Goal: Task Accomplishment & Management: Manage account settings

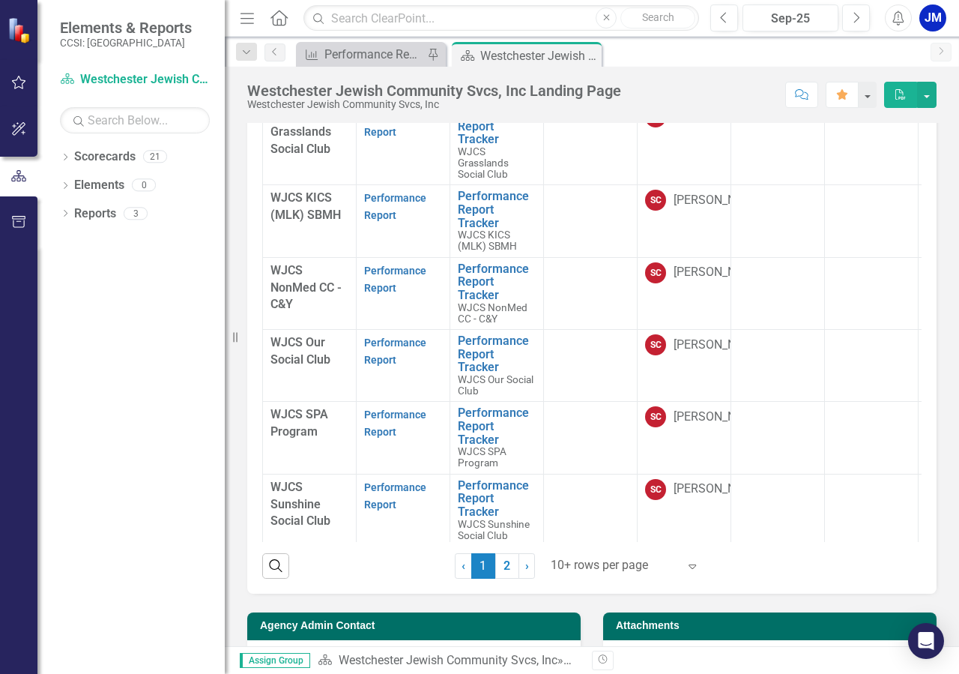
scroll to position [312, 0]
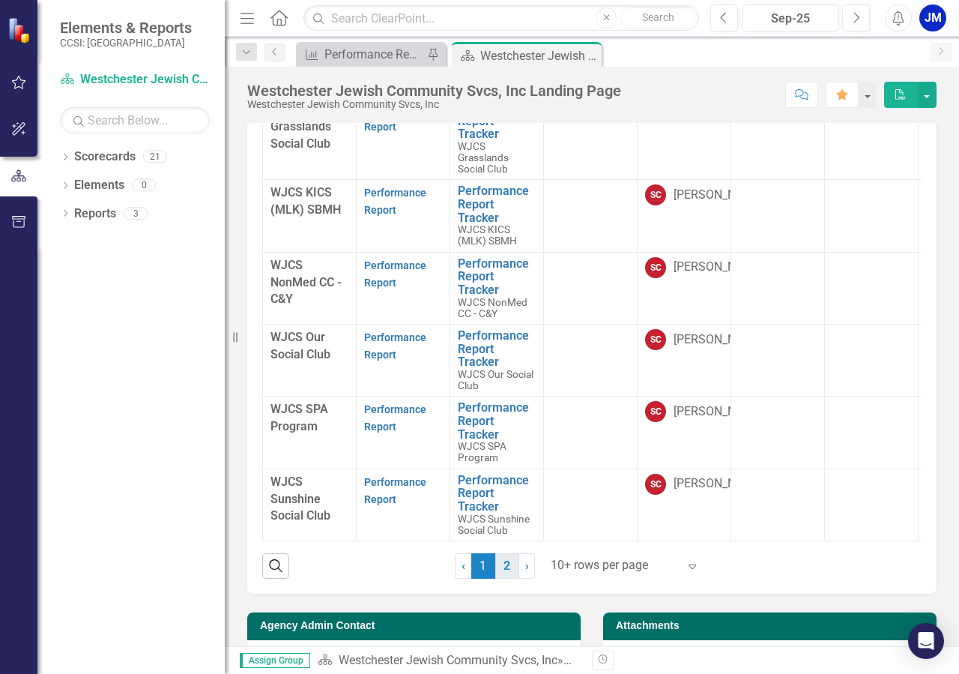
click at [503, 579] on link "2" at bounding box center [507, 565] width 24 height 25
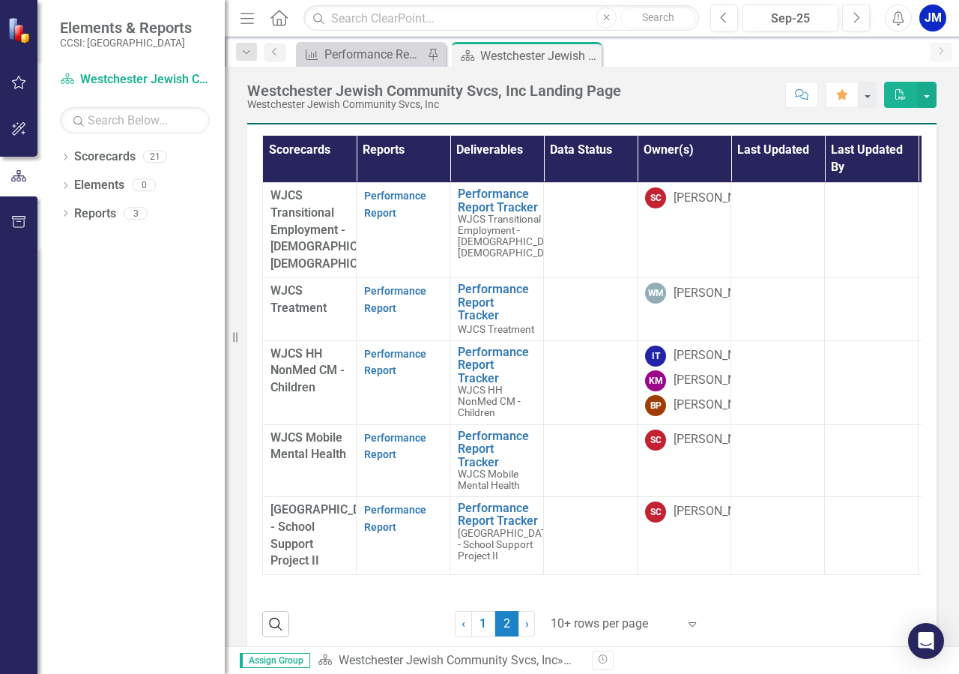
scroll to position [513, 0]
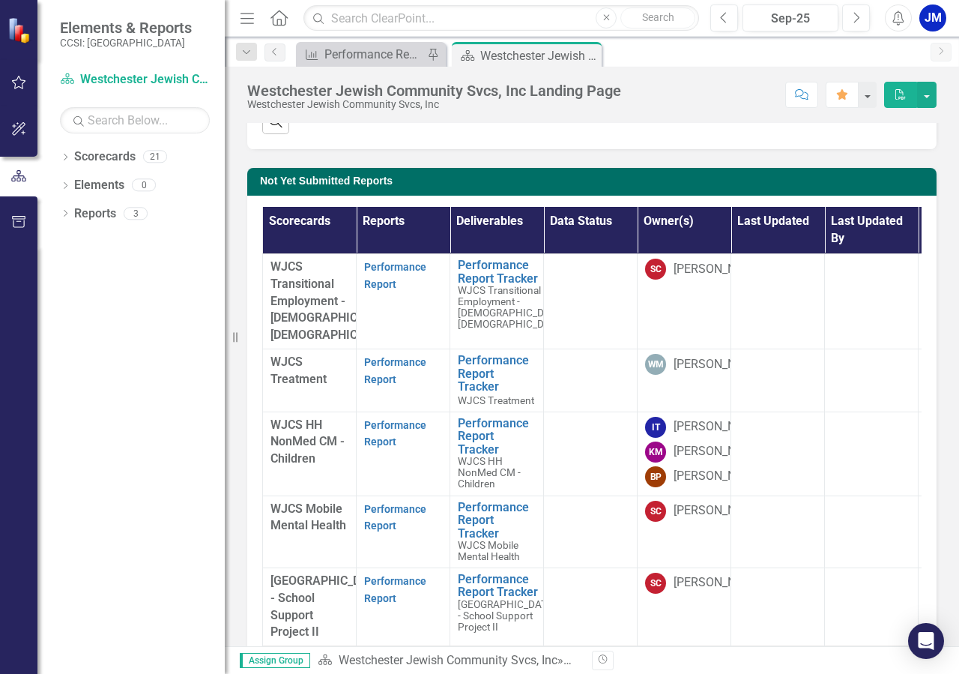
click at [291, 307] on div "WJCS Transitional Employment - [DEMOGRAPHIC_DATA] [DEMOGRAPHIC_DATA]" at bounding box center [310, 301] width 78 height 85
click at [408, 290] on link "Performance Report" at bounding box center [395, 275] width 62 height 29
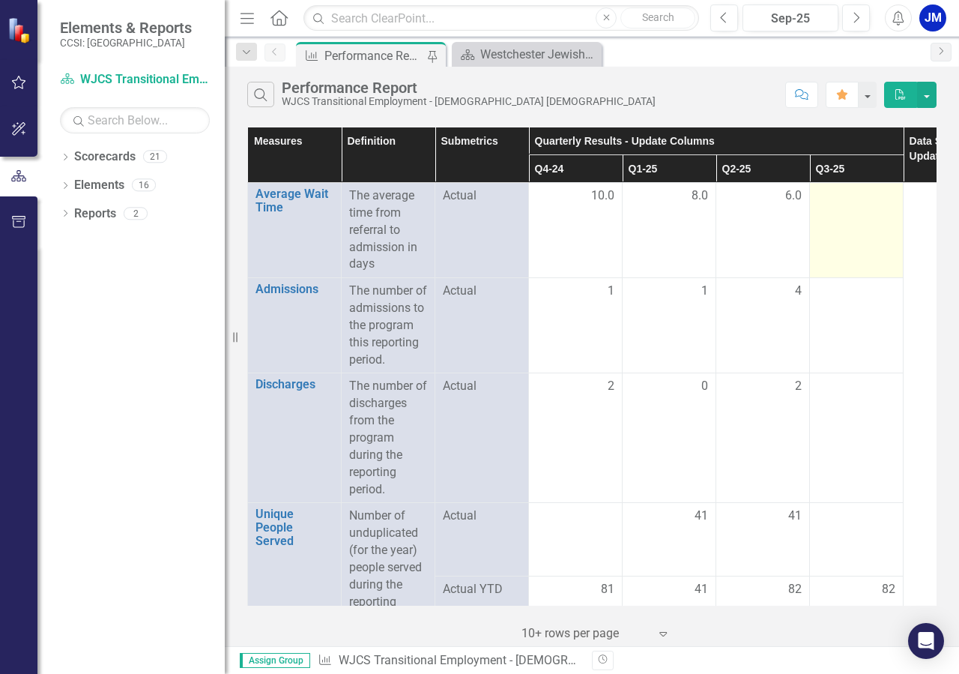
click at [877, 205] on td at bounding box center [857, 230] width 94 height 95
click at [881, 196] on div at bounding box center [857, 196] width 78 height 18
click at [880, 196] on div at bounding box center [857, 196] width 78 height 18
click at [871, 198] on div at bounding box center [857, 196] width 78 height 18
click at [876, 190] on div at bounding box center [857, 196] width 78 height 18
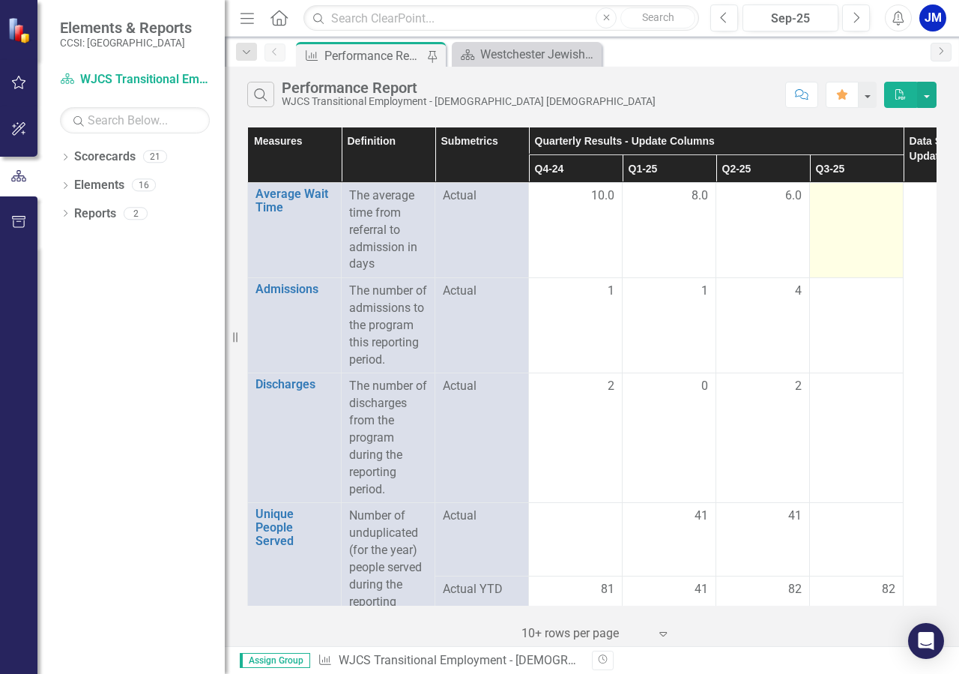
click at [841, 193] on div at bounding box center [857, 196] width 78 height 18
click at [881, 198] on div at bounding box center [857, 196] width 78 height 18
click at [863, 191] on div at bounding box center [857, 196] width 78 height 18
click at [884, 206] on td at bounding box center [857, 230] width 94 height 95
click at [888, 197] on div at bounding box center [857, 196] width 78 height 18
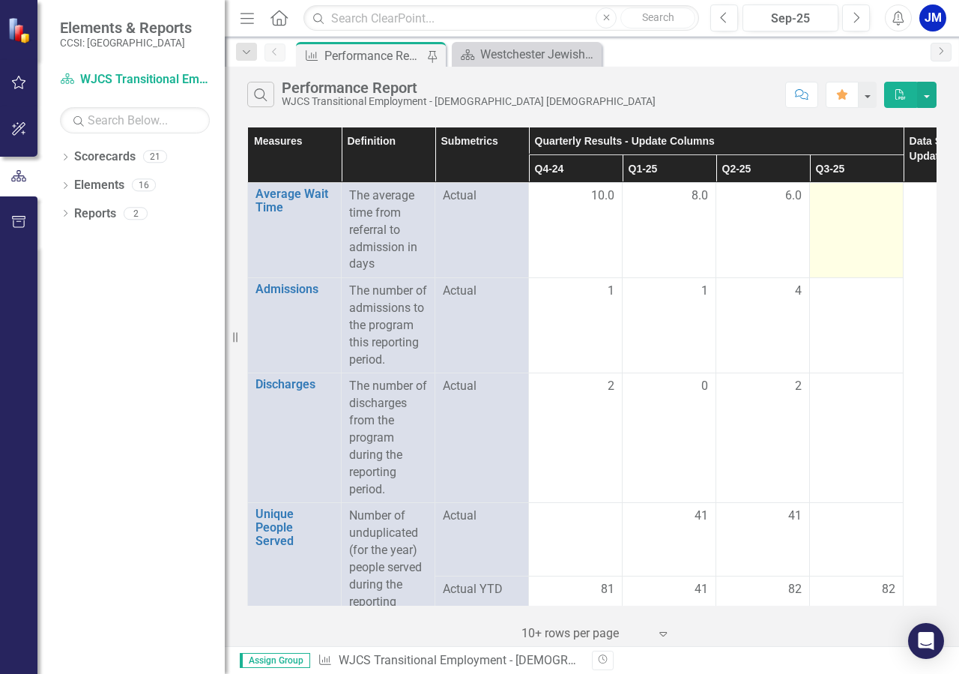
click at [888, 196] on div at bounding box center [857, 196] width 78 height 18
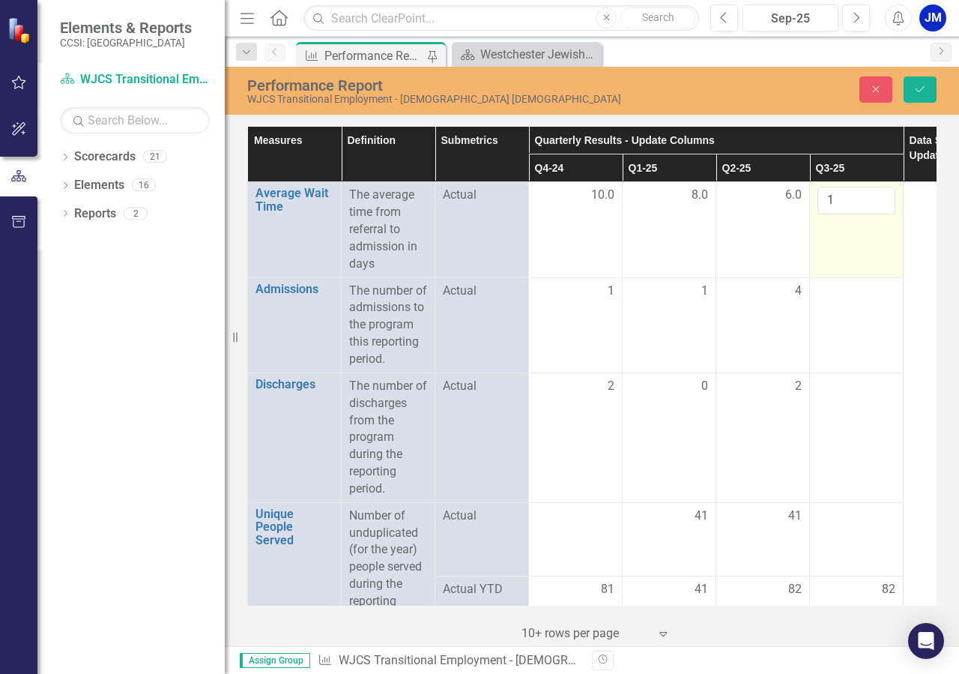
click at [879, 198] on input "1" at bounding box center [857, 201] width 78 height 28
click at [879, 198] on input "2" at bounding box center [857, 201] width 78 height 28
click at [879, 198] on input "19" at bounding box center [857, 201] width 78 height 28
type input "20"
click at [879, 198] on input "20" at bounding box center [857, 201] width 78 height 28
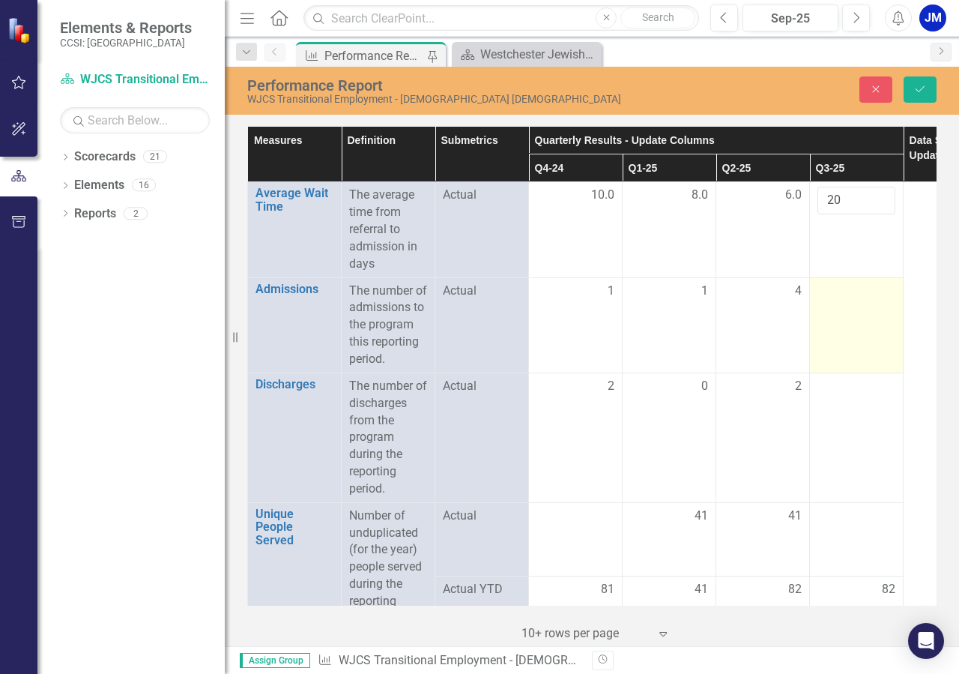
click at [865, 302] on td at bounding box center [857, 324] width 94 height 95
click at [869, 292] on div at bounding box center [857, 292] width 78 height 18
click at [874, 291] on div at bounding box center [857, 292] width 78 height 18
click at [876, 289] on div at bounding box center [857, 292] width 78 height 18
click at [879, 295] on input "1" at bounding box center [857, 297] width 78 height 28
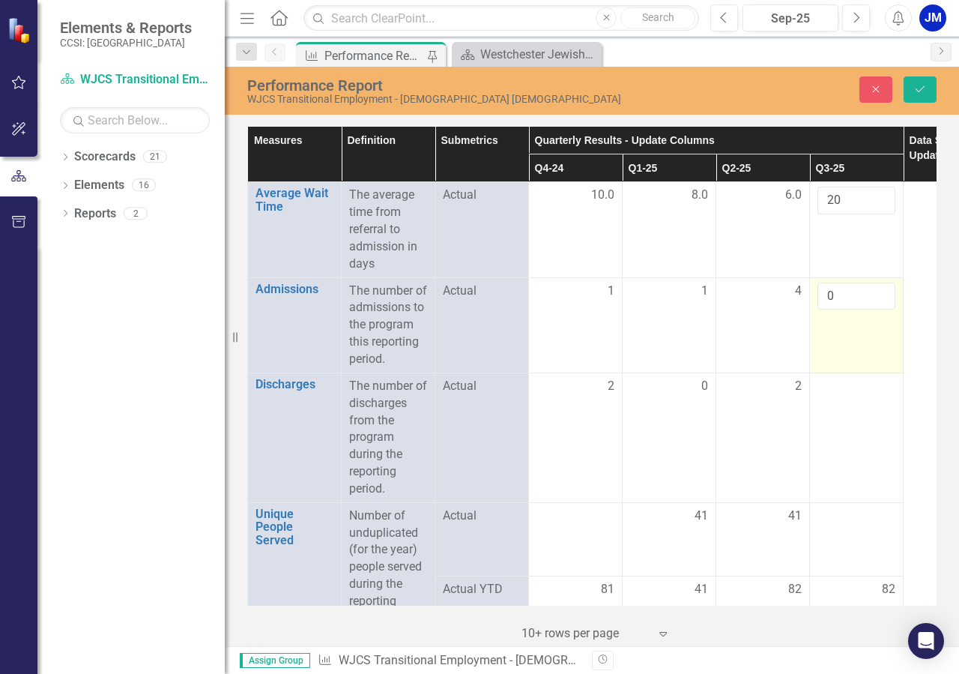
type input "0"
click at [879, 301] on input "0" at bounding box center [857, 297] width 78 height 28
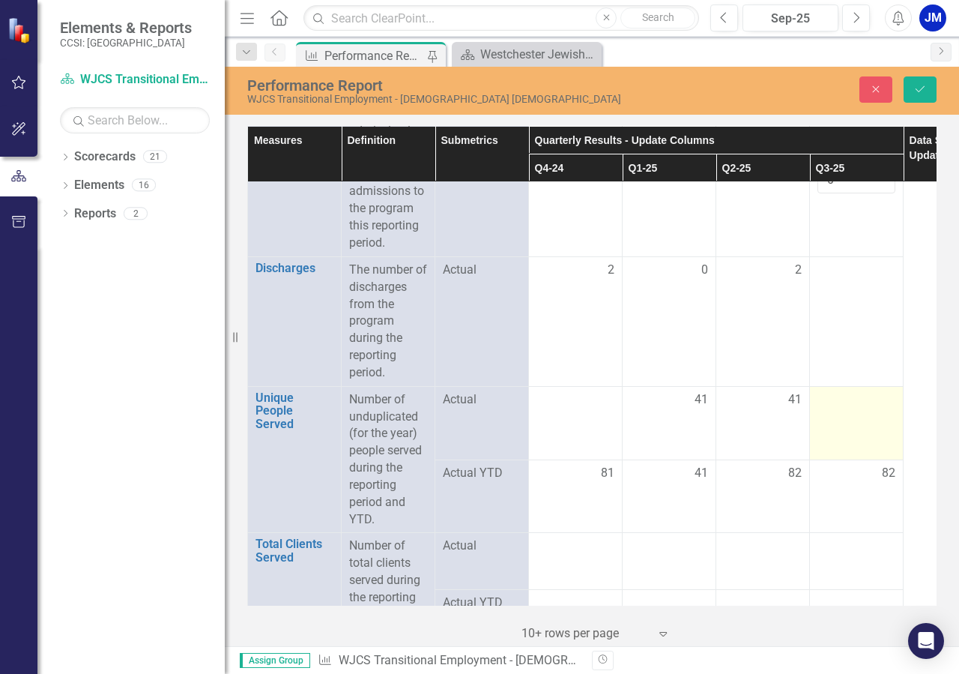
scroll to position [85, 0]
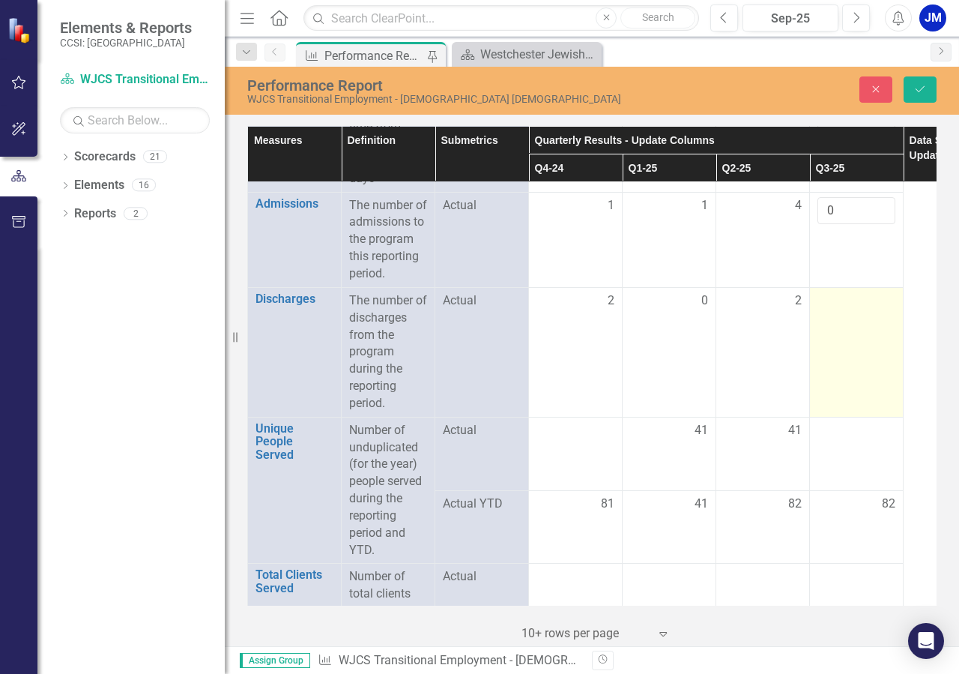
click at [869, 310] on div at bounding box center [857, 301] width 78 height 18
click at [876, 310] on div at bounding box center [857, 301] width 78 height 18
type input "1"
click at [881, 320] on input "1" at bounding box center [857, 306] width 78 height 28
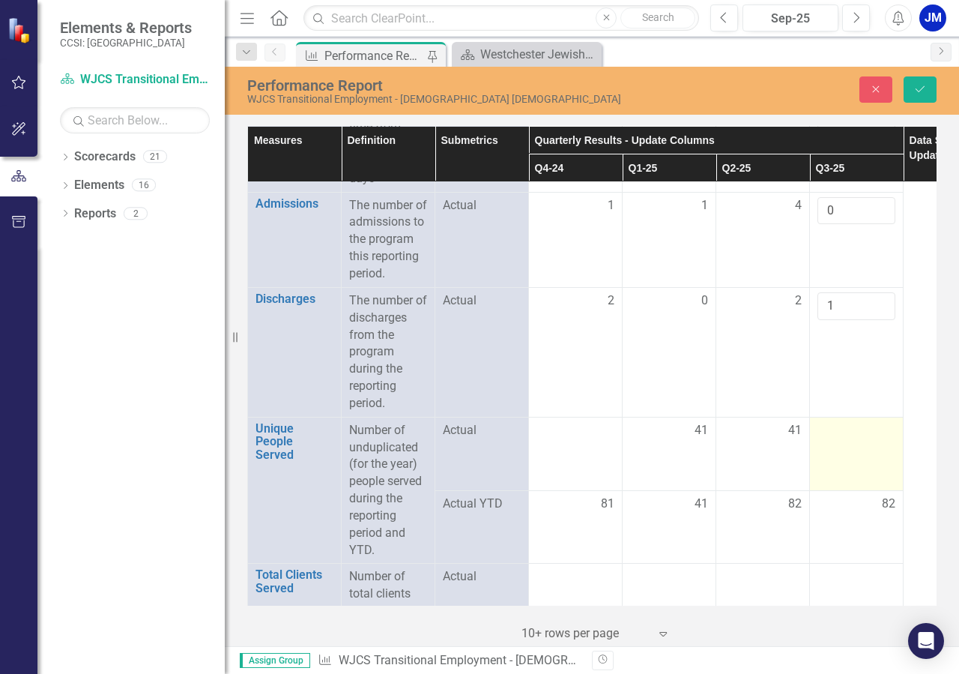
click at [873, 440] on div at bounding box center [857, 431] width 78 height 18
click at [875, 440] on div at bounding box center [857, 431] width 78 height 18
click at [873, 440] on div at bounding box center [857, 431] width 78 height 18
type input "1"
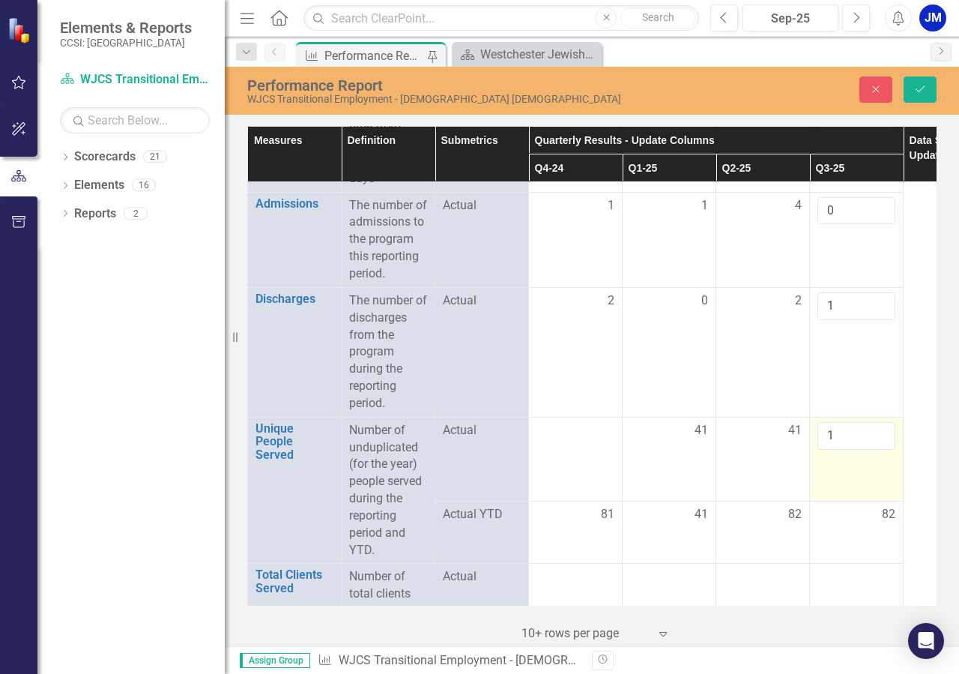
click at [881, 450] on input "1" at bounding box center [857, 436] width 78 height 28
click at [866, 447] on input "1" at bounding box center [857, 436] width 78 height 28
type input "41"
click at [864, 491] on td "41" at bounding box center [857, 459] width 94 height 84
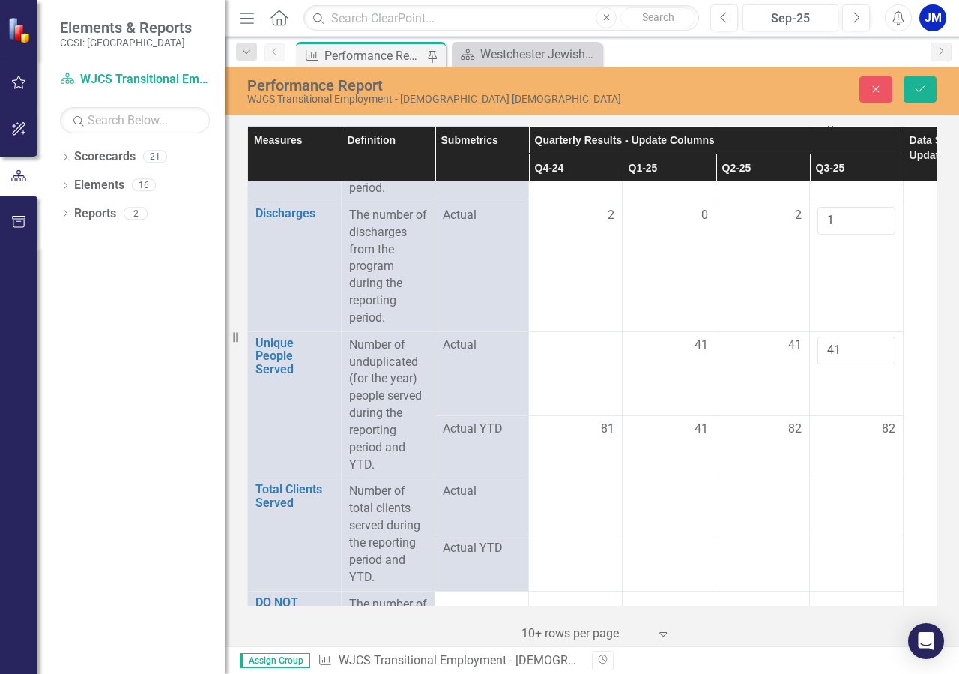
click at [893, 438] on span "82" at bounding box center [888, 428] width 13 height 17
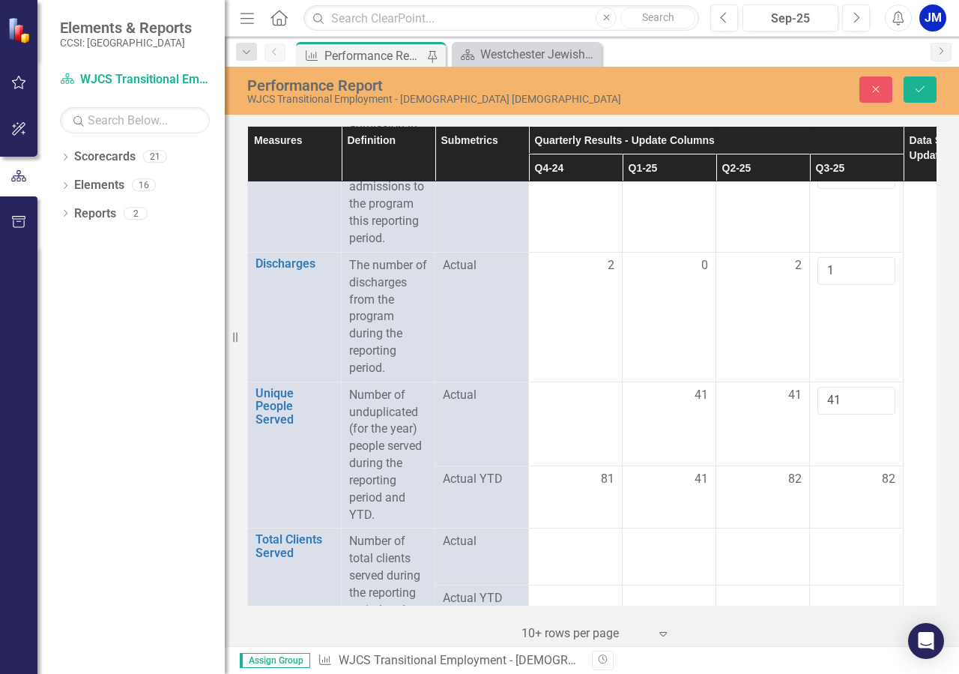
scroll to position [0, 0]
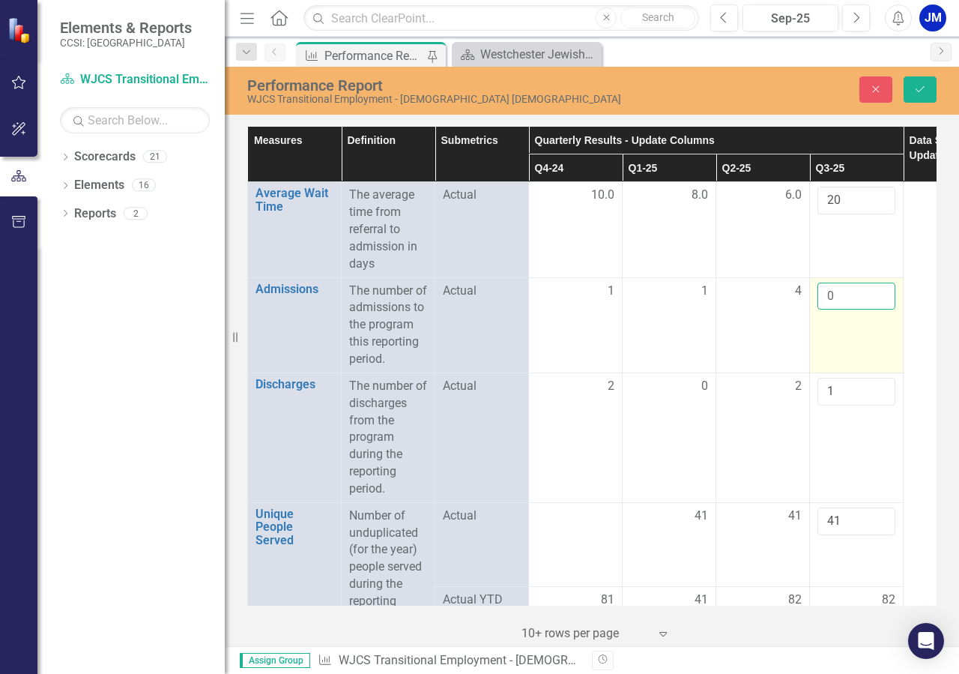
click at [876, 304] on input "0" at bounding box center [857, 297] width 78 height 28
click button "Save" at bounding box center [920, 89] width 33 height 26
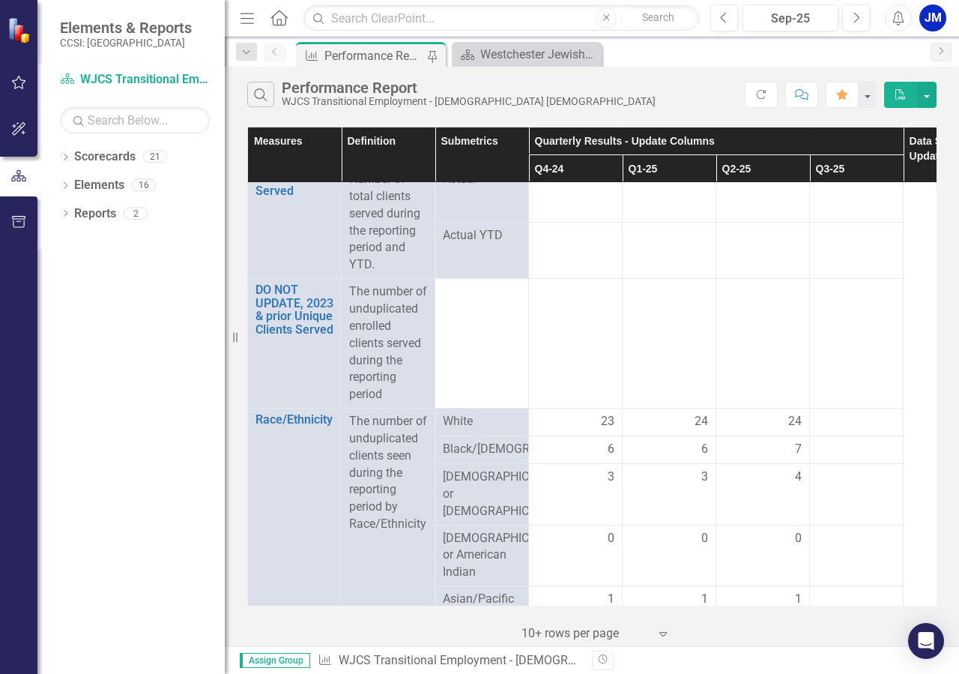
scroll to position [513, 0]
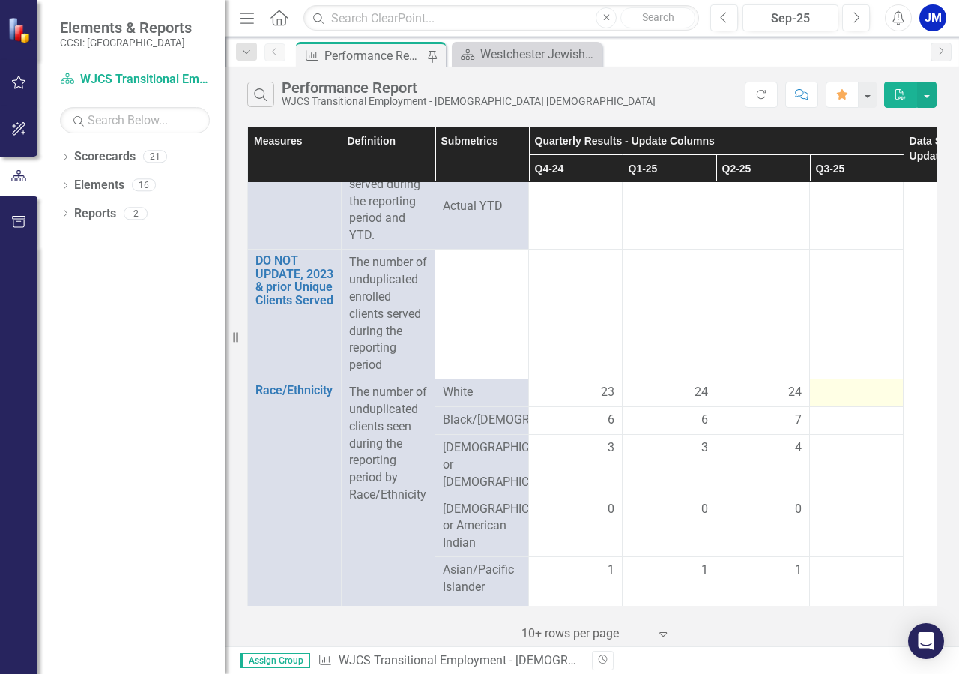
click at [885, 402] on div at bounding box center [857, 393] width 78 height 18
click at [876, 402] on div at bounding box center [857, 393] width 78 height 18
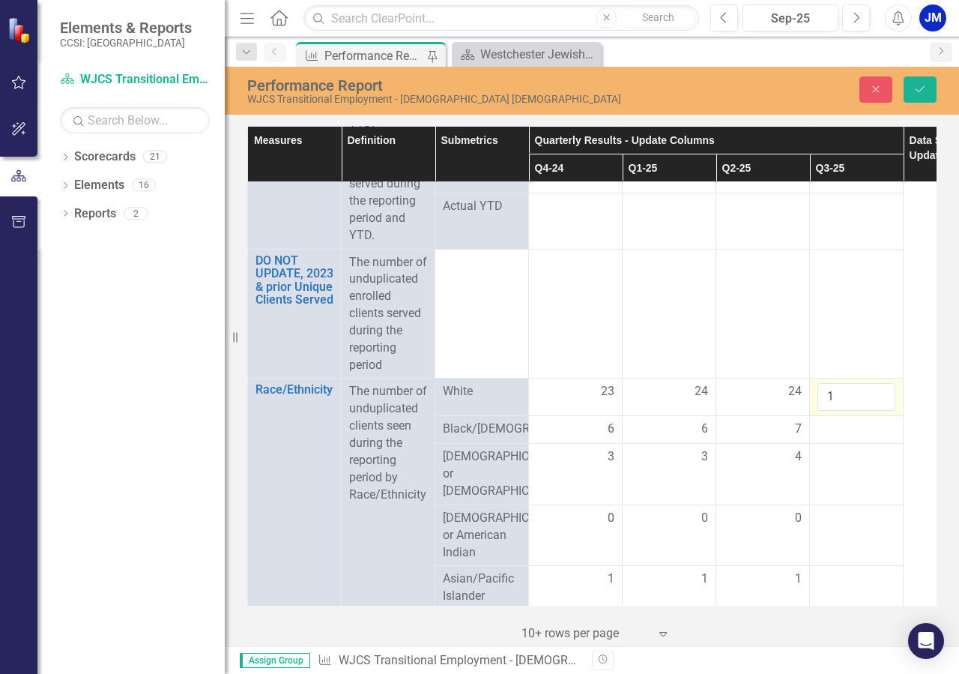
click at [881, 411] on input "1" at bounding box center [857, 397] width 78 height 28
click at [881, 411] on input "2" at bounding box center [857, 397] width 78 height 28
click at [881, 411] on input "3" at bounding box center [857, 397] width 78 height 28
click at [881, 411] on input "4" at bounding box center [857, 397] width 78 height 28
click at [881, 411] on input "15" at bounding box center [857, 397] width 78 height 28
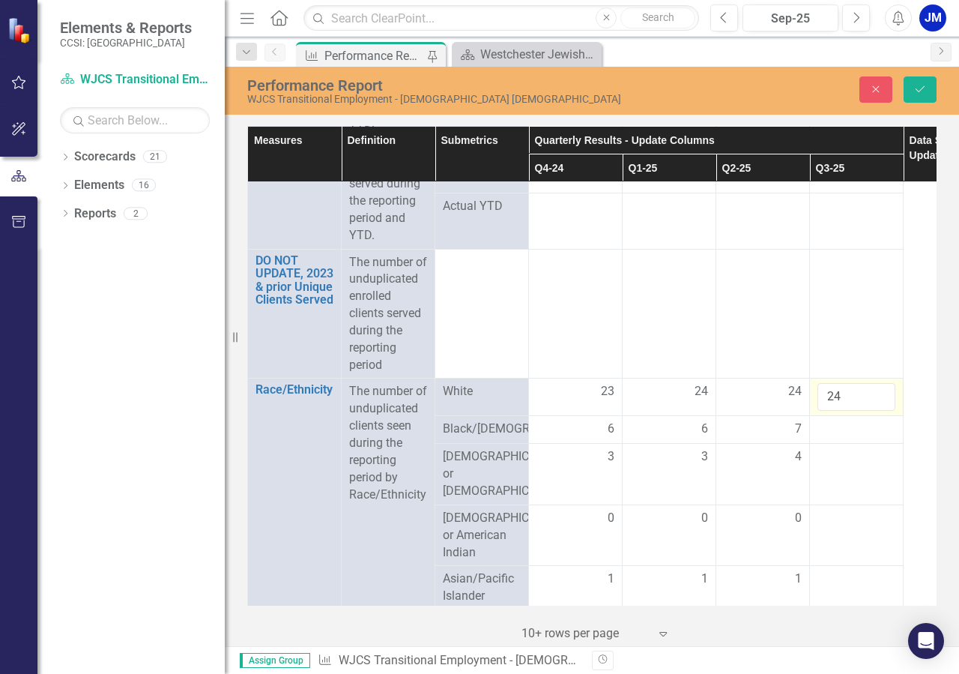
type input "24"
click at [881, 411] on input "24" at bounding box center [857, 397] width 78 height 28
click at [884, 438] on div at bounding box center [857, 429] width 78 height 18
click at [880, 438] on div at bounding box center [857, 429] width 78 height 18
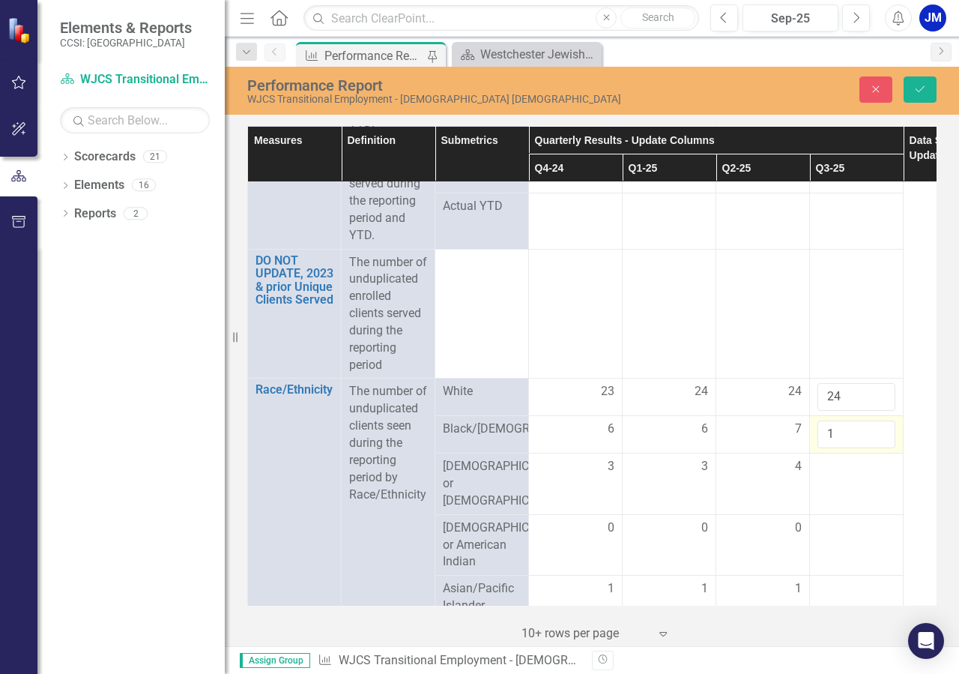
click at [882, 448] on input "1" at bounding box center [857, 434] width 78 height 28
type input "7"
click at [882, 448] on input "7" at bounding box center [857, 434] width 78 height 28
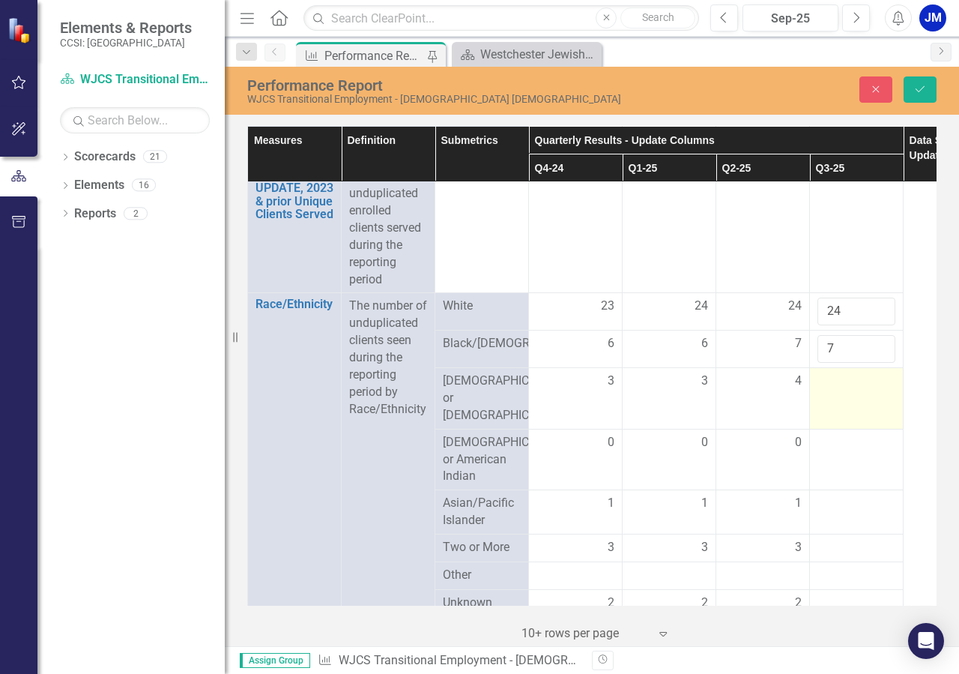
click at [872, 390] on div at bounding box center [857, 381] width 78 height 18
click at [878, 390] on div at bounding box center [857, 381] width 78 height 18
click at [873, 390] on div at bounding box center [857, 381] width 78 height 18
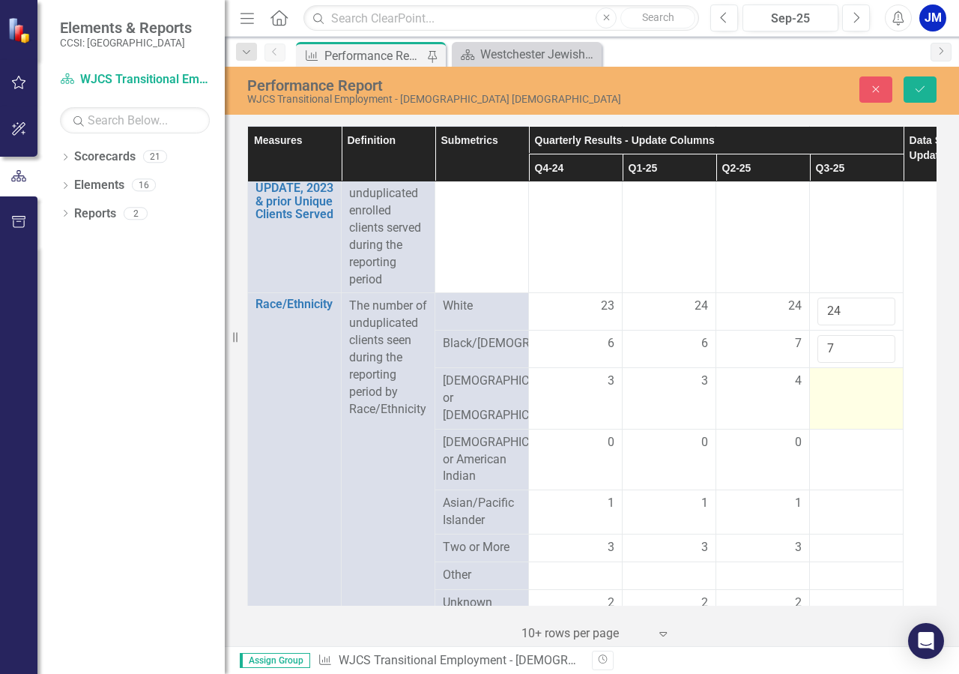
click at [873, 390] on div at bounding box center [857, 381] width 78 height 18
click at [878, 400] on input "1" at bounding box center [857, 386] width 78 height 28
click at [878, 400] on input "2" at bounding box center [857, 386] width 78 height 28
type input "3"
click at [878, 400] on input "3" at bounding box center [857, 386] width 78 height 28
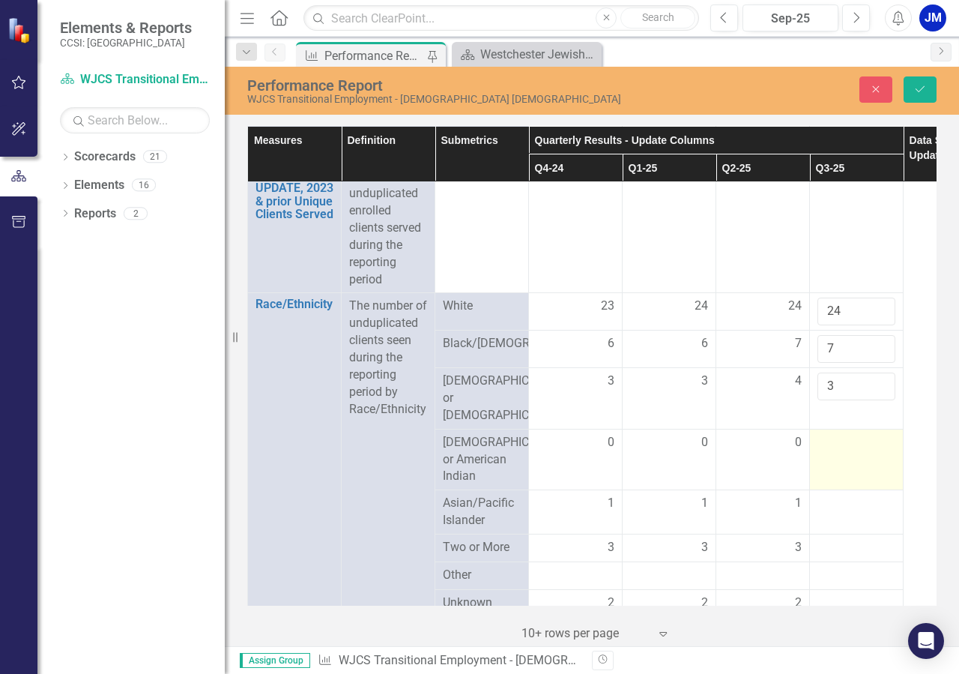
click at [872, 490] on td at bounding box center [857, 459] width 94 height 61
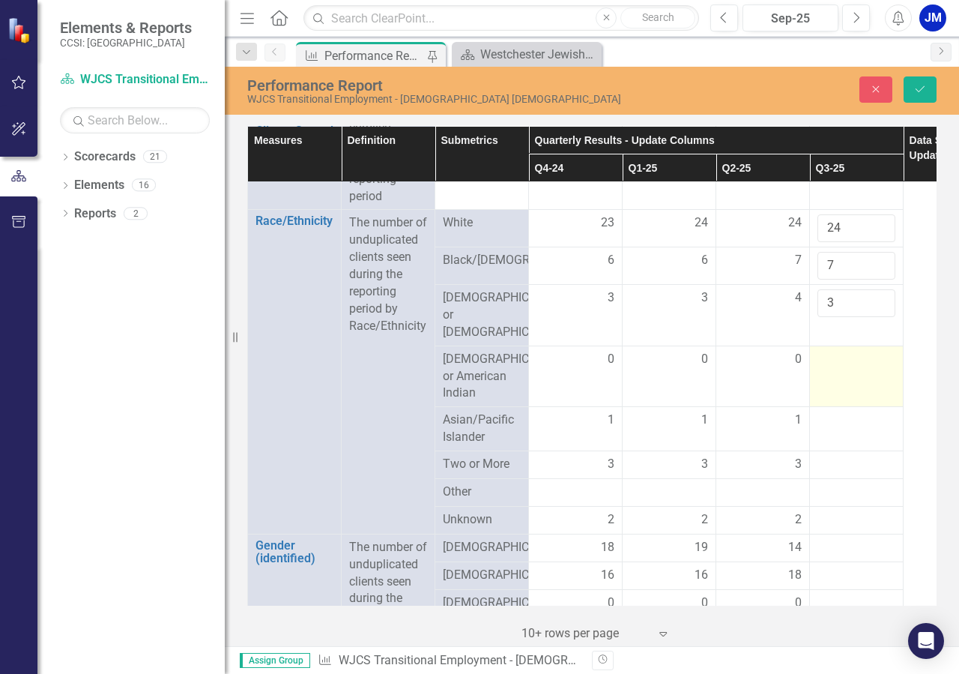
scroll to position [684, 0]
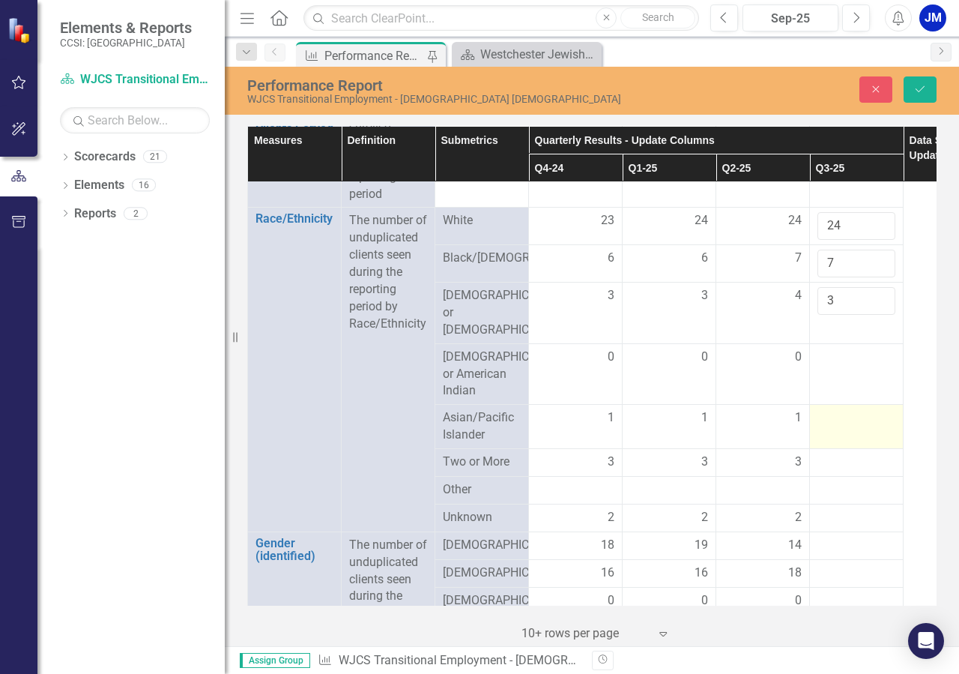
click at [834, 449] on td at bounding box center [857, 427] width 94 height 44
click at [874, 427] on div at bounding box center [857, 418] width 78 height 18
click at [871, 427] on div at bounding box center [857, 418] width 78 height 18
type input "1"
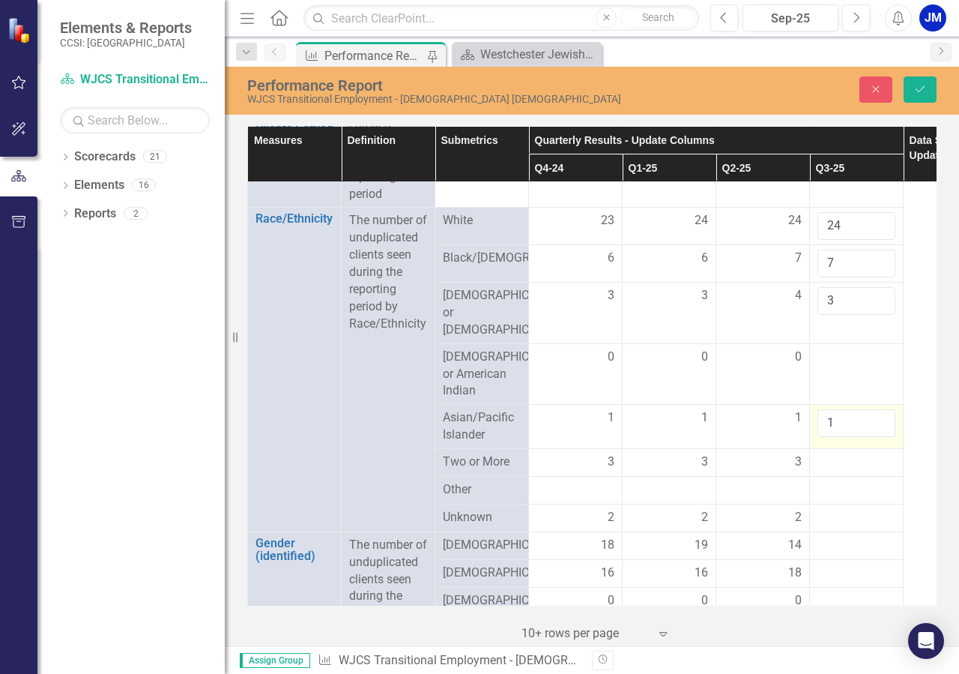
click at [878, 437] on input "1" at bounding box center [857, 423] width 78 height 28
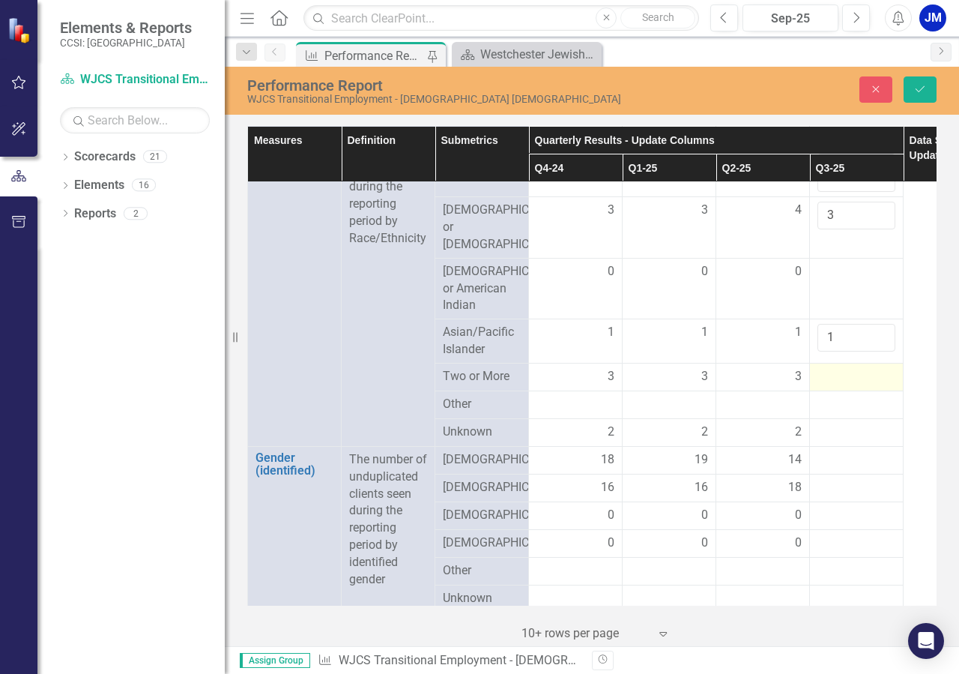
click at [879, 386] on div at bounding box center [857, 377] width 78 height 18
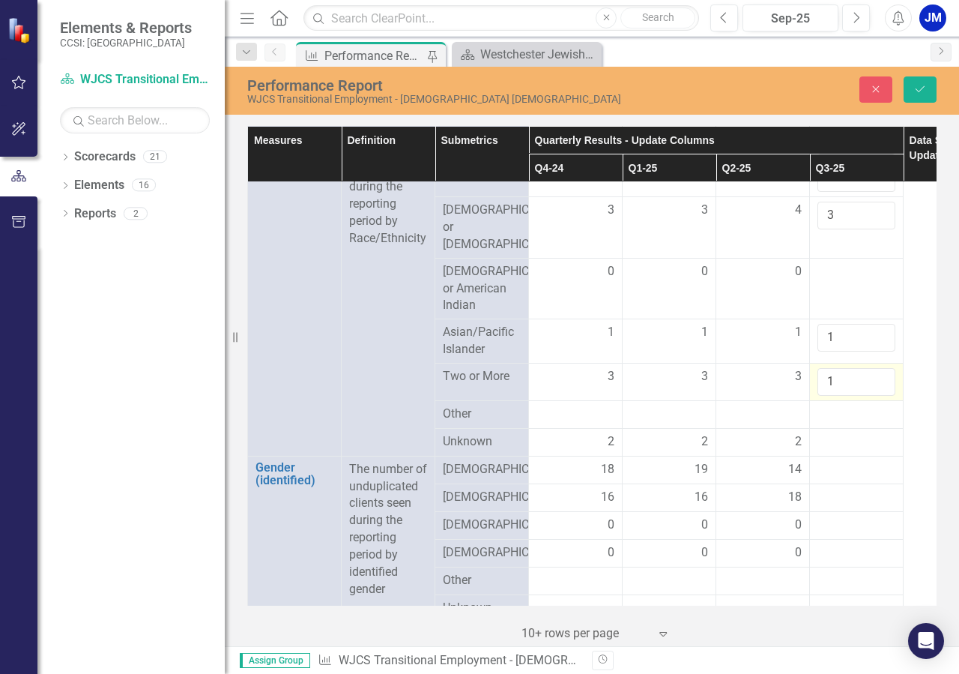
click at [878, 396] on input "1" at bounding box center [857, 382] width 78 height 28
click at [879, 396] on input "2" at bounding box center [857, 382] width 78 height 28
type input "3"
click at [879, 396] on input "3" at bounding box center [857, 382] width 78 height 28
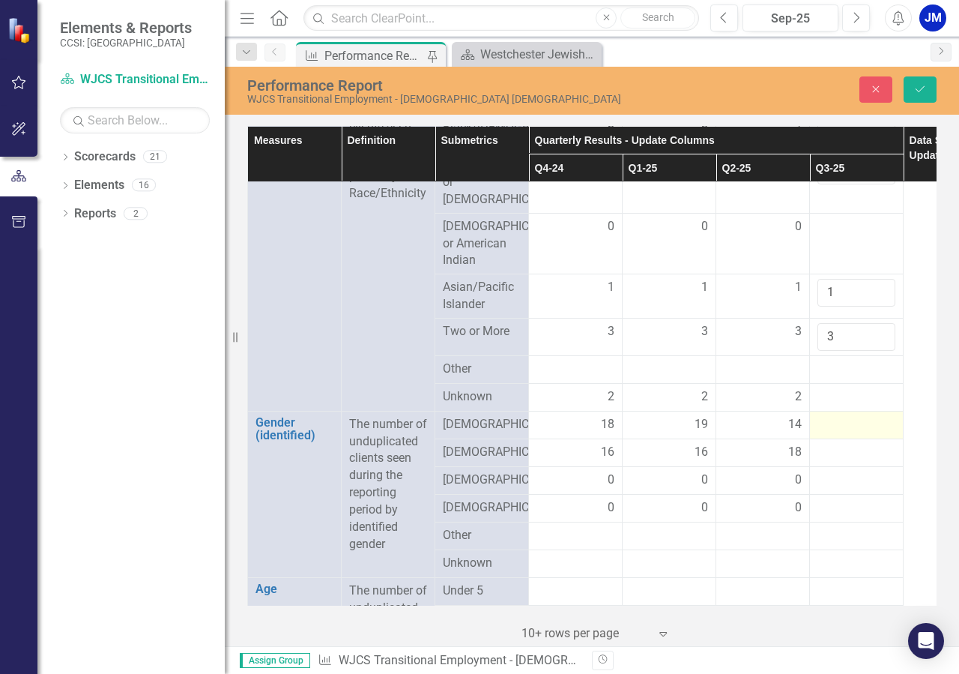
scroll to position [854, 0]
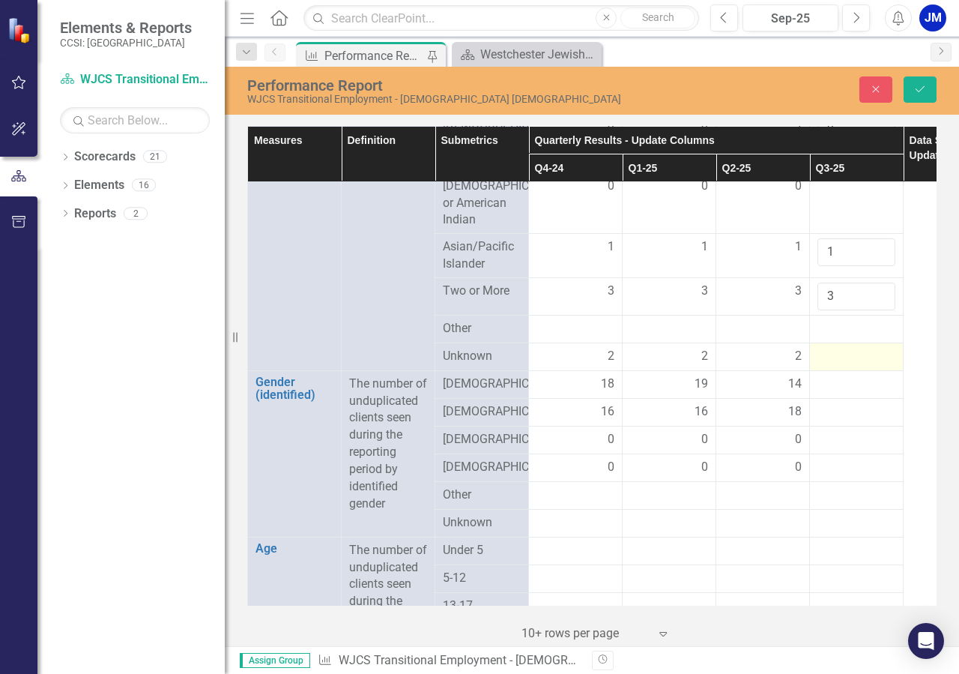
click at [874, 366] on div at bounding box center [857, 357] width 78 height 18
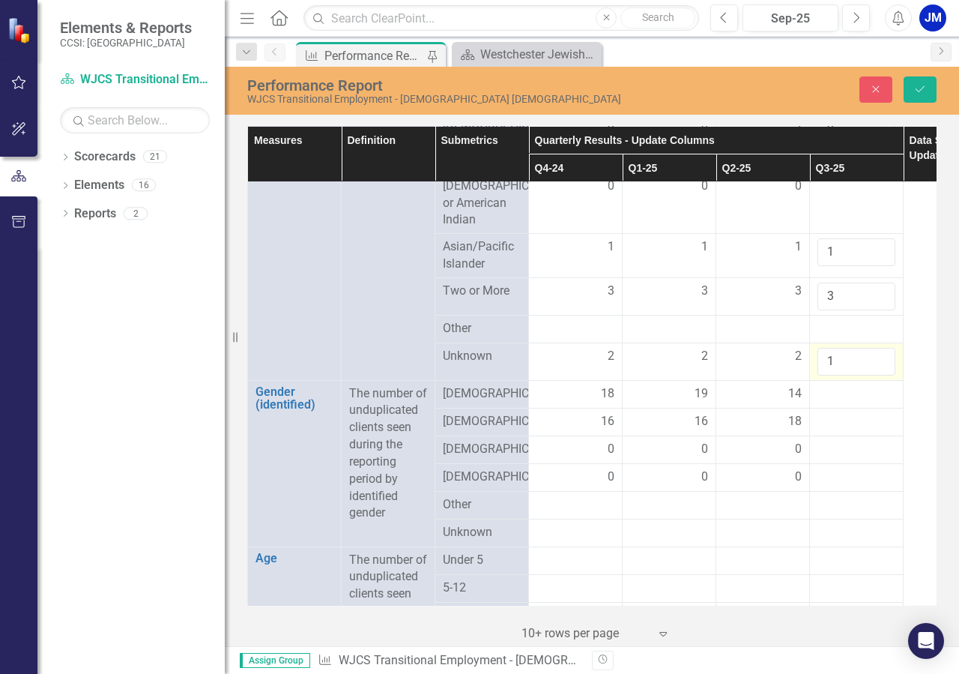
click at [881, 375] on input "1" at bounding box center [857, 362] width 78 height 28
type input "2"
click at [881, 375] on input "2" at bounding box center [857, 362] width 78 height 28
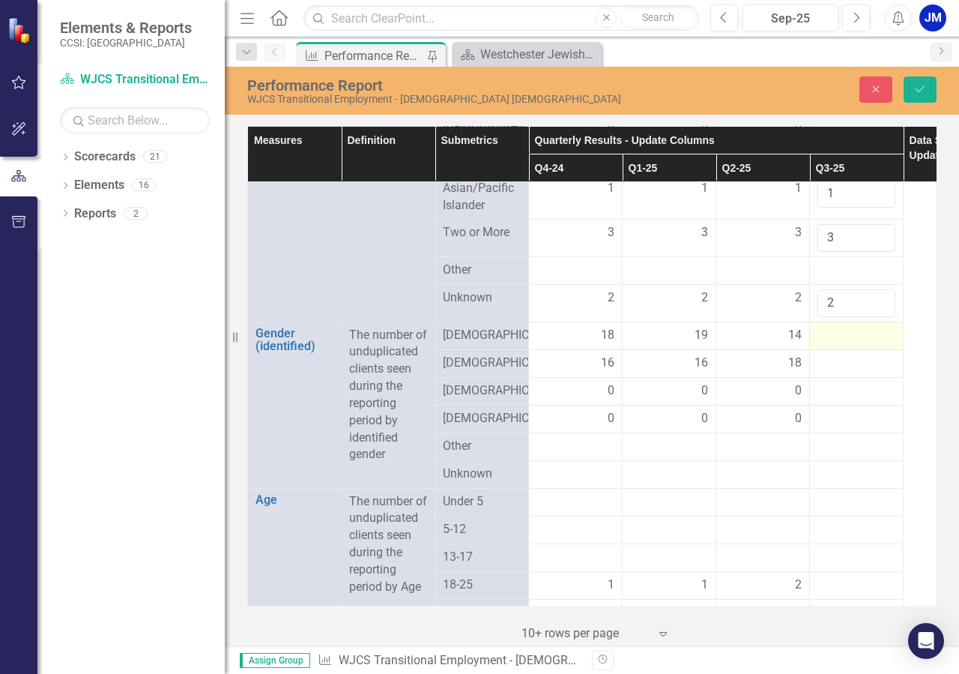
scroll to position [940, 0]
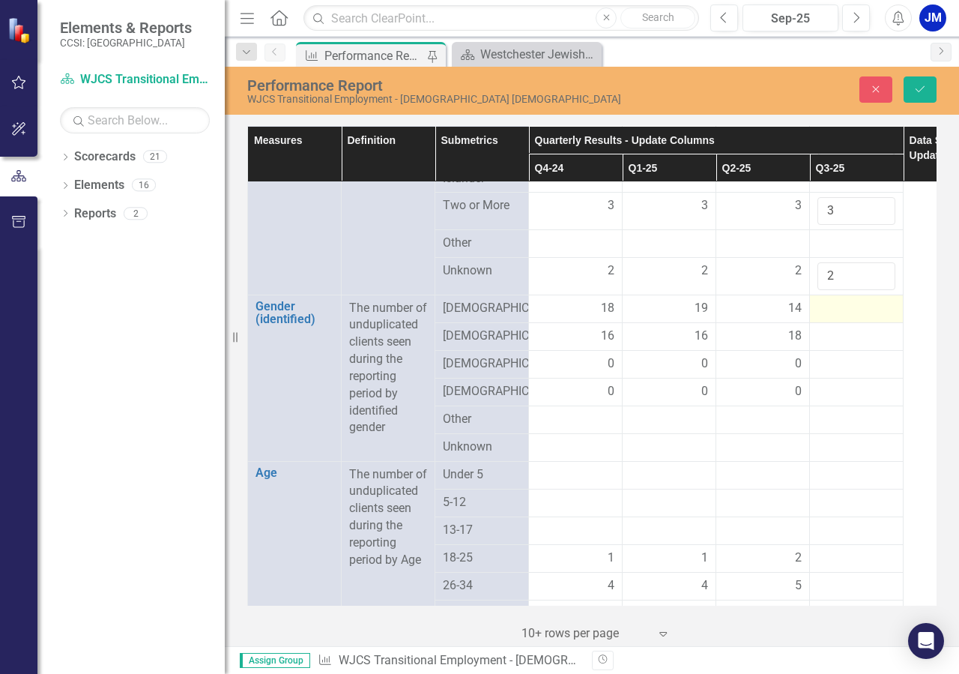
click at [873, 318] on div at bounding box center [857, 309] width 78 height 18
click at [876, 318] on div at bounding box center [857, 309] width 78 height 18
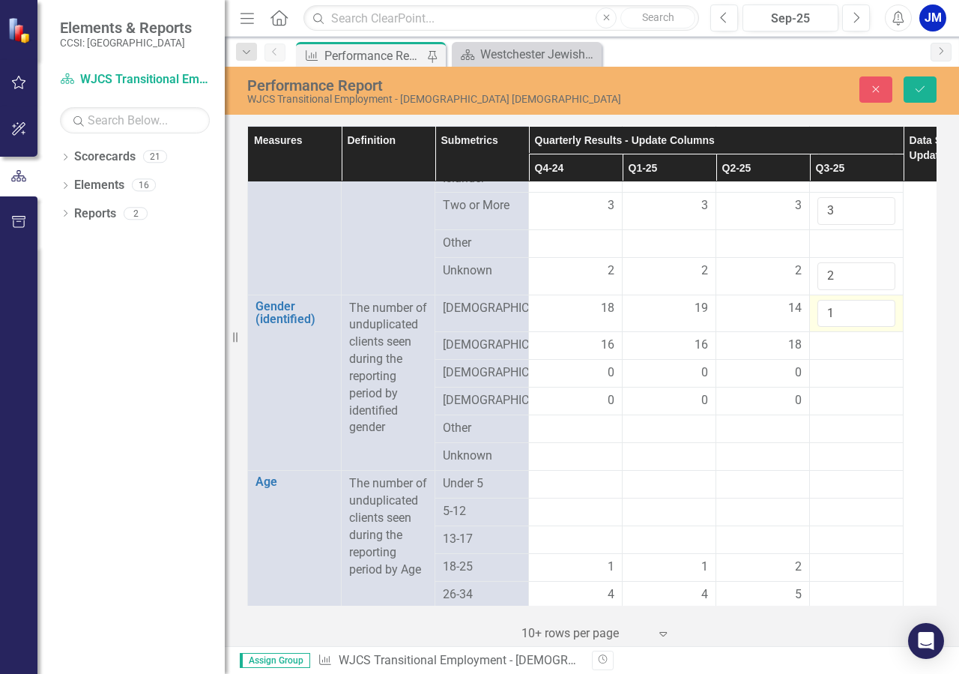
click at [881, 328] on input "1" at bounding box center [857, 314] width 78 height 28
click at [878, 328] on input "2" at bounding box center [857, 314] width 78 height 28
click at [878, 328] on input "3" at bounding box center [857, 314] width 78 height 28
click at [878, 328] on input "4" at bounding box center [857, 314] width 78 height 28
click at [879, 328] on input "11" at bounding box center [857, 314] width 78 height 28
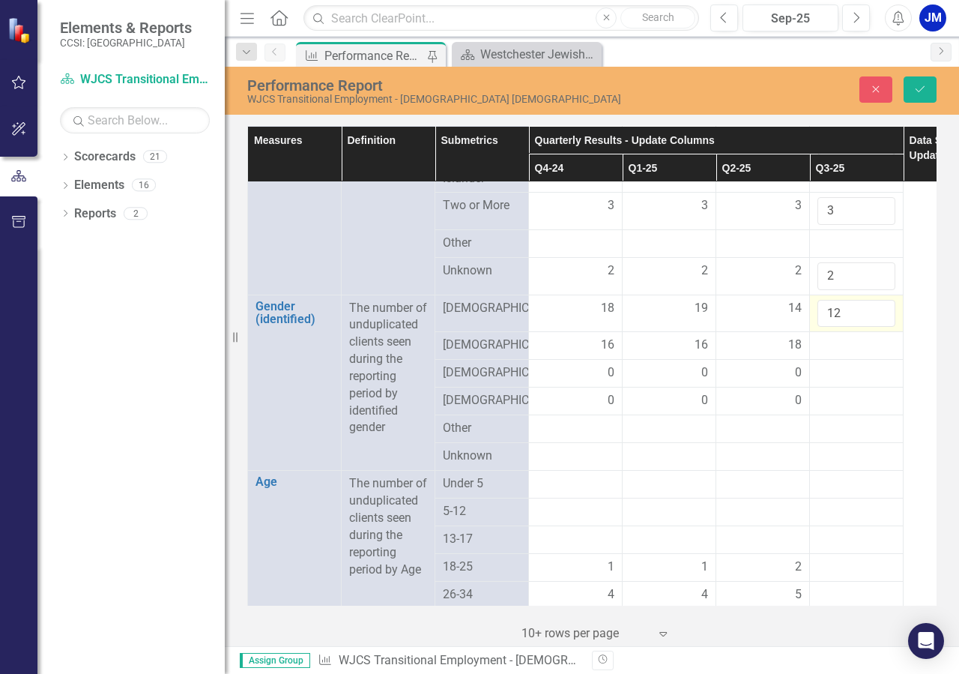
click at [879, 328] on input "12" at bounding box center [857, 314] width 78 height 28
click at [879, 328] on input "13" at bounding box center [857, 314] width 78 height 28
type input "14"
click at [879, 328] on input "14" at bounding box center [857, 314] width 78 height 28
click at [880, 355] on div at bounding box center [857, 346] width 78 height 18
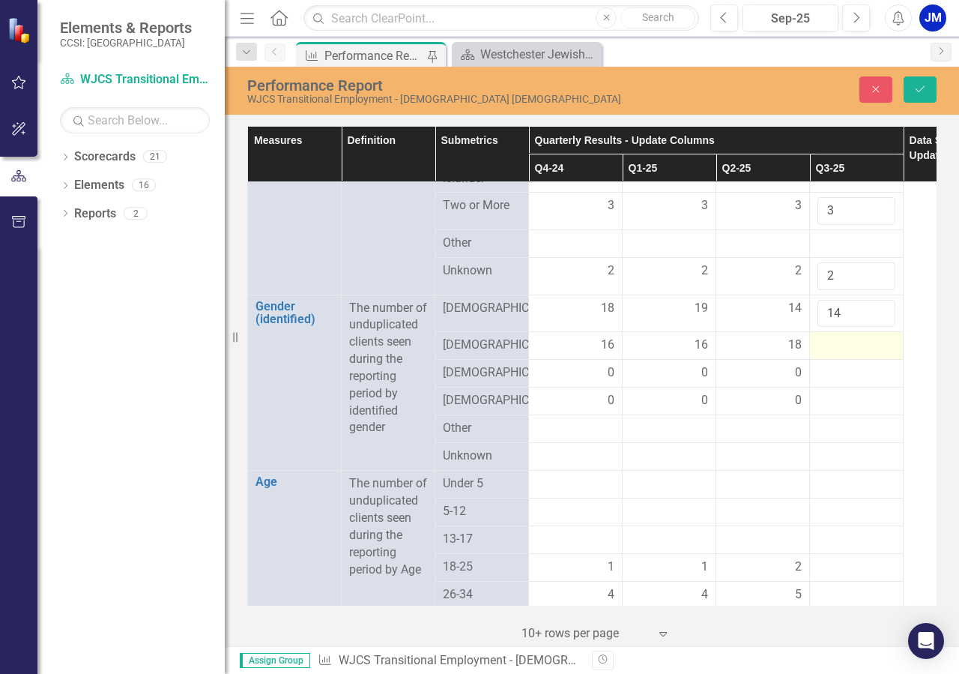
click at [882, 355] on div at bounding box center [857, 346] width 78 height 18
click at [880, 355] on div at bounding box center [857, 346] width 78 height 18
click at [879, 355] on div at bounding box center [857, 346] width 78 height 18
click at [875, 355] on div at bounding box center [857, 346] width 78 height 18
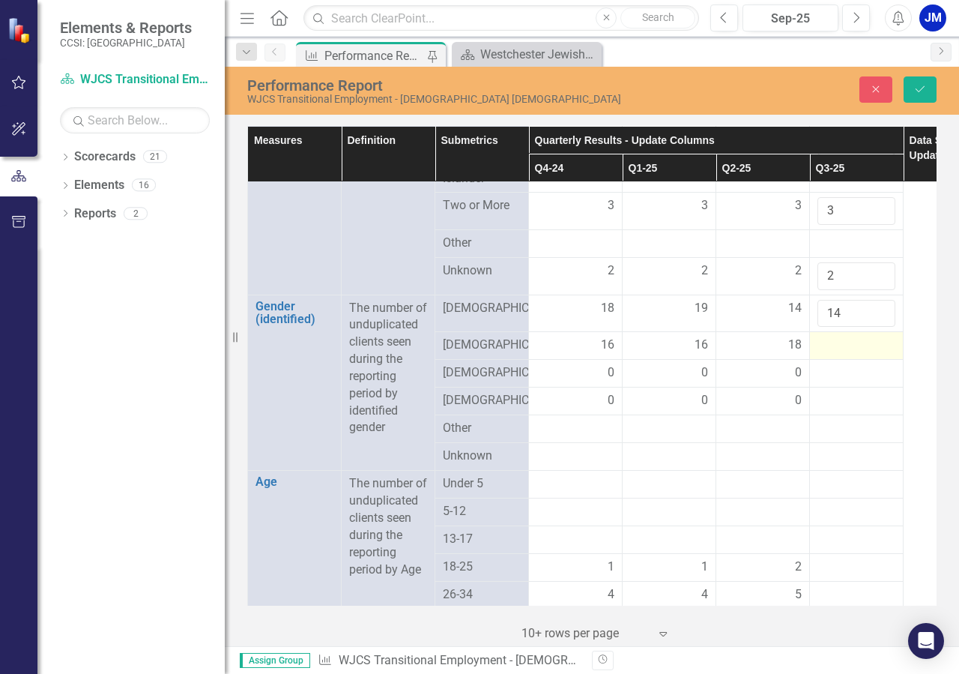
click at [875, 355] on div at bounding box center [857, 346] width 78 height 18
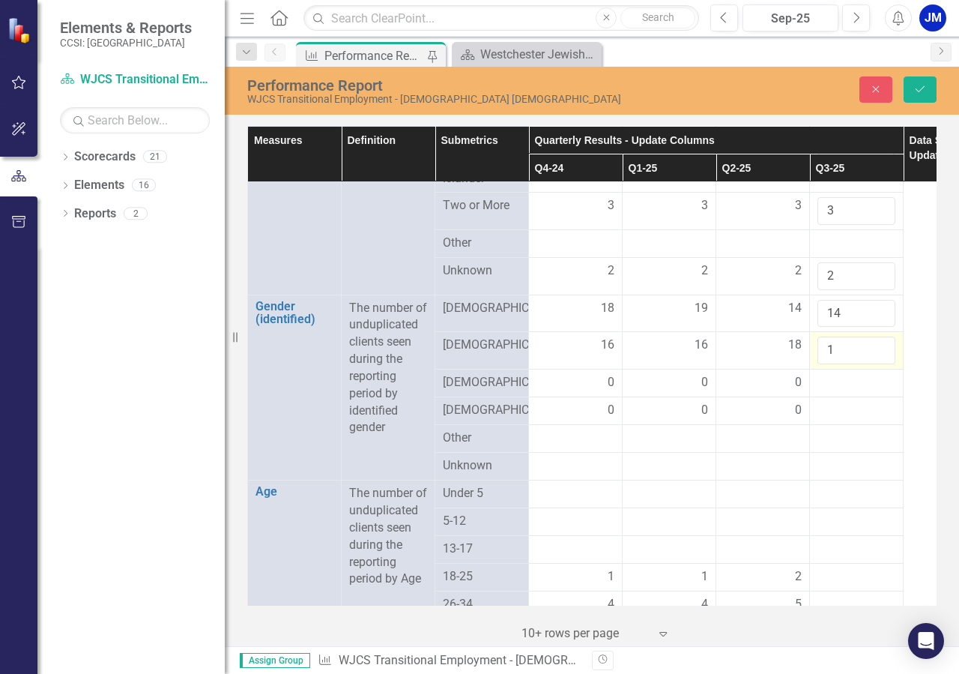
click at [878, 364] on input "1" at bounding box center [857, 351] width 78 height 28
click at [878, 364] on input "2" at bounding box center [857, 351] width 78 height 28
click at [878, 364] on input "3" at bounding box center [857, 351] width 78 height 28
click at [878, 364] on input "4" at bounding box center [857, 351] width 78 height 28
click at [878, 364] on input "5" at bounding box center [857, 351] width 78 height 28
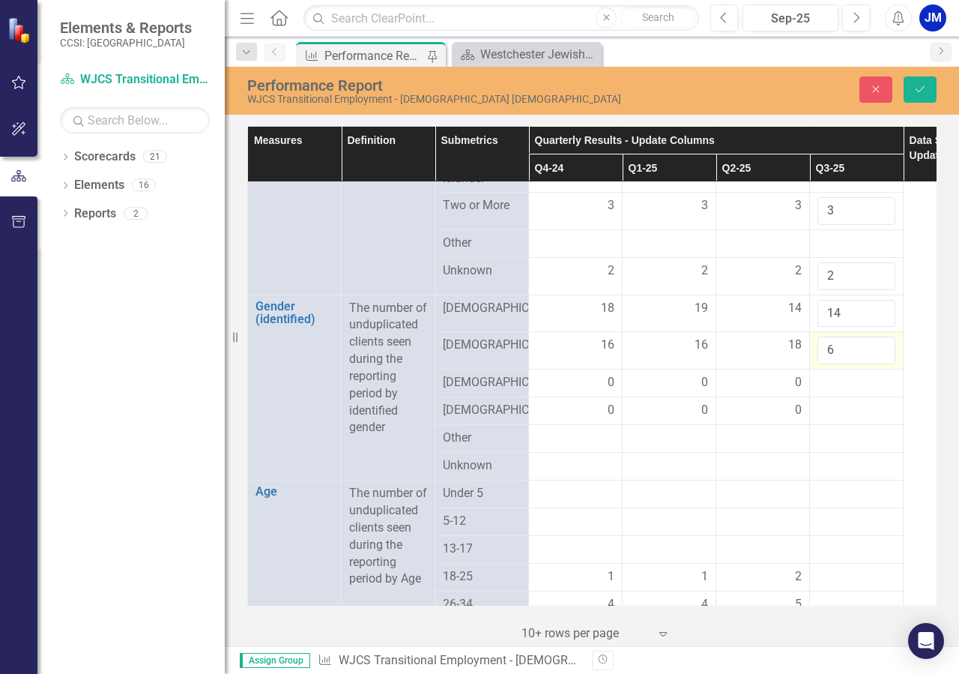
click at [878, 364] on input "6" at bounding box center [857, 351] width 78 height 28
click at [878, 364] on input "7" at bounding box center [857, 351] width 78 height 28
click at [878, 364] on input "8" at bounding box center [857, 351] width 78 height 28
click at [878, 364] on input "9" at bounding box center [857, 351] width 78 height 28
click at [878, 364] on input "10" at bounding box center [857, 351] width 78 height 28
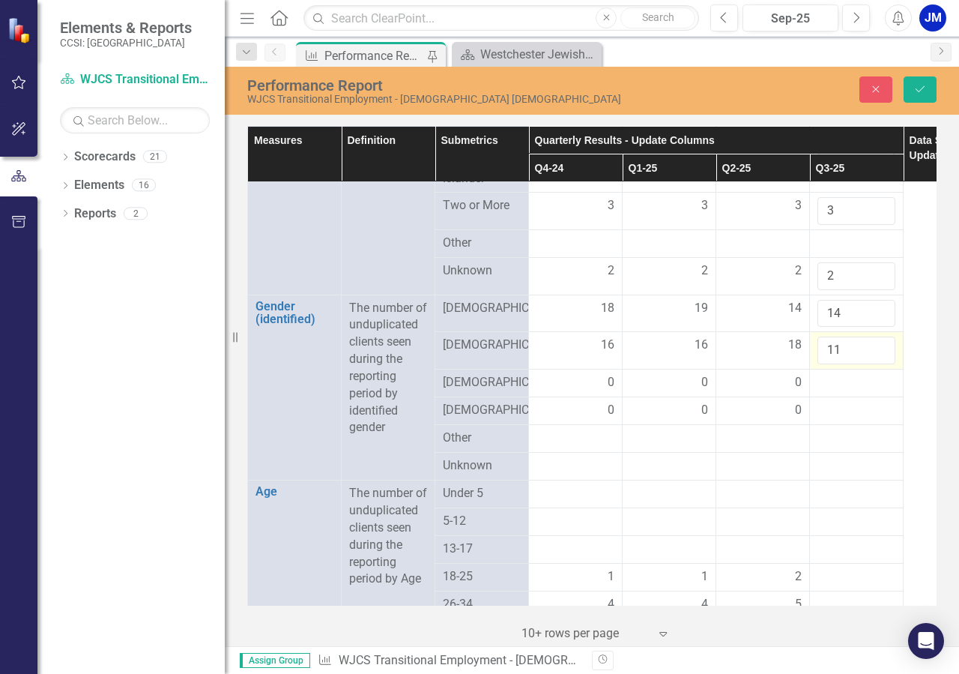
click at [878, 364] on input "11" at bounding box center [857, 351] width 78 height 28
click at [878, 364] on input "12" at bounding box center [857, 351] width 78 height 28
click at [878, 364] on input "13" at bounding box center [857, 351] width 78 height 28
click at [878, 364] on input "14" at bounding box center [857, 351] width 78 height 28
click at [878, 364] on input "15" at bounding box center [857, 351] width 78 height 28
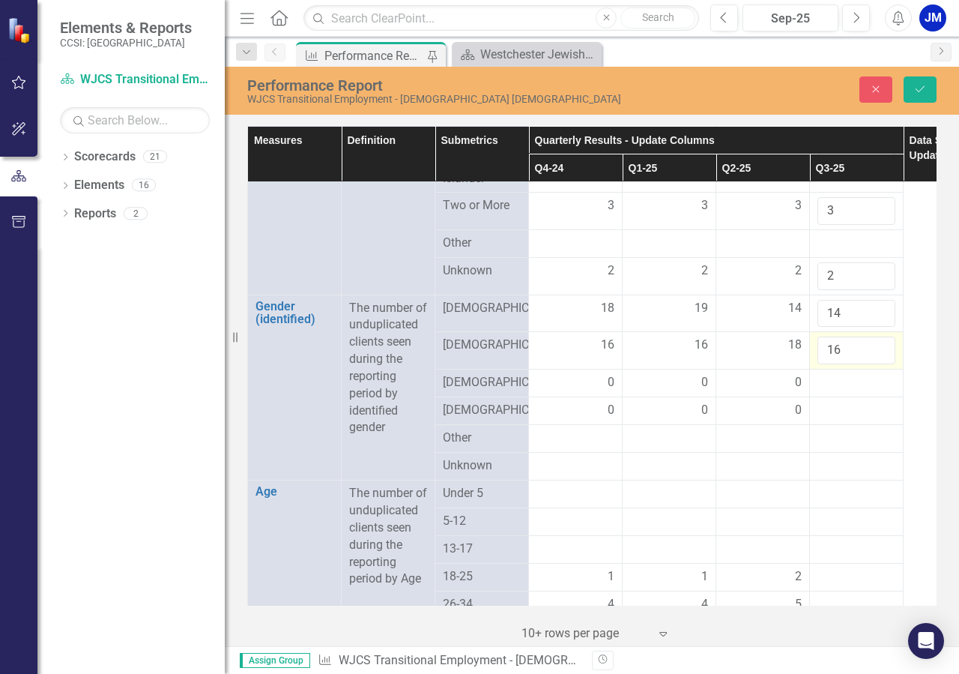
click at [878, 364] on input "16" at bounding box center [857, 351] width 78 height 28
type input "17"
click at [878, 364] on input "17" at bounding box center [857, 351] width 78 height 28
click at [875, 392] on div at bounding box center [857, 383] width 78 height 18
click at [877, 392] on div at bounding box center [857, 383] width 78 height 18
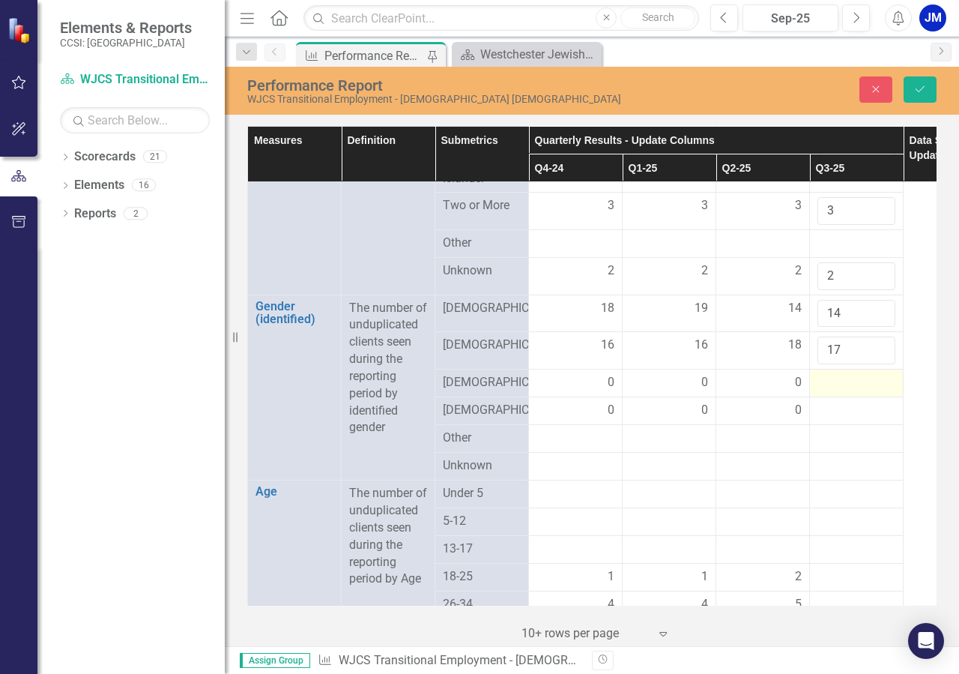
click at [877, 392] on div at bounding box center [857, 383] width 78 height 18
click at [872, 364] on input "17" at bounding box center [857, 351] width 78 height 28
click at [870, 181] on input "1" at bounding box center [857, 167] width 78 height 28
click button "Save" at bounding box center [920, 89] width 33 height 26
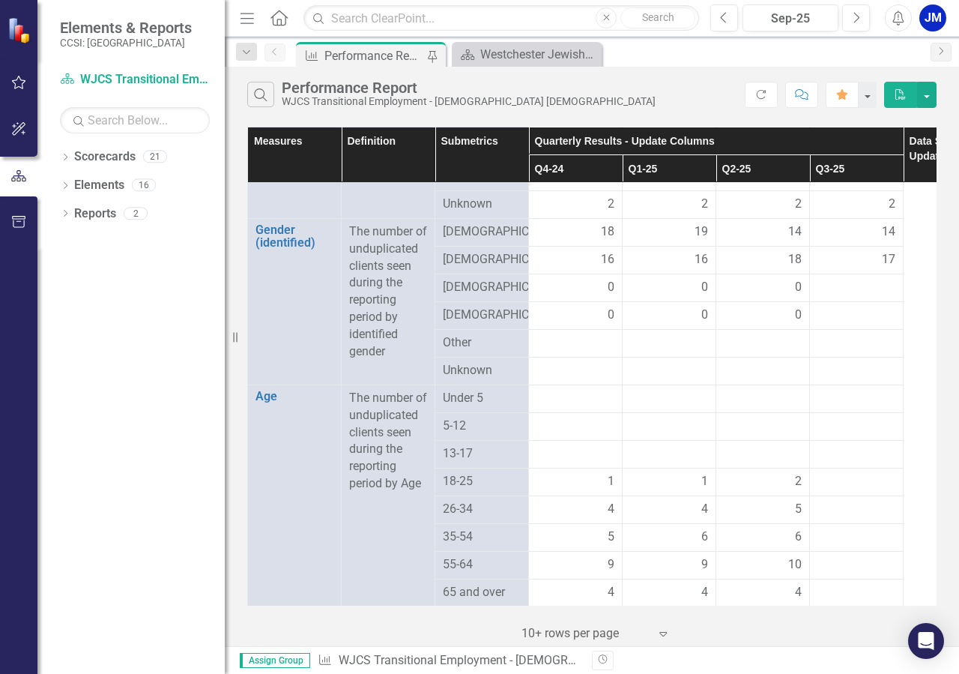
scroll to position [943, 0]
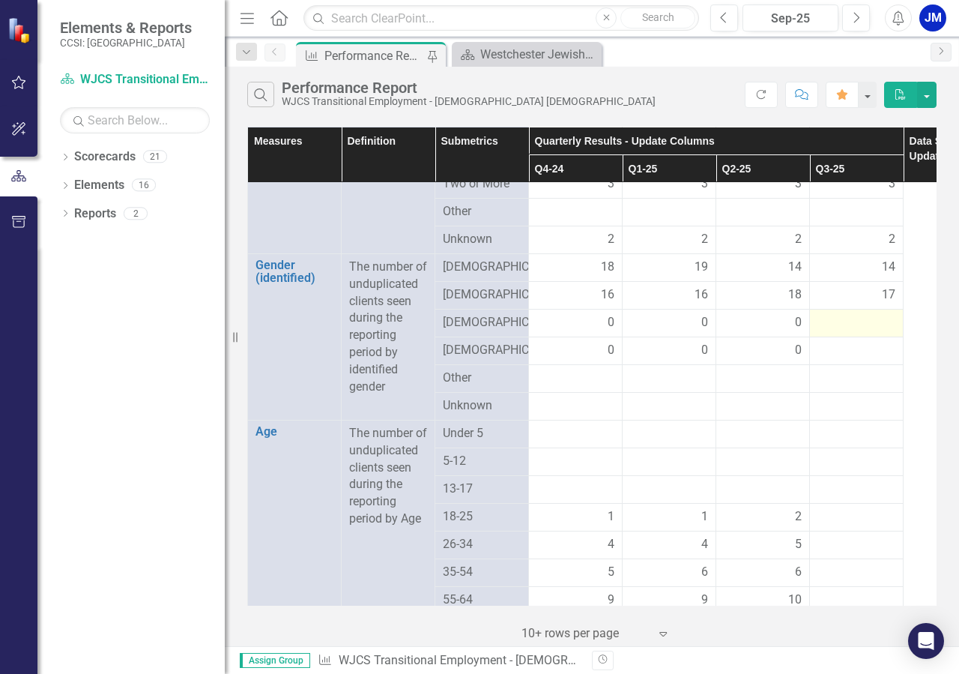
click at [890, 332] on div at bounding box center [857, 323] width 78 height 18
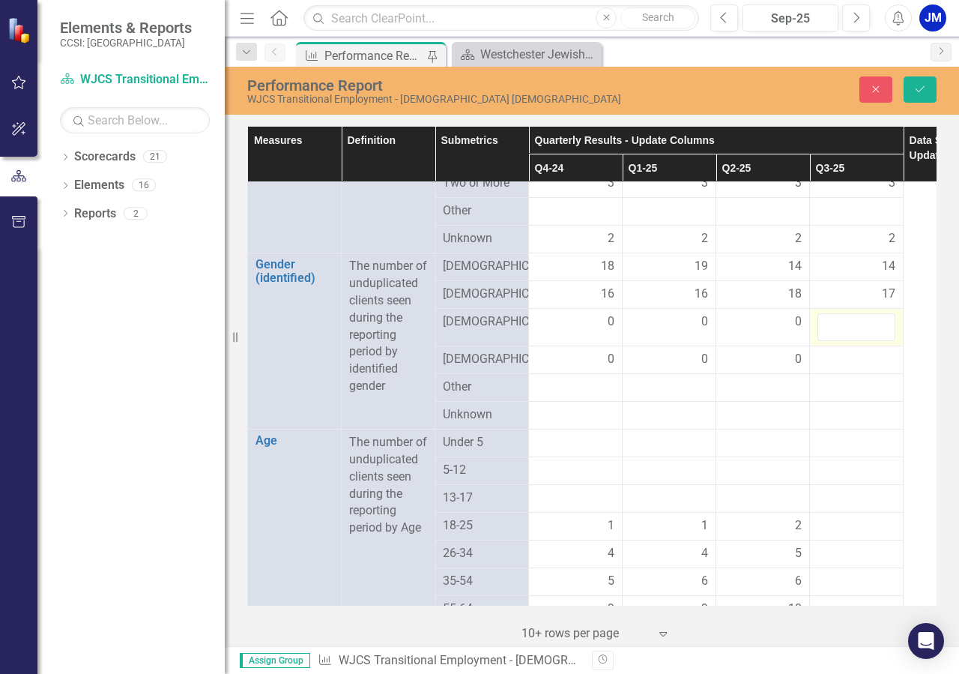
click at [899, 346] on td at bounding box center [857, 327] width 94 height 37
click at [885, 341] on input "-1" at bounding box center [857, 327] width 78 height 28
type input "0"
click at [876, 341] on input "0" at bounding box center [857, 327] width 78 height 28
click at [894, 369] on div at bounding box center [857, 360] width 78 height 18
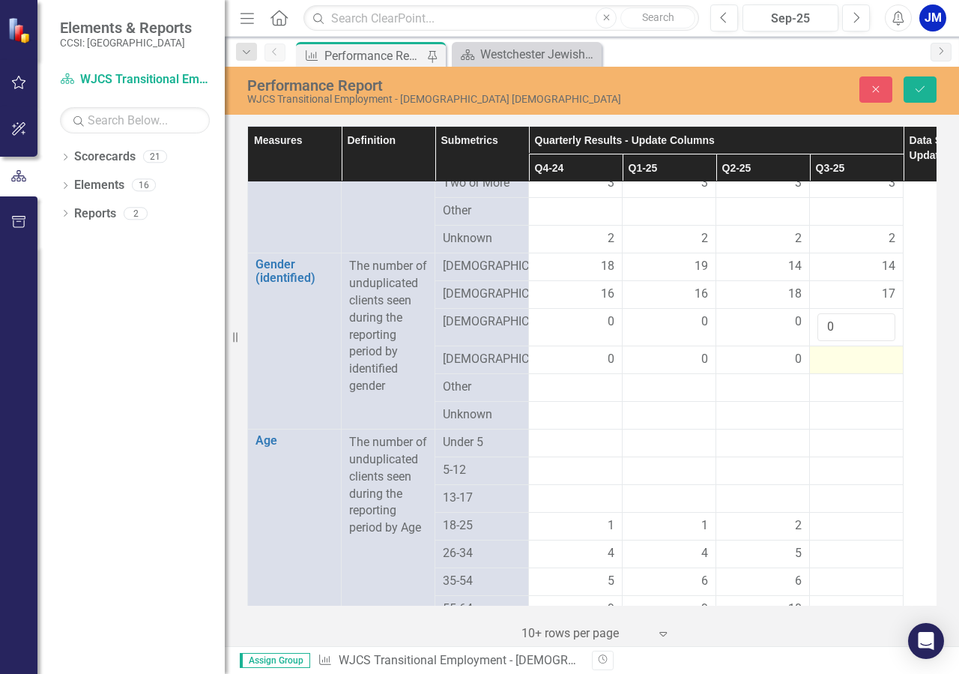
click at [894, 369] on div at bounding box center [857, 360] width 78 height 18
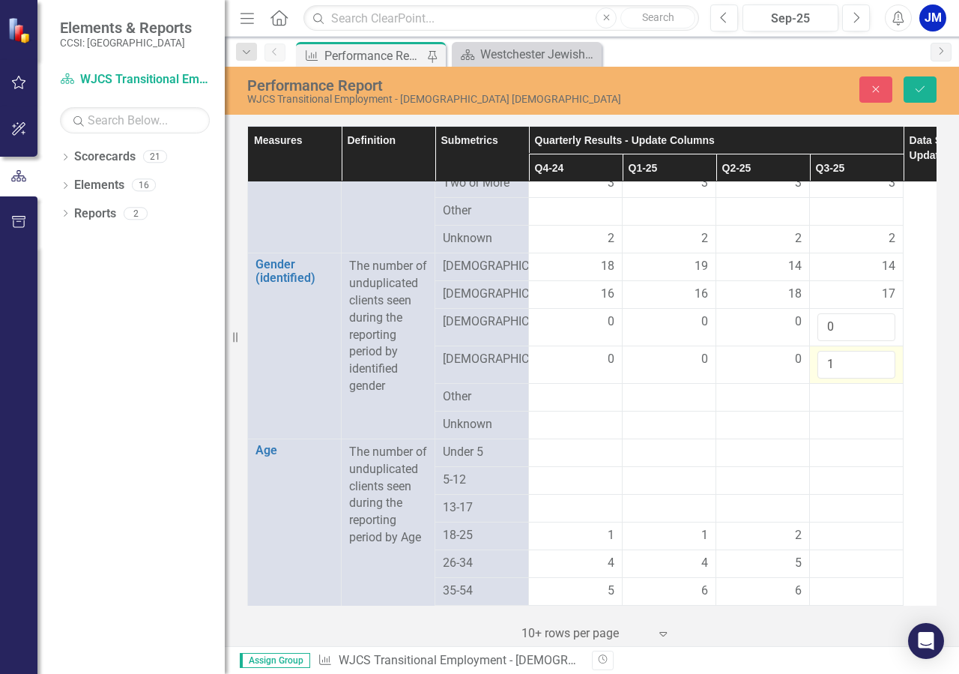
click at [883, 378] on input "1" at bounding box center [857, 365] width 78 height 28
click at [883, 378] on input "2" at bounding box center [857, 365] width 78 height 28
click at [881, 378] on input "1" at bounding box center [857, 365] width 78 height 28
type input "0"
click at [881, 378] on input "0" at bounding box center [857, 365] width 78 height 28
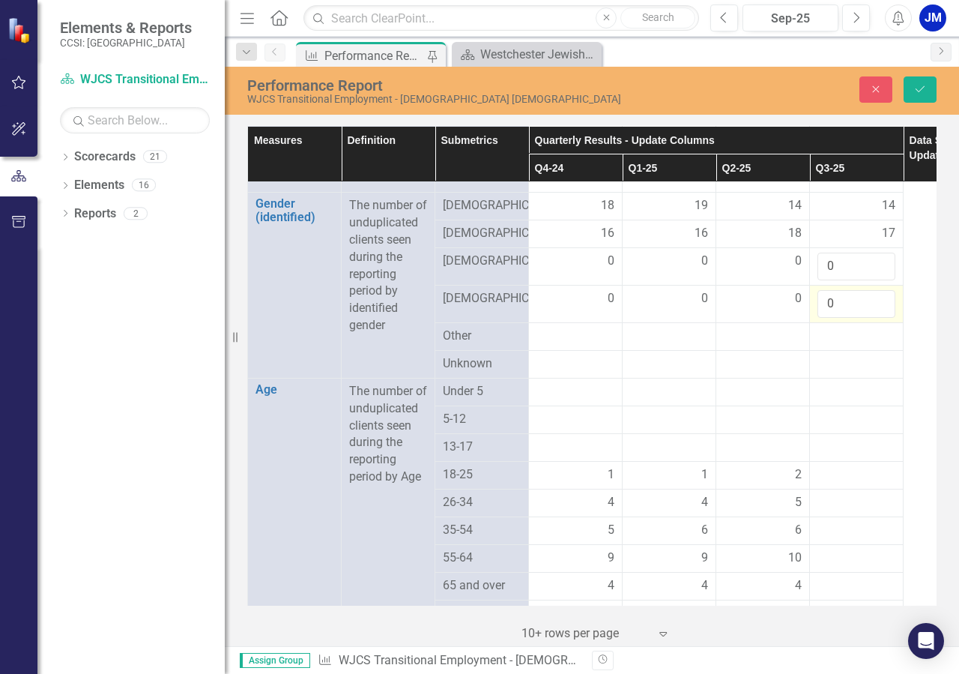
scroll to position [1028, 0]
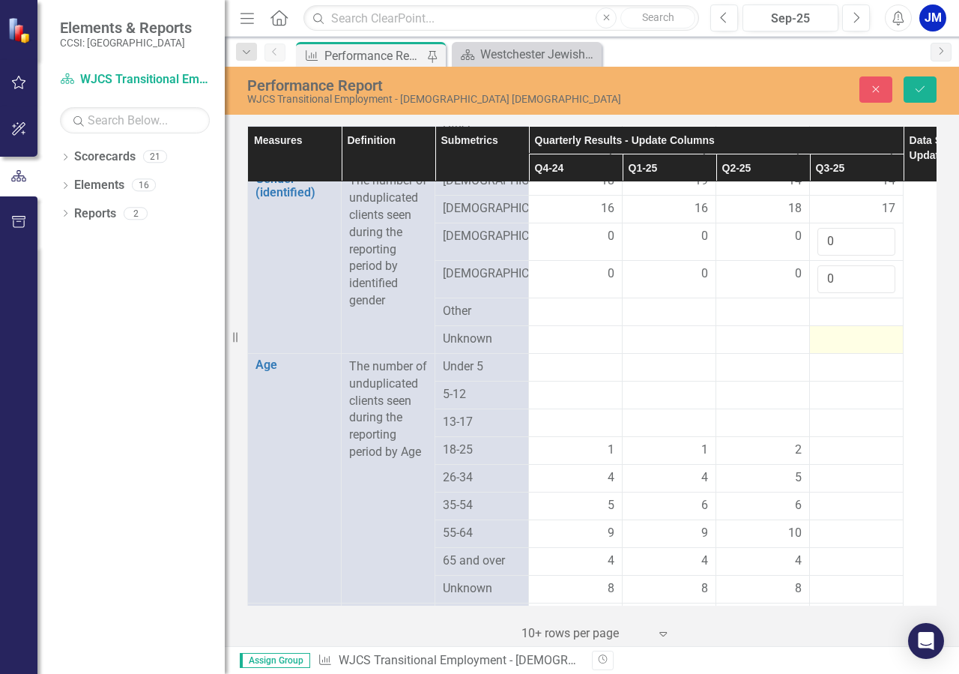
click at [881, 349] on div at bounding box center [857, 340] width 78 height 18
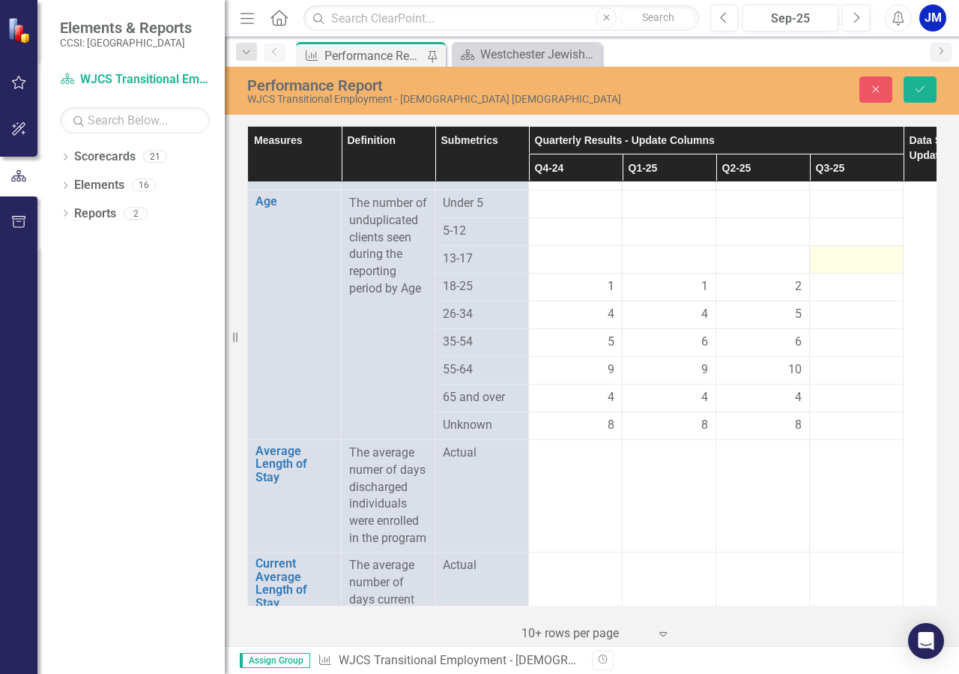
scroll to position [1199, 0]
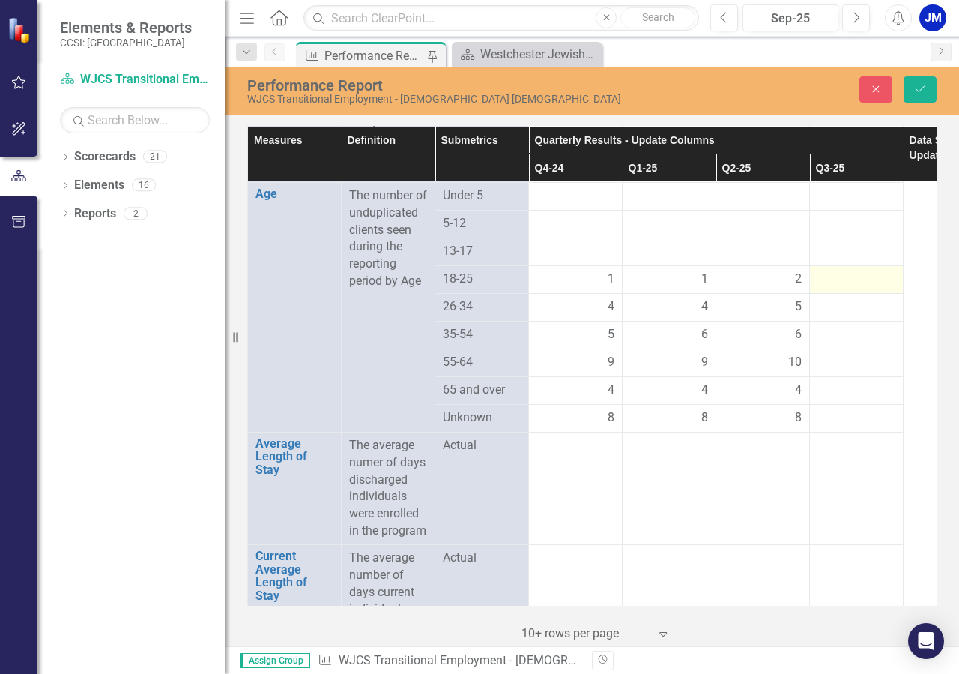
click at [884, 289] on div at bounding box center [857, 280] width 78 height 18
click at [886, 289] on div at bounding box center [857, 280] width 78 height 18
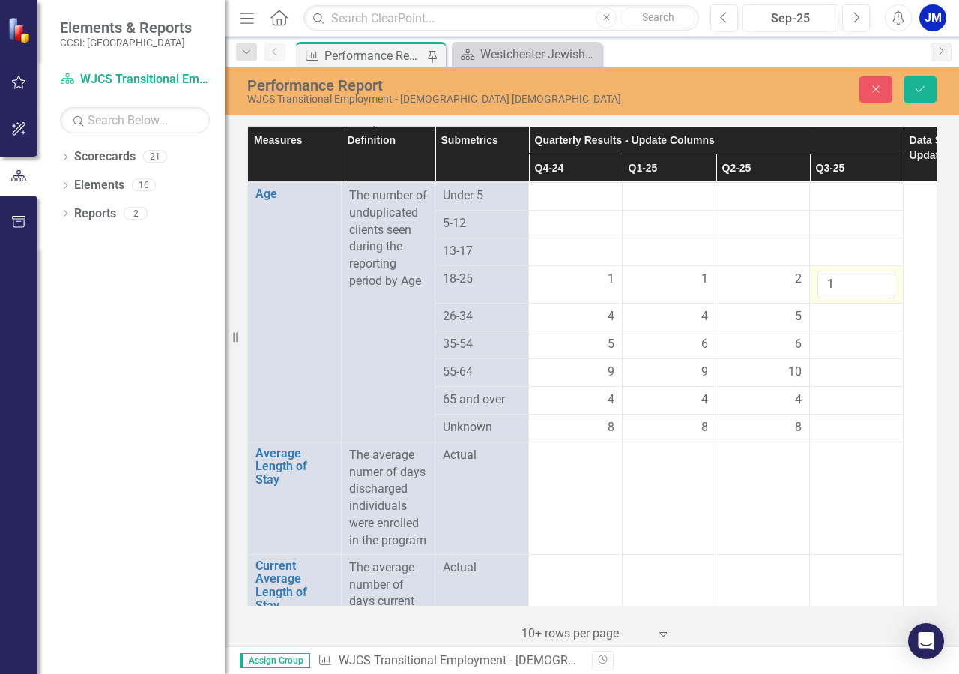
type input "1"
click at [878, 298] on input "1" at bounding box center [857, 285] width 78 height 28
click at [872, 326] on div at bounding box center [857, 317] width 78 height 18
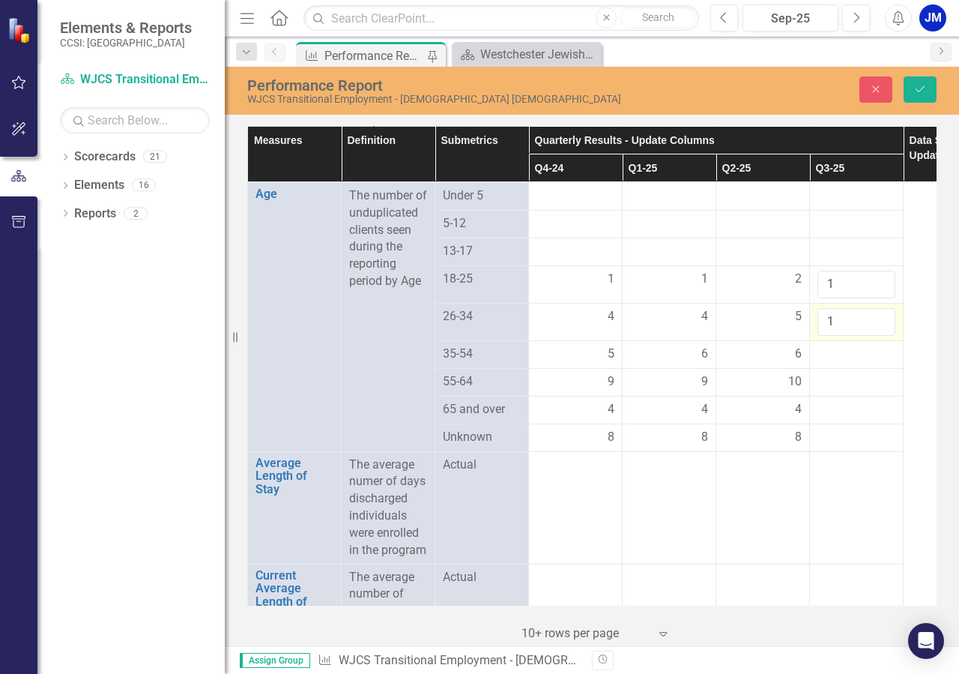
click at [877, 336] on input "1" at bounding box center [857, 322] width 78 height 28
click at [877, 336] on input "2" at bounding box center [857, 322] width 78 height 28
click at [877, 336] on input "3" at bounding box center [857, 322] width 78 height 28
click at [877, 336] on input "4" at bounding box center [857, 322] width 78 height 28
click at [877, 336] on input "5" at bounding box center [857, 322] width 78 height 28
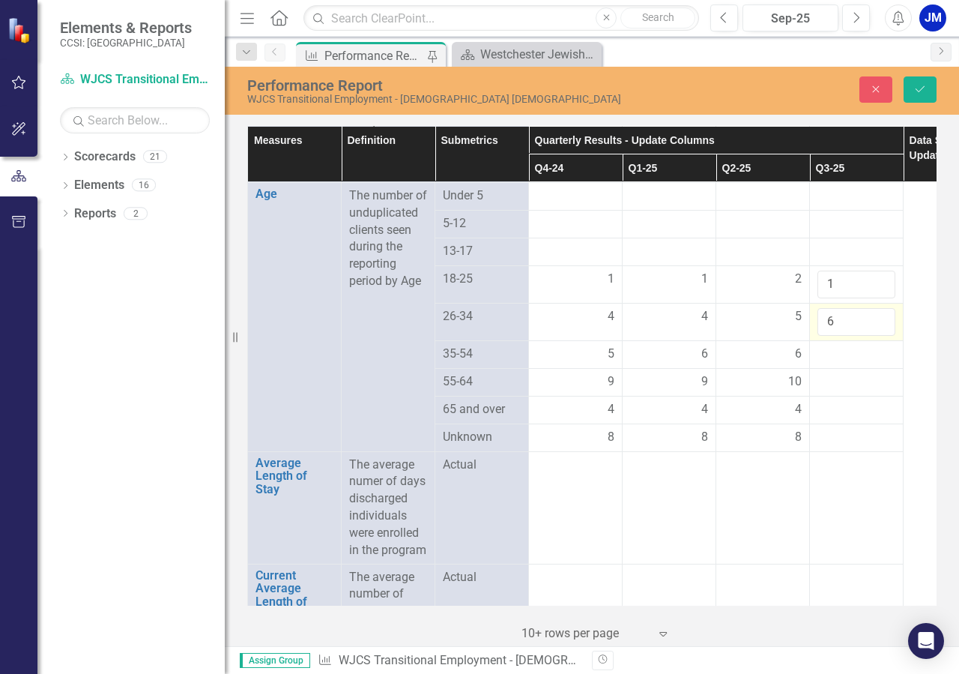
click at [877, 336] on input "6" at bounding box center [857, 322] width 78 height 28
click at [877, 336] on input "7" at bounding box center [857, 322] width 78 height 28
click at [877, 336] on input "8" at bounding box center [857, 322] width 78 height 28
click at [878, 336] on input "7" at bounding box center [857, 322] width 78 height 28
click at [878, 336] on input "6" at bounding box center [857, 322] width 78 height 28
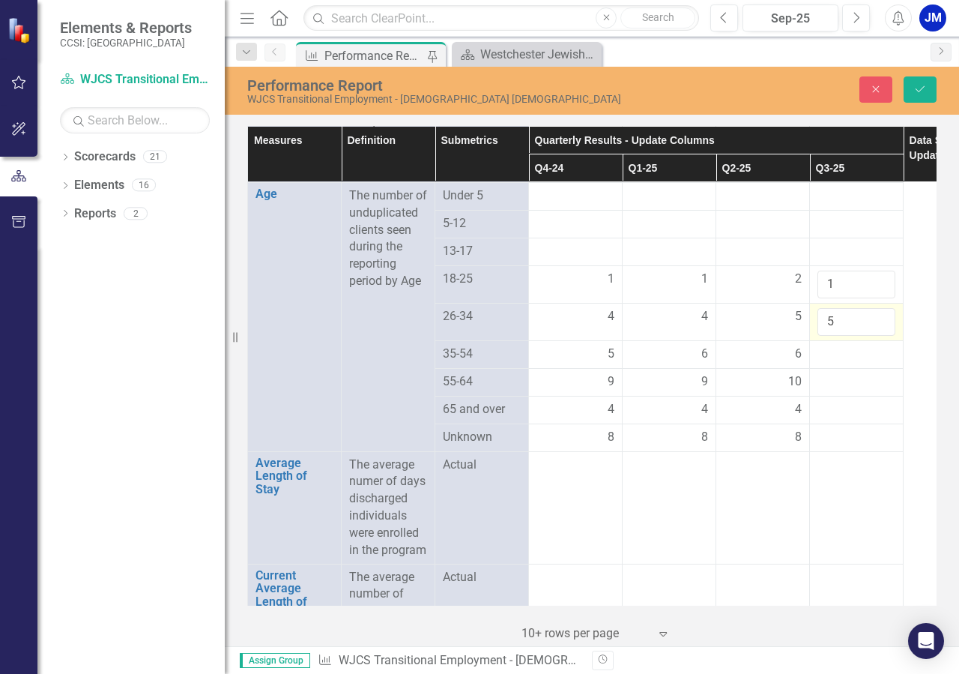
type input "5"
click at [878, 336] on input "5" at bounding box center [857, 322] width 78 height 28
click at [881, 364] on div at bounding box center [857, 355] width 78 height 18
click at [870, 364] on div at bounding box center [857, 355] width 78 height 18
click at [878, 364] on div at bounding box center [857, 355] width 78 height 18
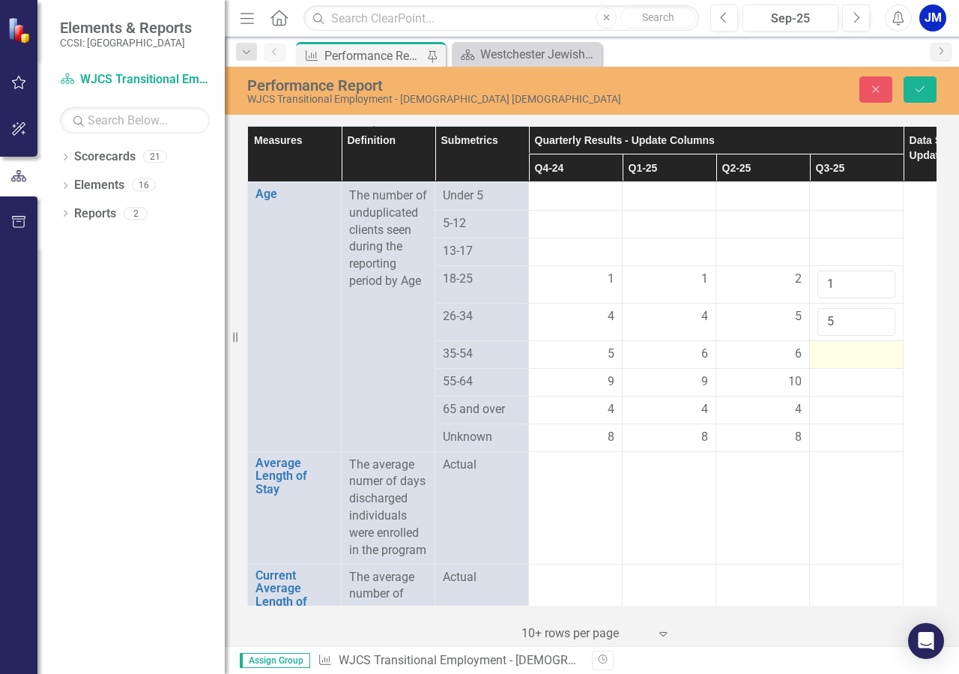
click at [878, 364] on div at bounding box center [857, 355] width 78 height 18
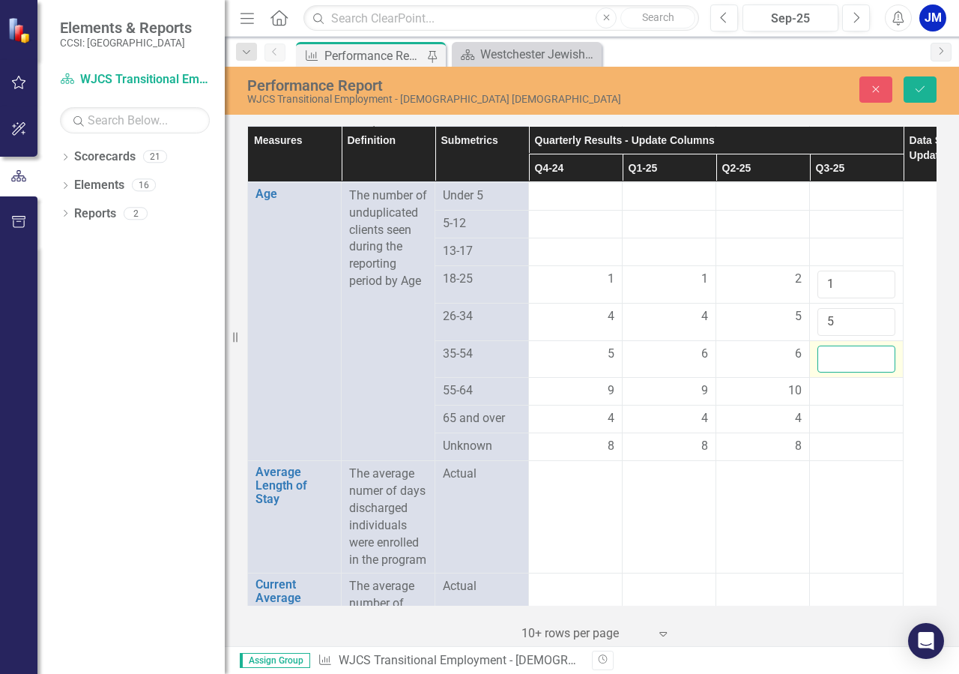
click at [879, 373] on input "number" at bounding box center [857, 360] width 78 height 28
click at [877, 373] on input "1" at bounding box center [857, 360] width 78 height 28
click at [877, 373] on input "2" at bounding box center [857, 360] width 78 height 28
click at [878, 373] on input "3" at bounding box center [857, 360] width 78 height 28
click at [878, 373] on input "4" at bounding box center [857, 360] width 78 height 28
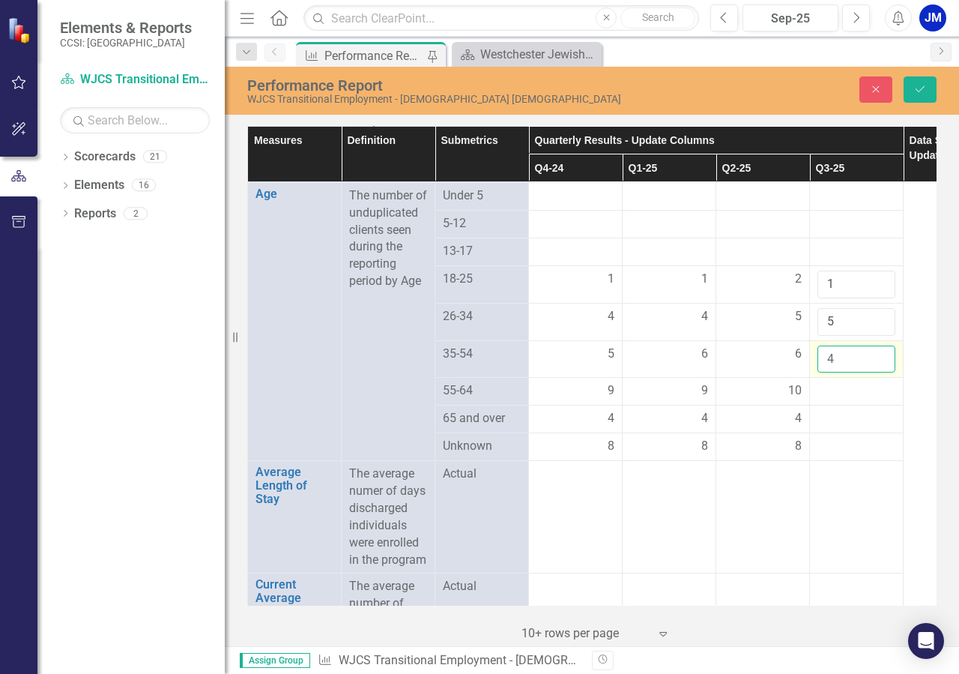
click at [879, 373] on input "4" at bounding box center [857, 360] width 78 height 28
click at [881, 373] on input "4" at bounding box center [857, 360] width 78 height 28
click at [879, 373] on input "5" at bounding box center [857, 360] width 78 height 28
type input "6"
click at [879, 373] on input "6" at bounding box center [857, 360] width 78 height 28
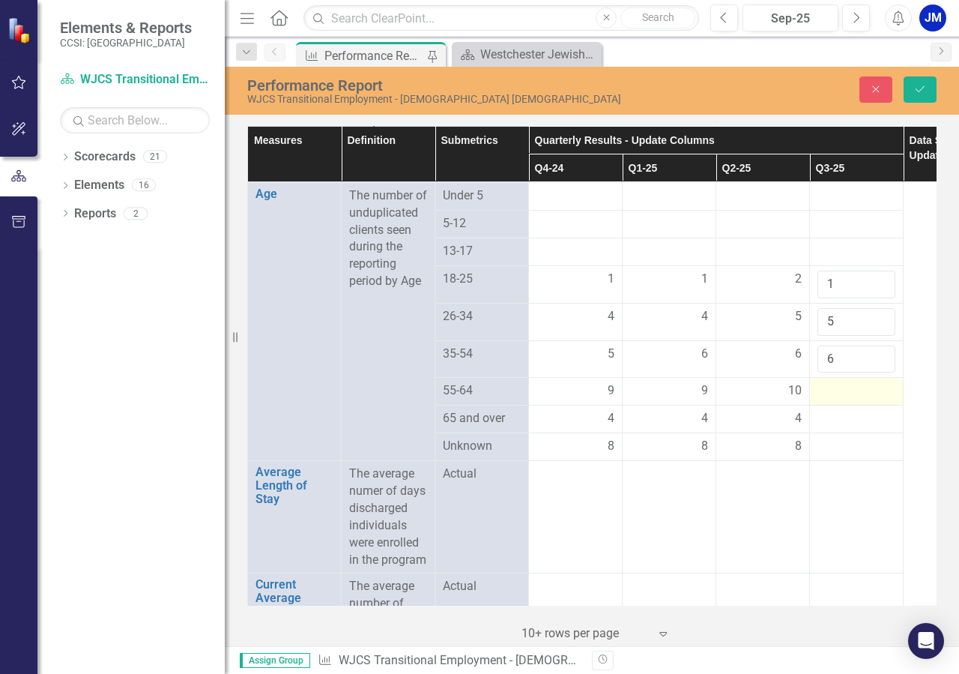
click at [875, 400] on div at bounding box center [857, 391] width 78 height 18
click at [876, 400] on div at bounding box center [857, 391] width 78 height 18
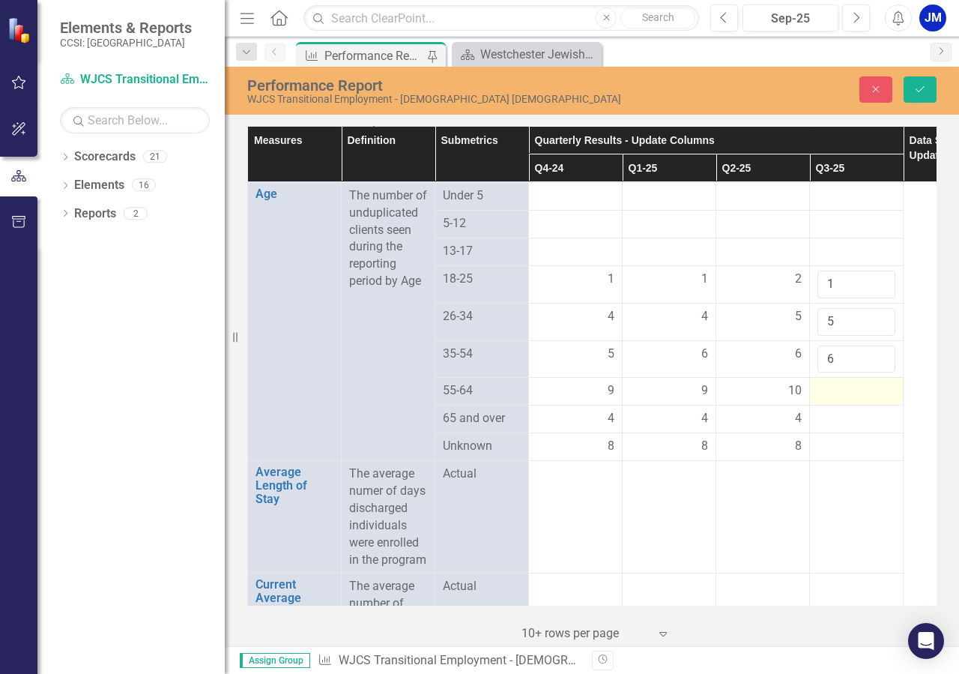
click at [871, 400] on div at bounding box center [857, 391] width 78 height 18
click at [872, 400] on div at bounding box center [857, 391] width 78 height 18
click at [869, 400] on div at bounding box center [857, 391] width 78 height 18
click at [880, 400] on div at bounding box center [857, 391] width 78 height 18
click at [875, 400] on div at bounding box center [857, 391] width 78 height 18
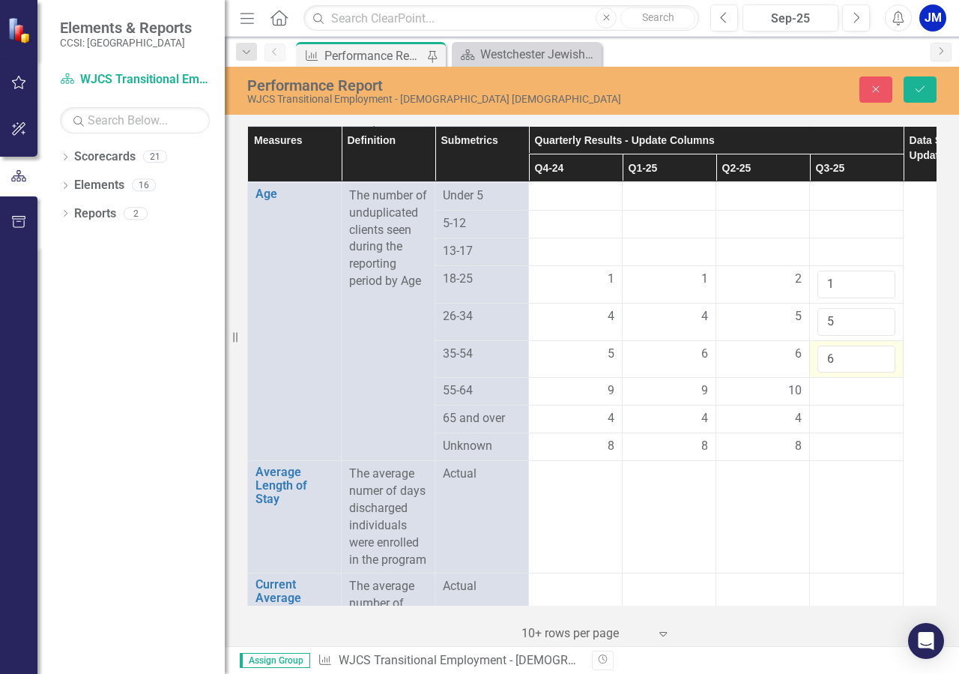
scroll to position [1285, 0]
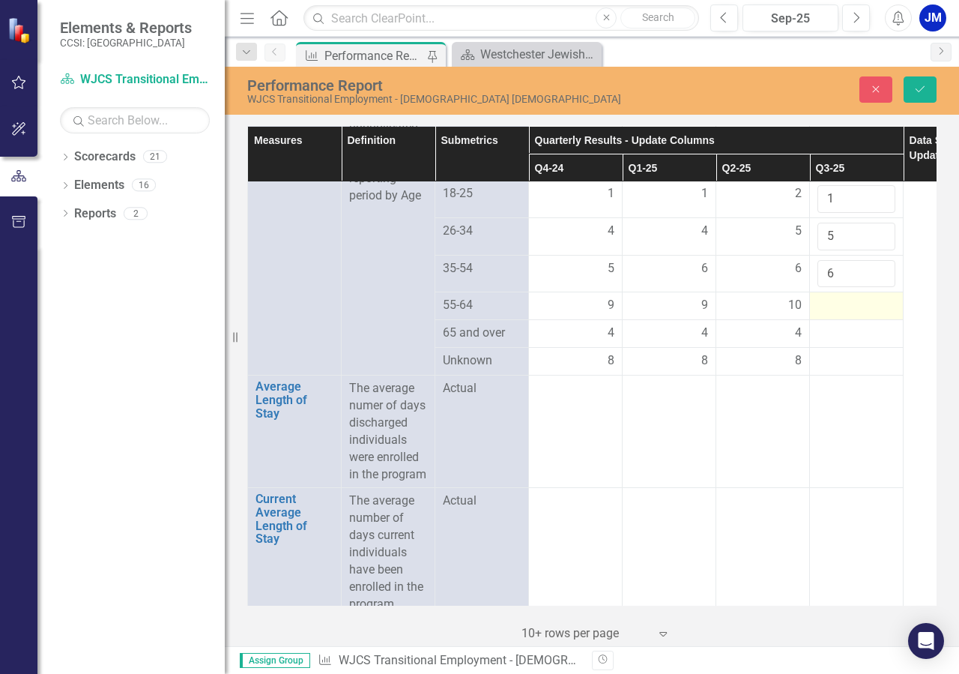
click at [875, 315] on div at bounding box center [857, 306] width 78 height 18
click at [881, 315] on div at bounding box center [857, 306] width 78 height 18
click at [875, 315] on div at bounding box center [857, 306] width 78 height 18
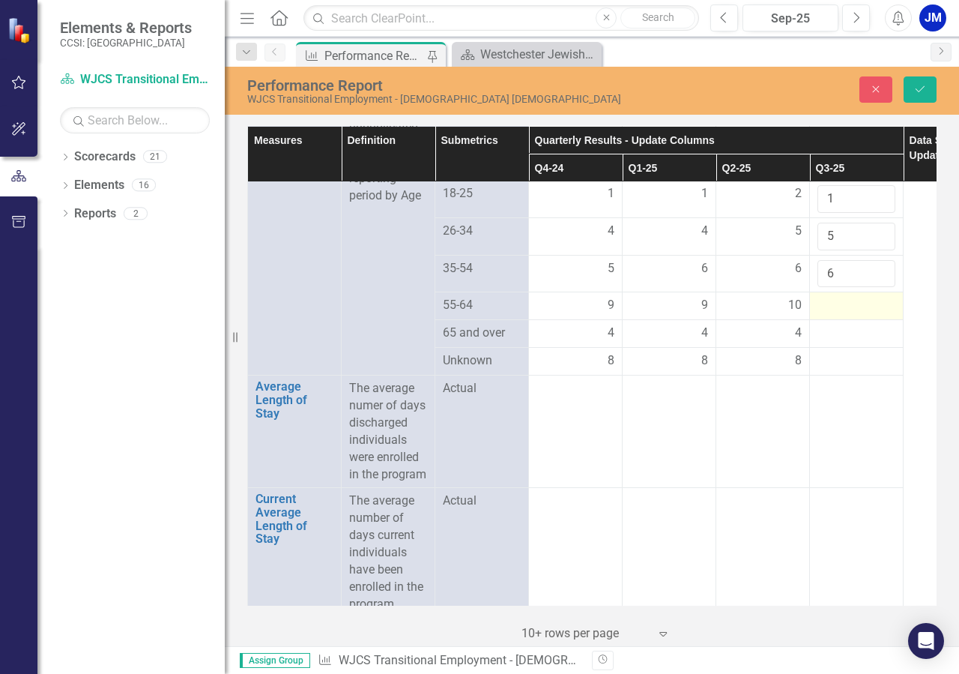
click at [867, 315] on div at bounding box center [857, 306] width 78 height 18
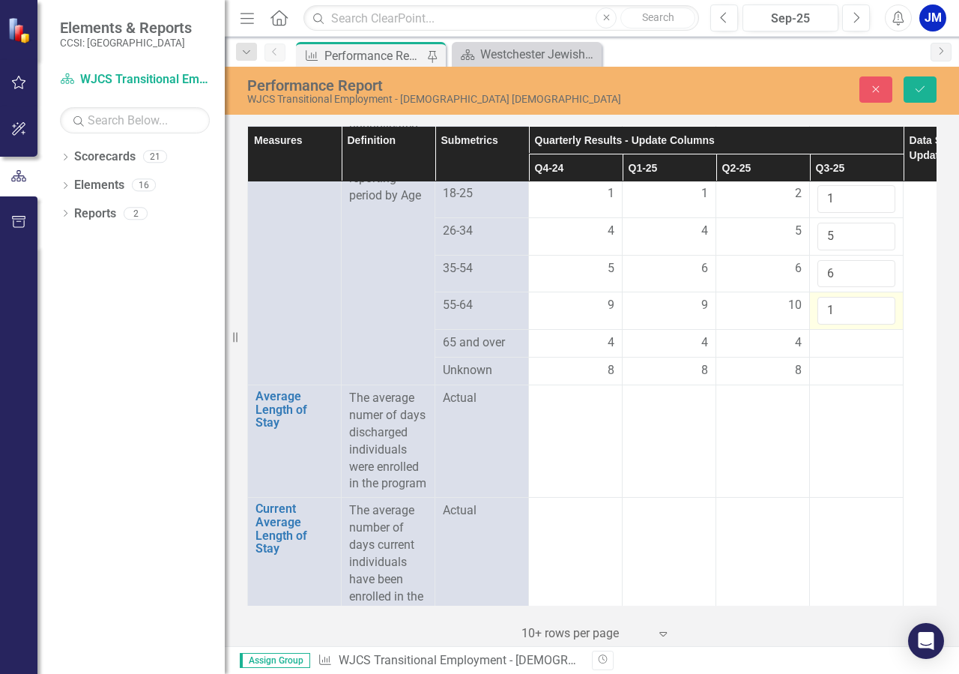
click at [879, 325] on input "1" at bounding box center [857, 311] width 78 height 28
click at [879, 325] on input "2" at bounding box center [857, 311] width 78 height 28
click at [879, 325] on input "3" at bounding box center [857, 311] width 78 height 28
click at [879, 325] on input "4" at bounding box center [857, 311] width 78 height 28
click at [883, 325] on input "12" at bounding box center [857, 311] width 78 height 28
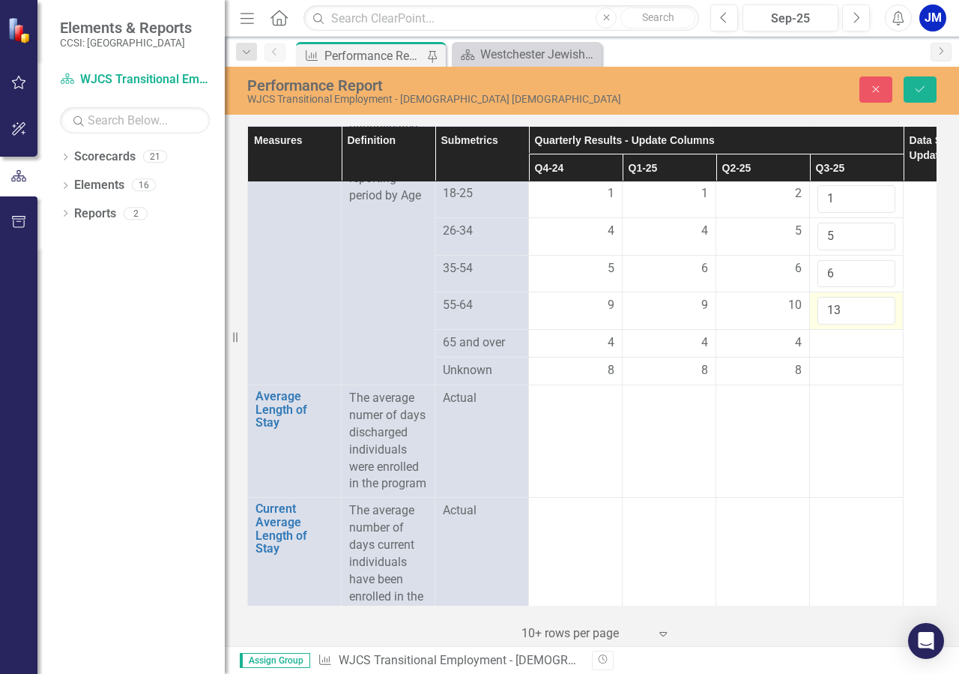
click at [883, 325] on input "13" at bounding box center [857, 311] width 78 height 28
click at [875, 325] on input "12" at bounding box center [857, 311] width 78 height 28
click at [877, 325] on input "11" at bounding box center [857, 311] width 78 height 28
type input "10"
click at [877, 325] on input "10" at bounding box center [857, 311] width 78 height 28
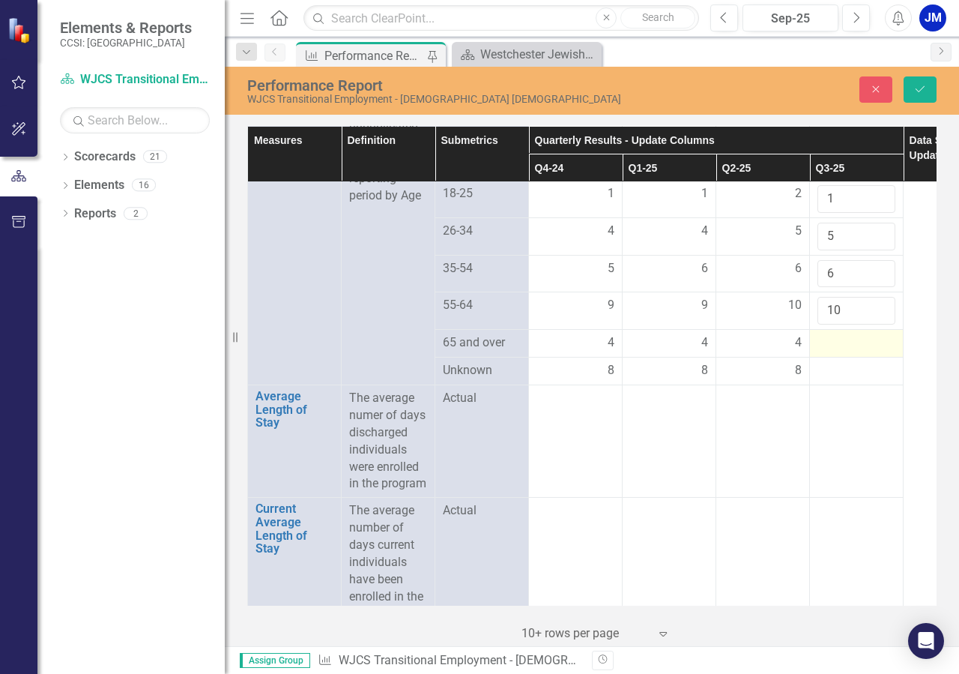
click at [877, 352] on div at bounding box center [857, 343] width 78 height 18
click at [874, 352] on div at bounding box center [857, 343] width 78 height 18
click at [875, 352] on div at bounding box center [857, 343] width 78 height 18
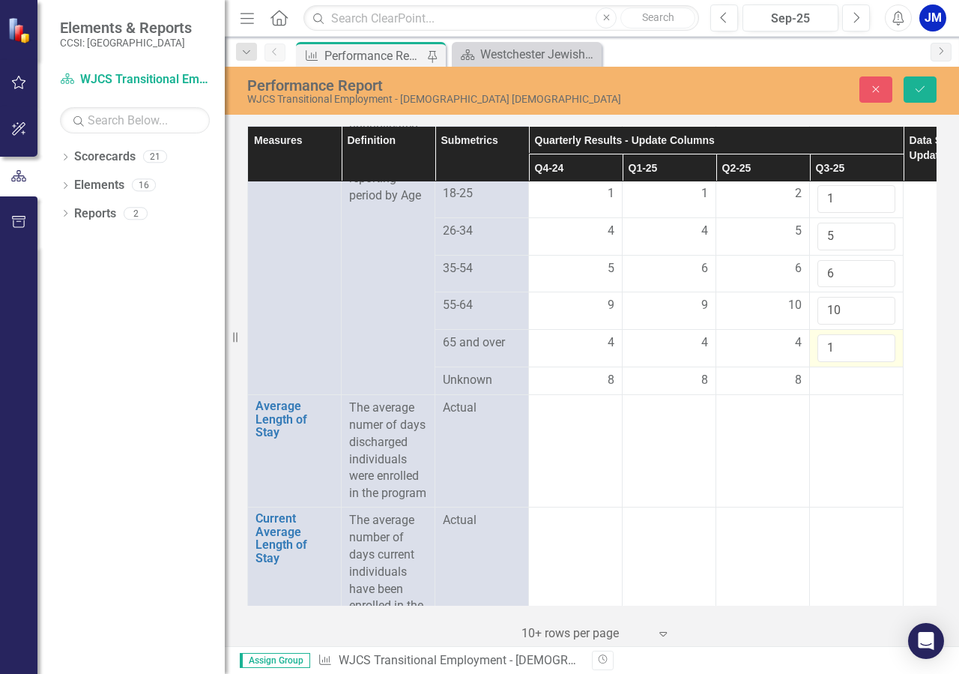
click at [875, 362] on input "1" at bounding box center [857, 348] width 78 height 28
click at [875, 362] on input "2" at bounding box center [857, 348] width 78 height 28
click at [876, 362] on input "3" at bounding box center [857, 348] width 78 height 28
type input "4"
click at [876, 362] on input "4" at bounding box center [857, 348] width 78 height 28
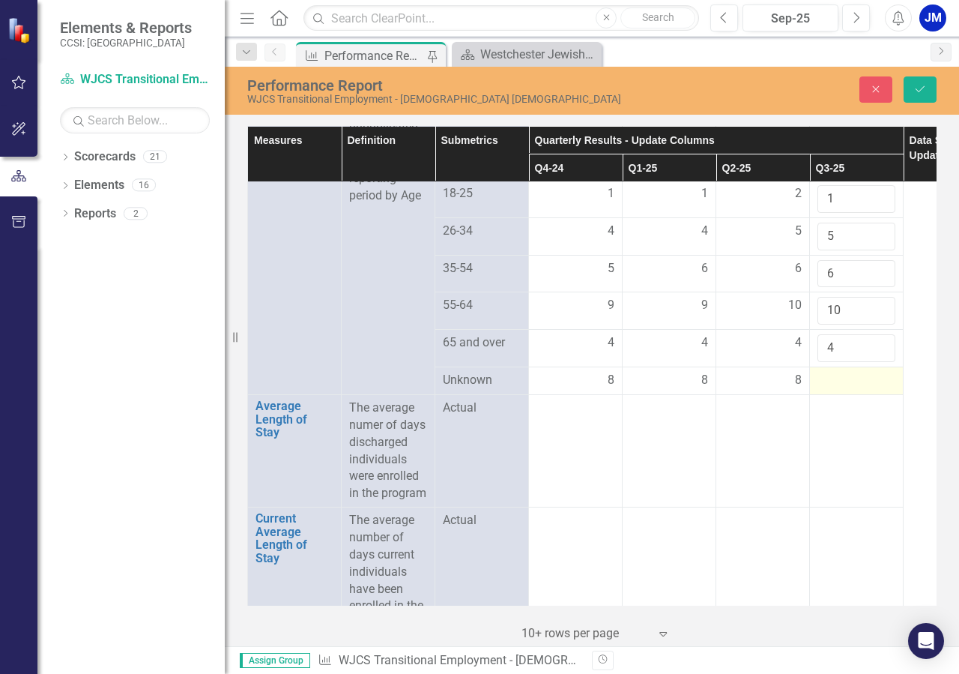
click at [870, 390] on div at bounding box center [857, 381] width 78 height 18
click at [878, 390] on div at bounding box center [857, 381] width 78 height 18
click at [880, 390] on div at bounding box center [857, 381] width 78 height 18
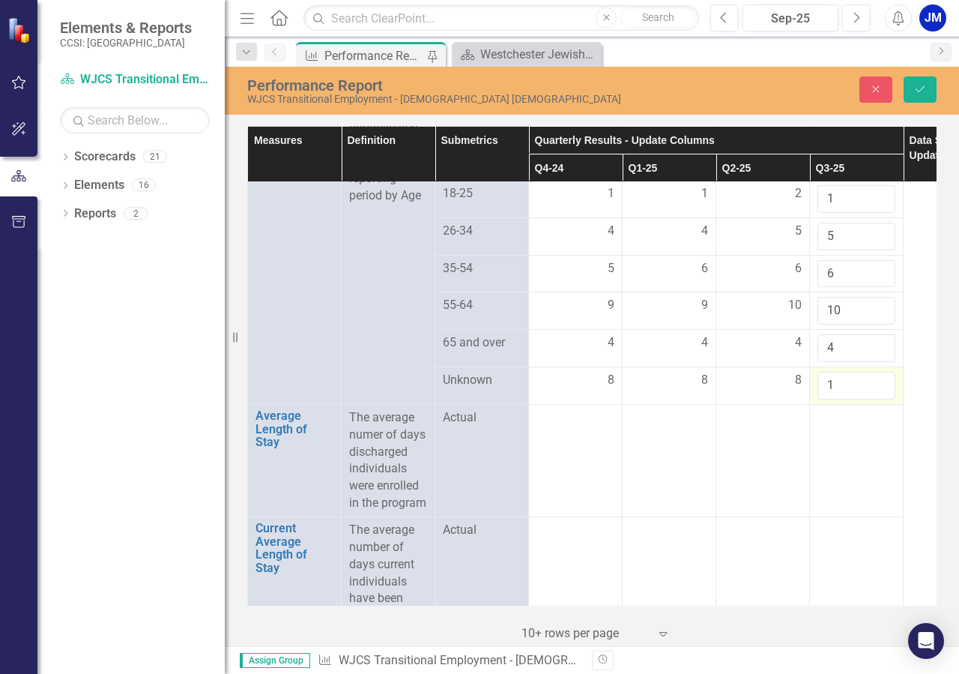
click at [880, 399] on input "1" at bounding box center [857, 386] width 78 height 28
click at [880, 399] on input "2" at bounding box center [857, 386] width 78 height 28
click at [881, 399] on input "2" at bounding box center [857, 386] width 78 height 28
click at [882, 399] on input "2" at bounding box center [857, 386] width 78 height 28
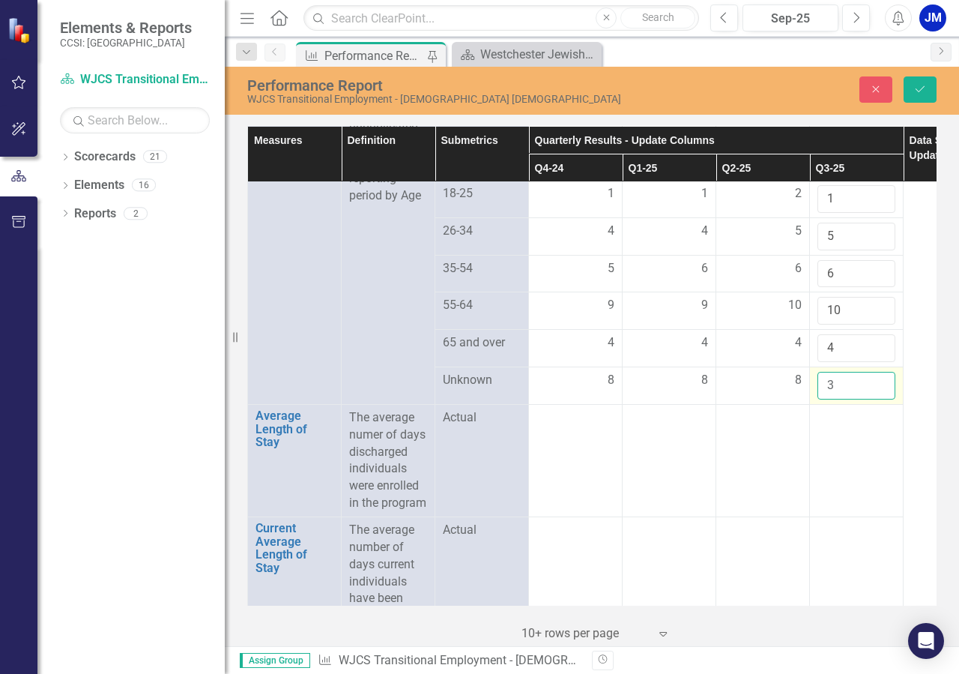
click at [879, 399] on input "3" at bounding box center [857, 386] width 78 height 28
click at [879, 399] on input "4" at bounding box center [857, 386] width 78 height 28
click at [879, 399] on input "5" at bounding box center [857, 386] width 78 height 28
click at [879, 399] on input "6" at bounding box center [857, 386] width 78 height 28
click at [879, 399] on input "7" at bounding box center [857, 386] width 78 height 28
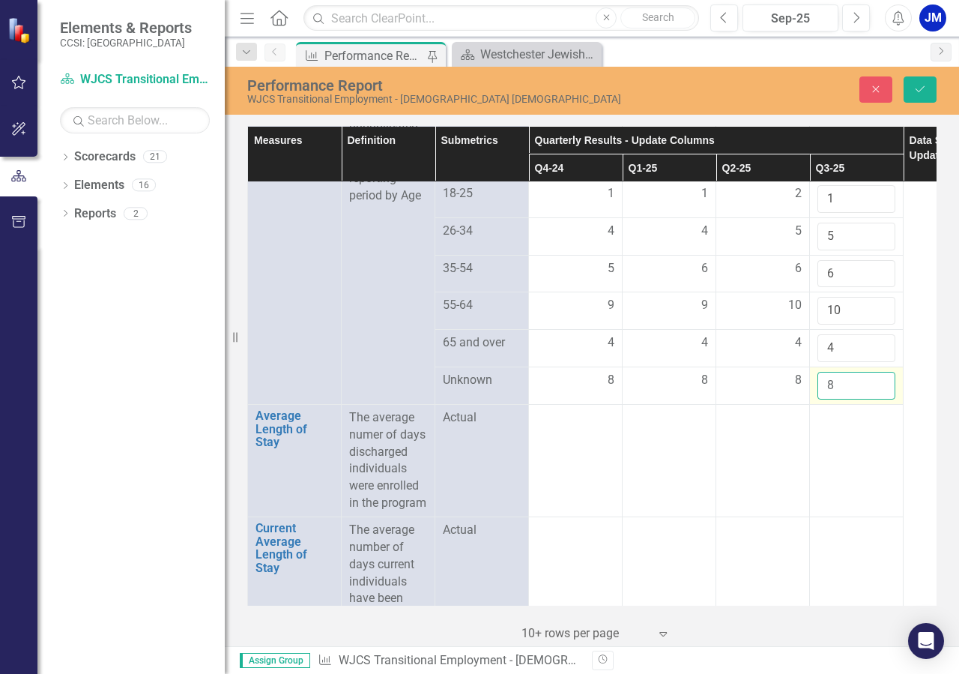
type input "8"
click at [879, 399] on input "8" at bounding box center [857, 386] width 78 height 28
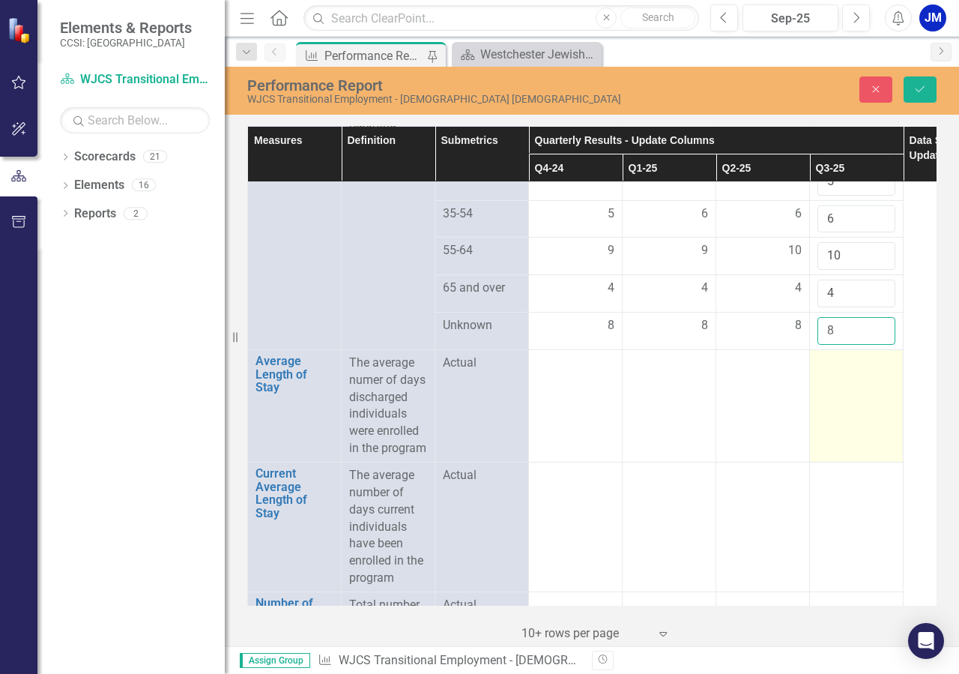
scroll to position [1370, 0]
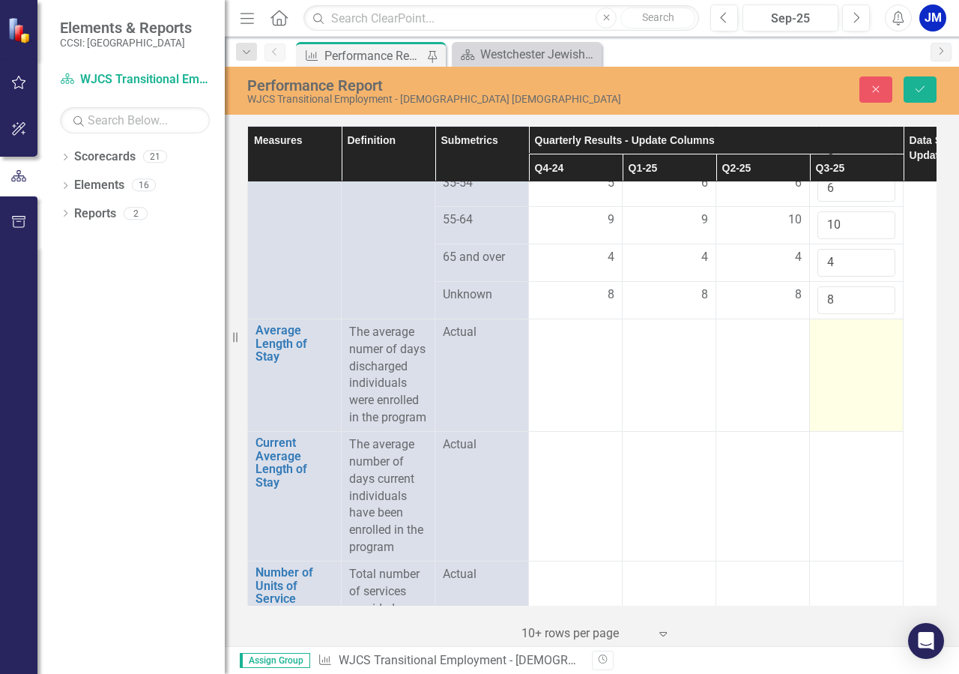
drag, startPoint x: 857, startPoint y: 461, endPoint x: 853, endPoint y: 441, distance: 20.7
click at [857, 431] on td at bounding box center [857, 375] width 94 height 112
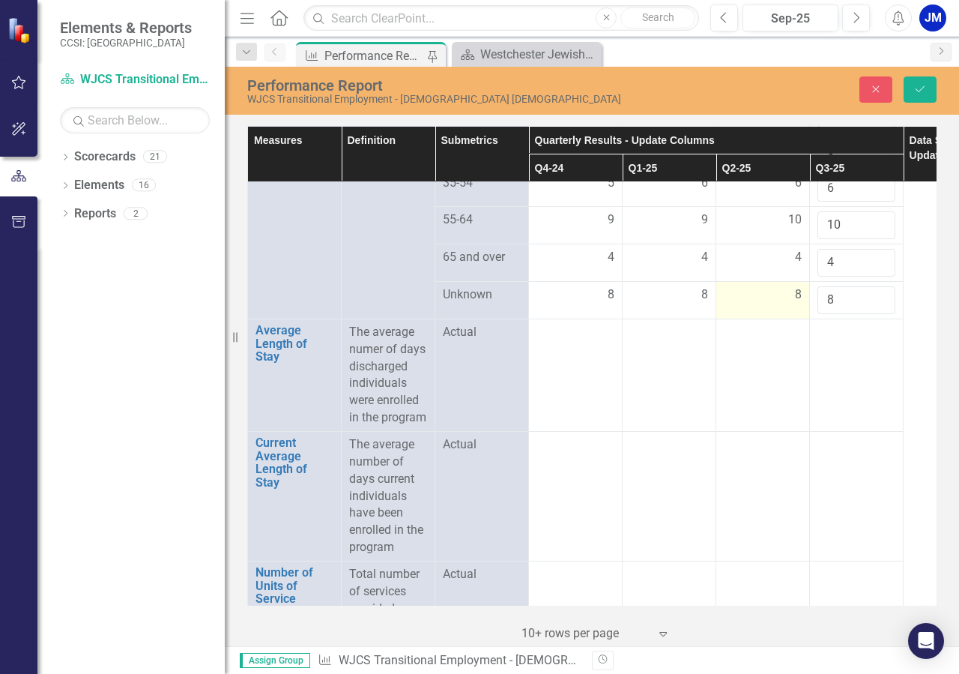
click at [734, 319] on td "8" at bounding box center [764, 300] width 94 height 37
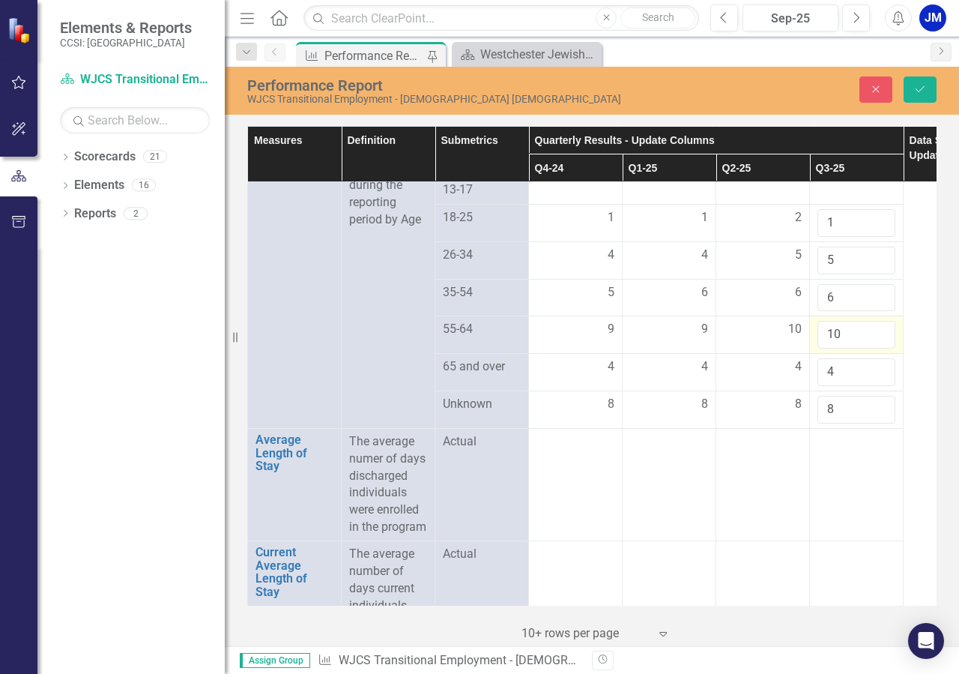
scroll to position [1199, 0]
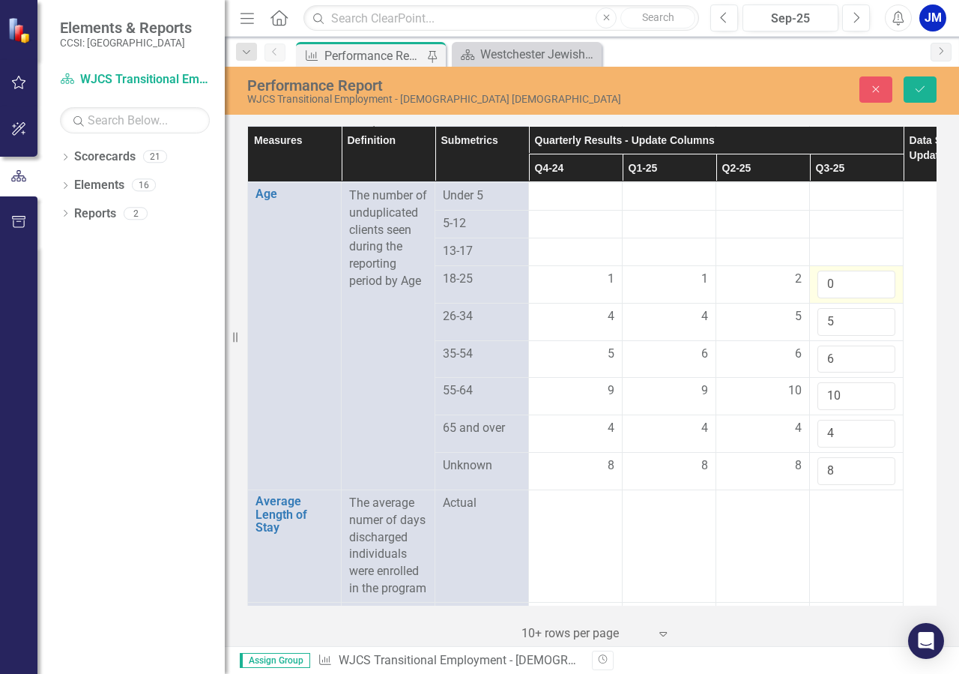
click at [872, 298] on input "0" at bounding box center [857, 285] width 78 height 28
click at [879, 298] on input "-1" at bounding box center [857, 285] width 78 height 28
click at [881, 298] on input "0" at bounding box center [857, 285] width 78 height 28
type input "1"
click at [881, 298] on input "1" at bounding box center [857, 285] width 78 height 28
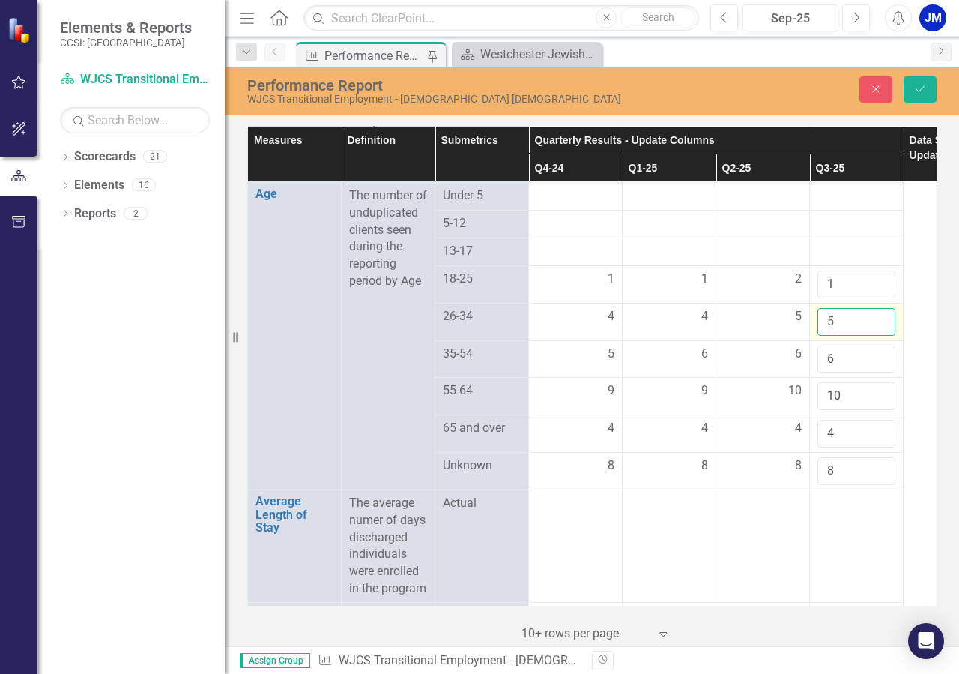
click at [872, 336] on input "5" at bounding box center [857, 322] width 78 height 28
click button "Save" at bounding box center [920, 89] width 33 height 26
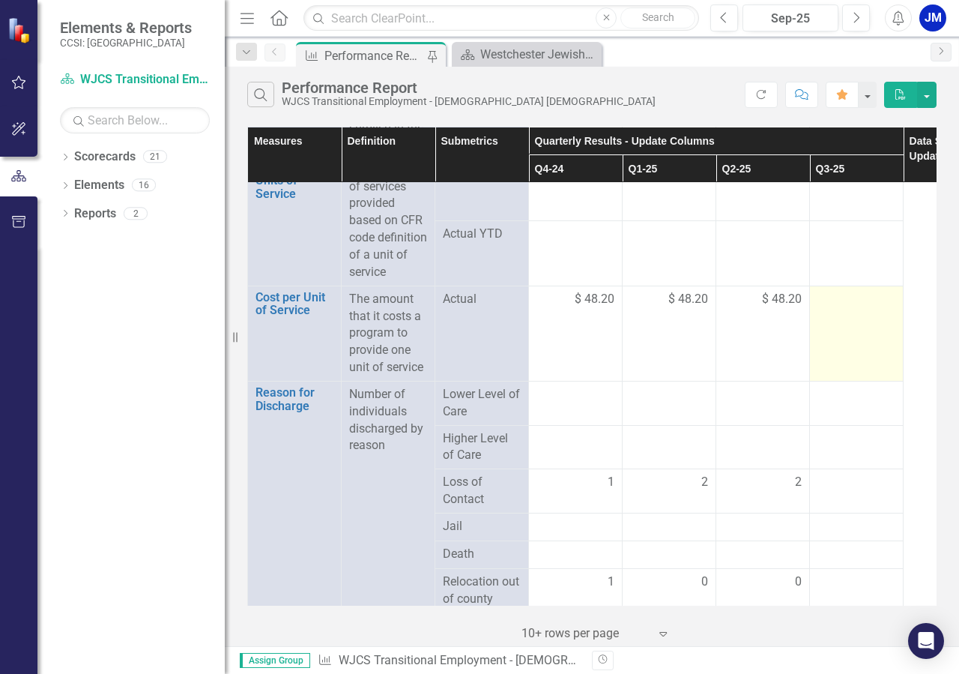
scroll to position [1709, 0]
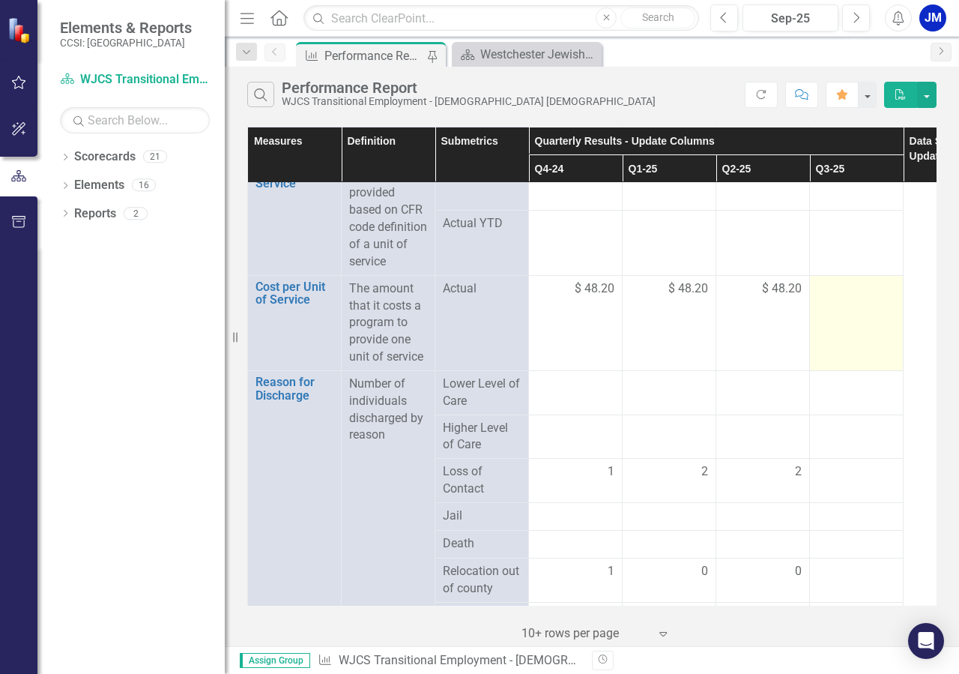
click at [859, 298] on div at bounding box center [857, 289] width 78 height 18
click at [881, 298] on div at bounding box center [857, 289] width 78 height 18
click at [884, 298] on div at bounding box center [857, 289] width 78 height 18
click at [889, 298] on div at bounding box center [857, 289] width 78 height 18
click at [885, 298] on div at bounding box center [857, 289] width 78 height 18
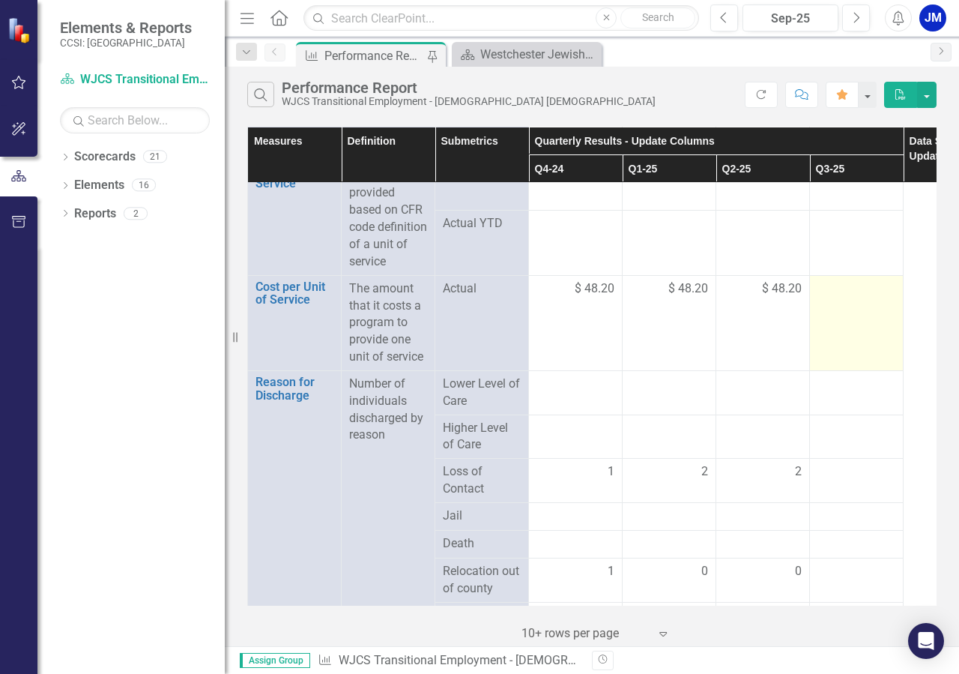
click at [874, 298] on div at bounding box center [857, 289] width 78 height 18
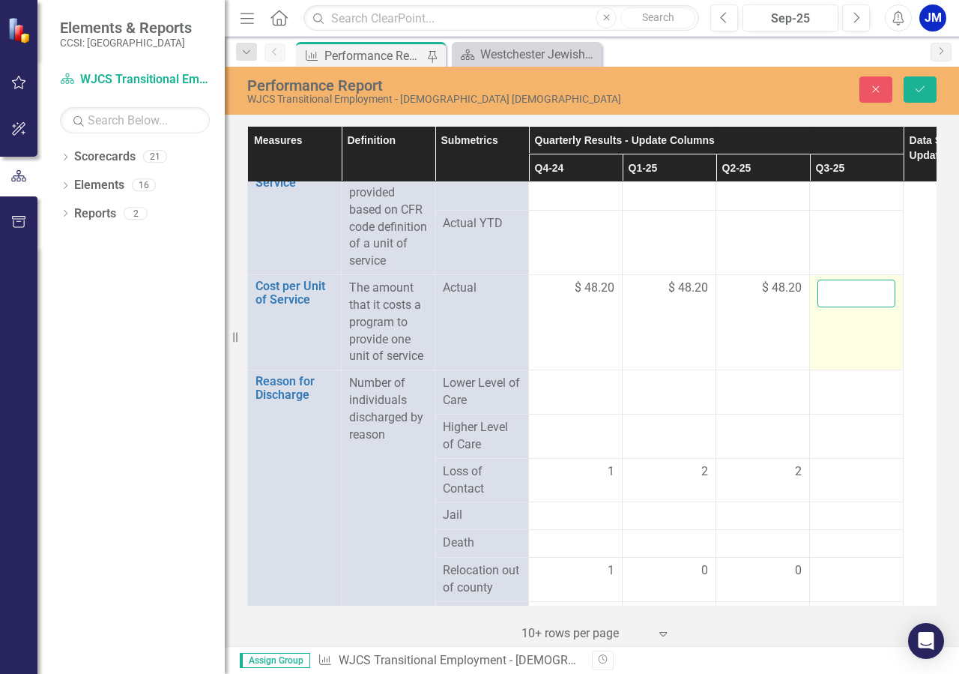
drag, startPoint x: 867, startPoint y: 347, endPoint x: 870, endPoint y: 338, distance: 9.5
click at [869, 307] on input "number" at bounding box center [857, 294] width 78 height 28
type input "48.20"
click button "Save" at bounding box center [920, 89] width 33 height 26
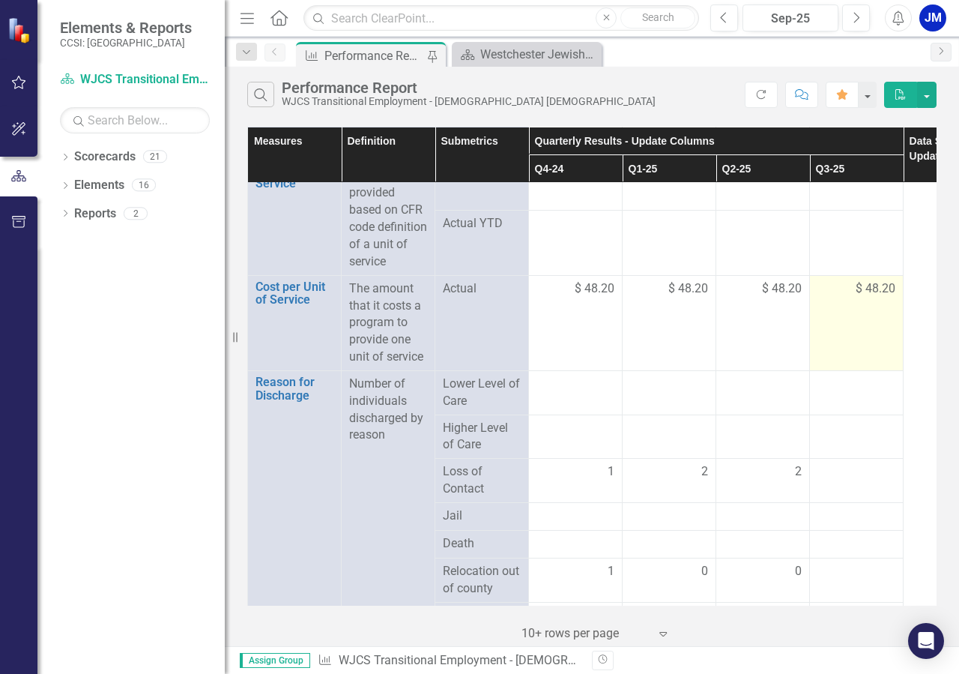
drag, startPoint x: 820, startPoint y: 440, endPoint x: 855, endPoint y: 399, distance: 53.7
click at [822, 393] on div at bounding box center [857, 384] width 78 height 18
click at [893, 298] on span "$ 48.20" at bounding box center [876, 288] width 40 height 17
click at [903, 340] on td "$ 48.20" at bounding box center [857, 322] width 94 height 95
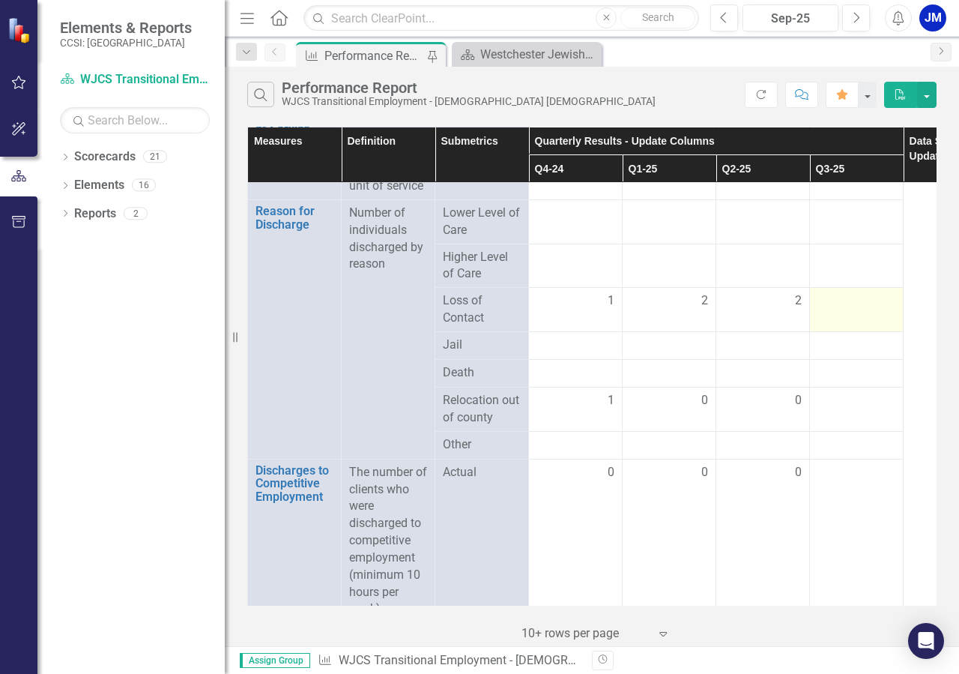
click at [878, 310] on div at bounding box center [857, 301] width 78 height 18
click at [876, 310] on div at bounding box center [857, 301] width 78 height 18
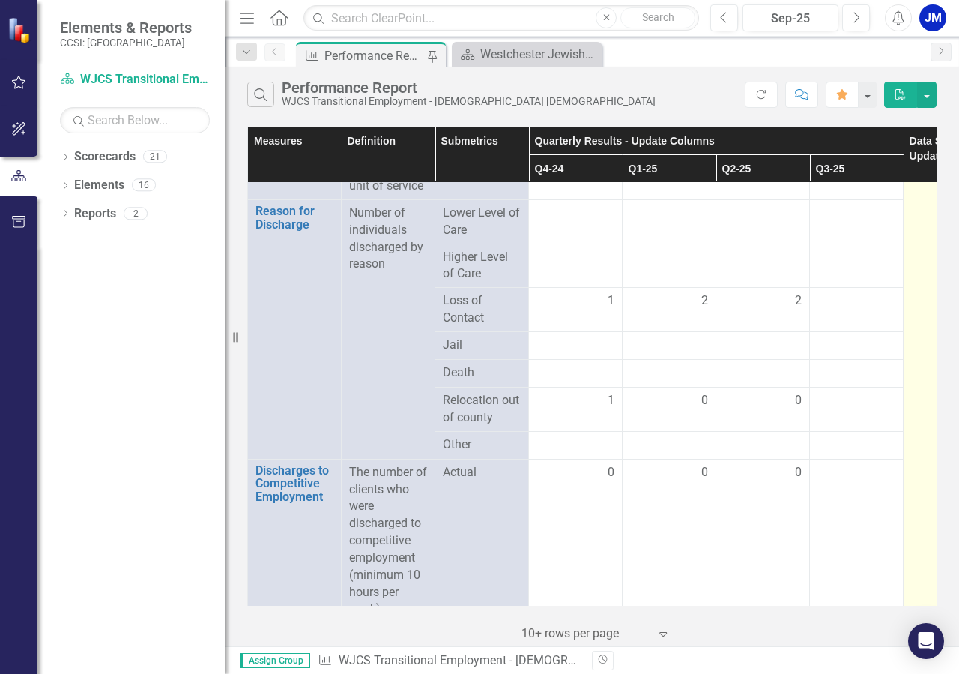
drag, startPoint x: 881, startPoint y: 354, endPoint x: 912, endPoint y: 350, distance: 31.7
click at [881, 310] on div at bounding box center [857, 301] width 78 height 18
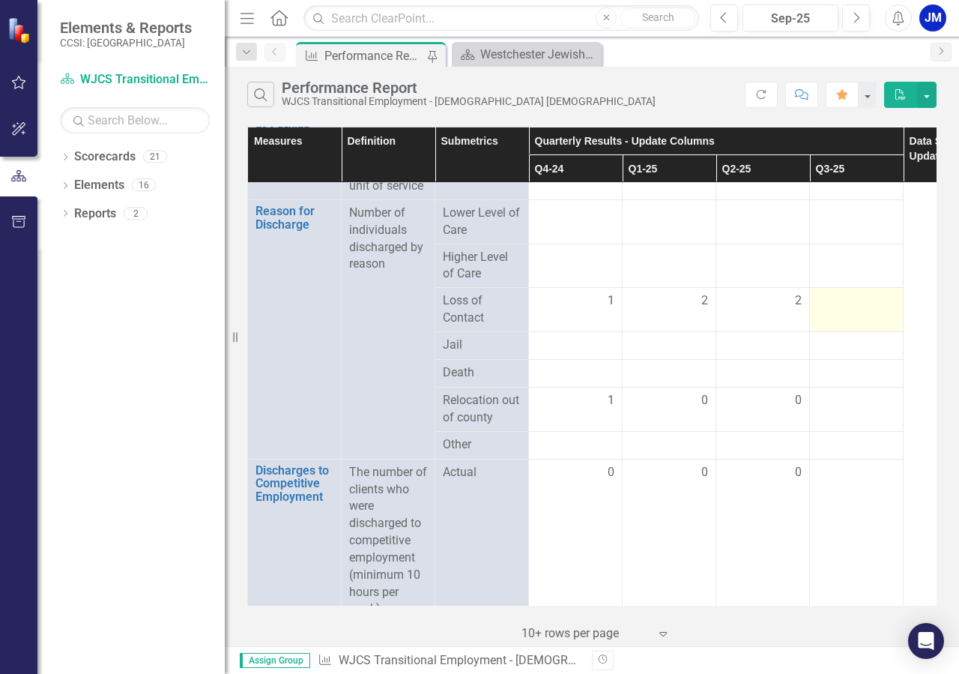
click at [875, 310] on div at bounding box center [857, 301] width 78 height 18
click at [879, 310] on div at bounding box center [857, 301] width 78 height 18
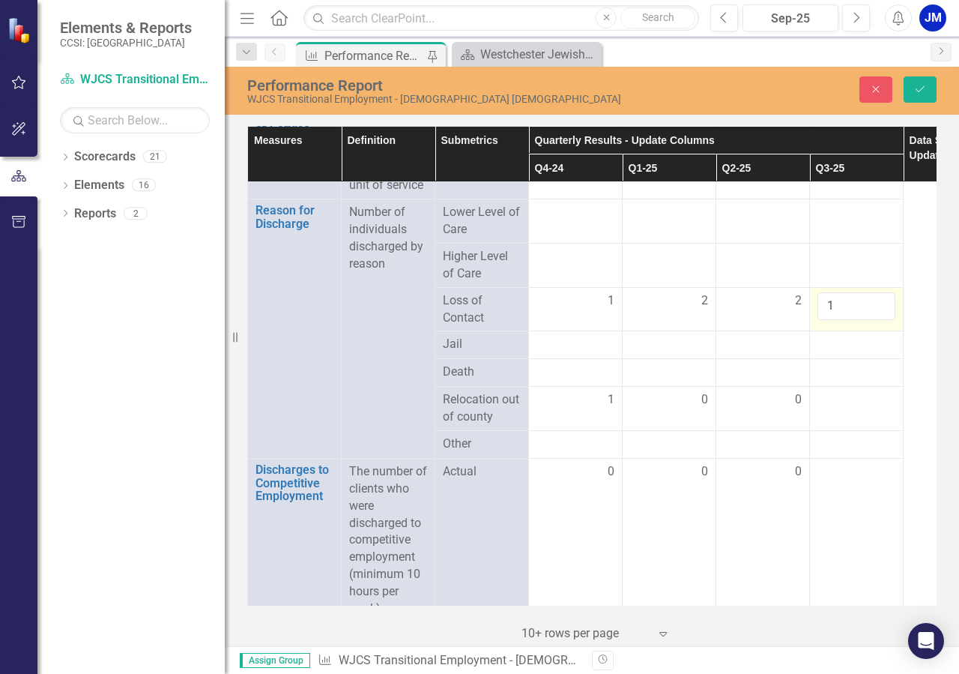
type input "1"
click at [880, 320] on input "1" at bounding box center [857, 306] width 78 height 28
click at [848, 431] on td at bounding box center [857, 409] width 94 height 44
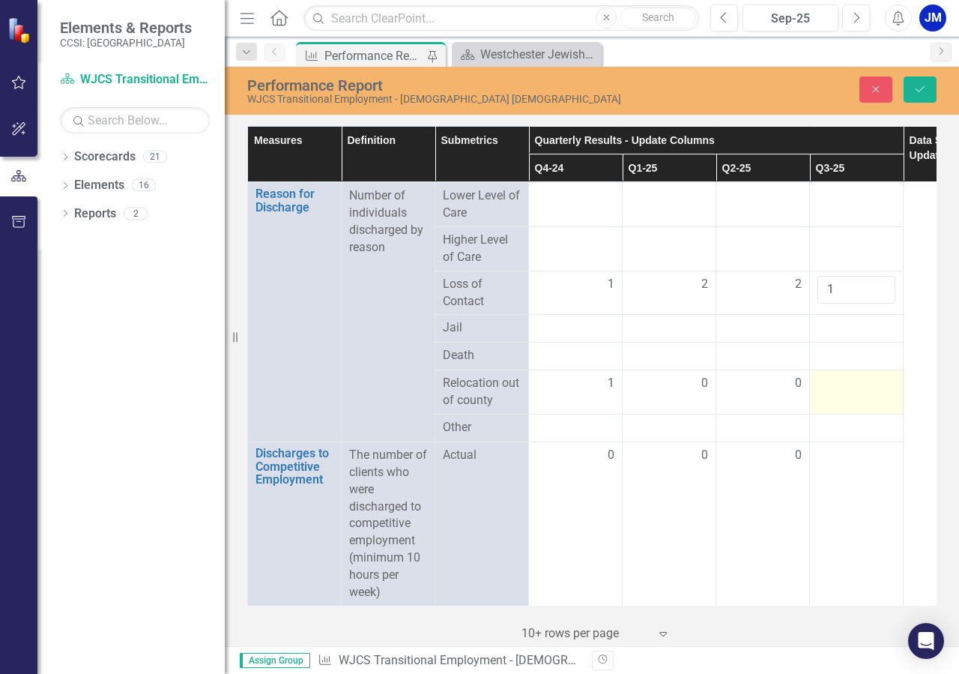
click at [873, 375] on div at bounding box center [857, 384] width 78 height 18
click at [875, 375] on div at bounding box center [857, 384] width 78 height 18
click at [878, 375] on div at bounding box center [857, 384] width 78 height 18
click at [878, 375] on input "1" at bounding box center [857, 389] width 78 height 28
type input "0"
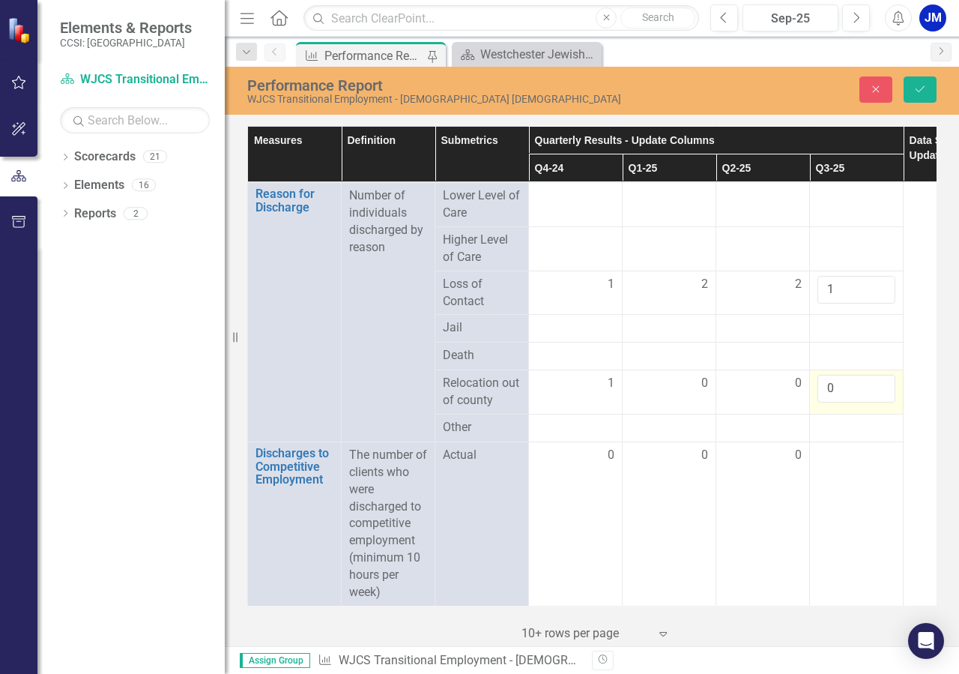
click at [875, 378] on input "0" at bounding box center [857, 389] width 78 height 28
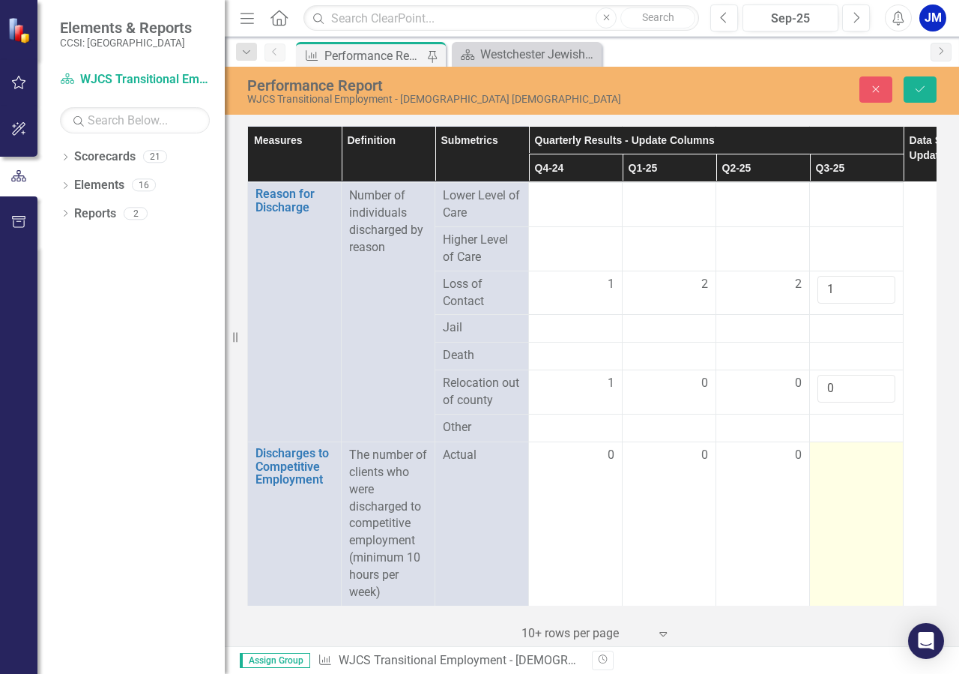
click at [881, 447] on div at bounding box center [857, 456] width 78 height 18
click at [884, 447] on div at bounding box center [857, 456] width 78 height 18
click at [880, 447] on div at bounding box center [857, 456] width 78 height 18
type input "1"
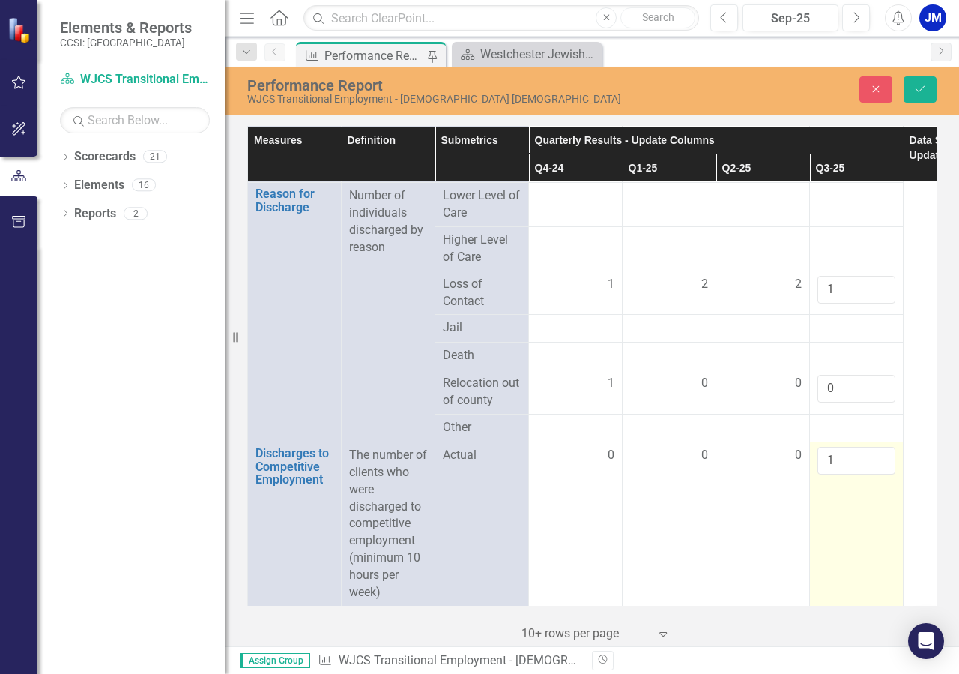
click at [880, 447] on input "1" at bounding box center [857, 461] width 78 height 28
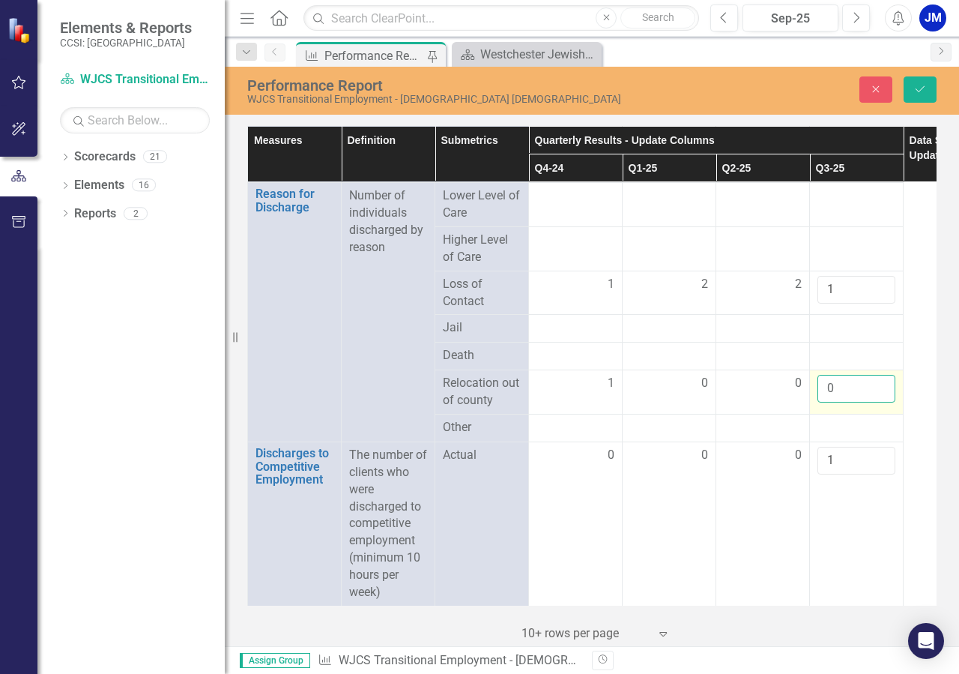
click at [839, 375] on input "0" at bounding box center [857, 389] width 78 height 28
click button "Save" at bounding box center [920, 89] width 33 height 26
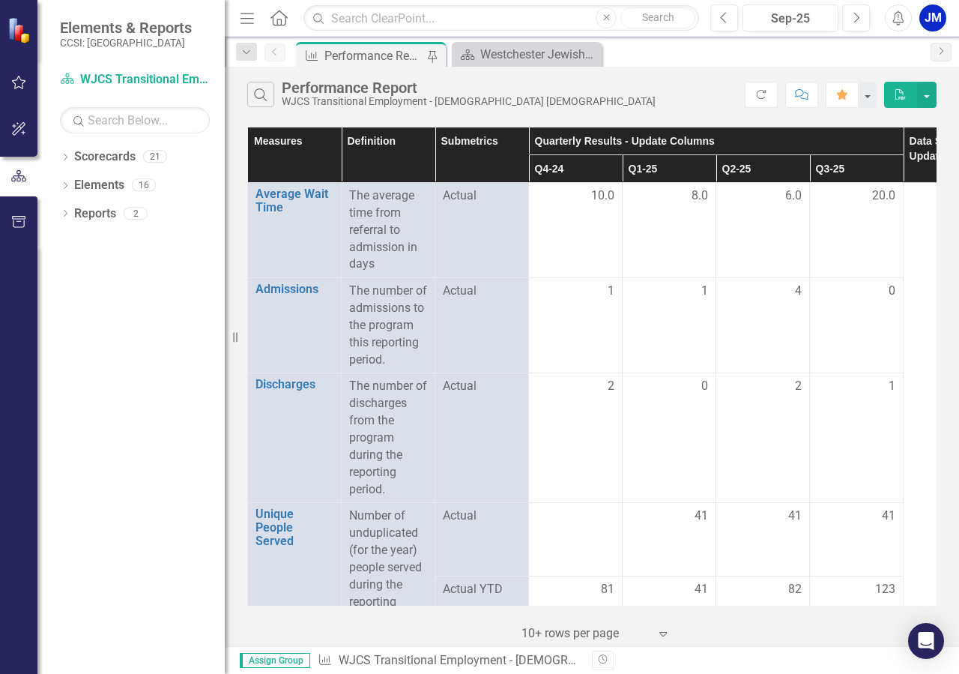
click at [863, 432] on td "1" at bounding box center [857, 438] width 94 height 130
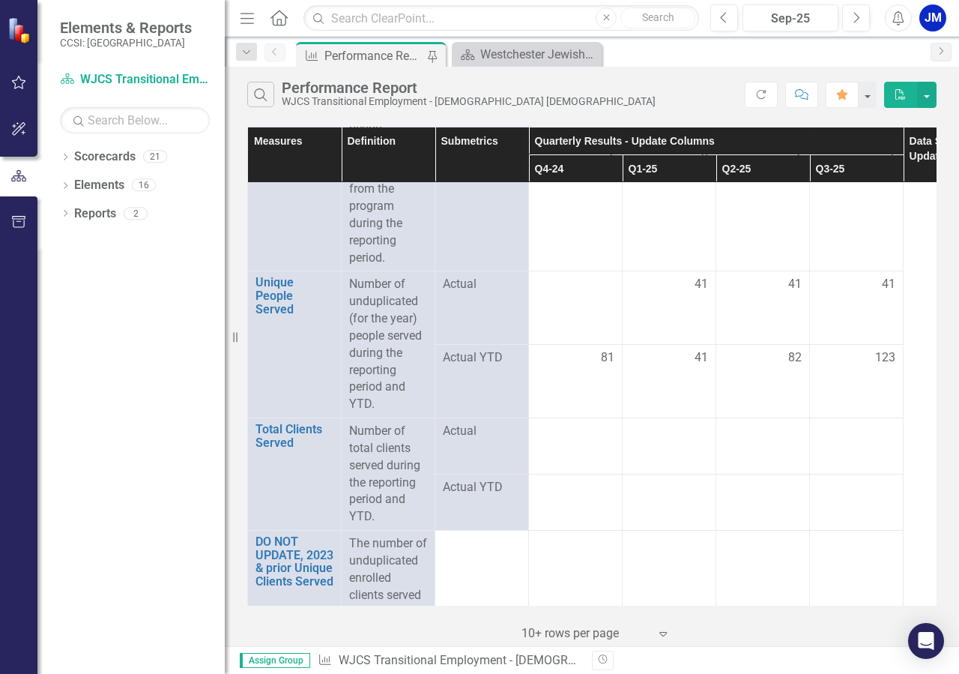
scroll to position [256, 0]
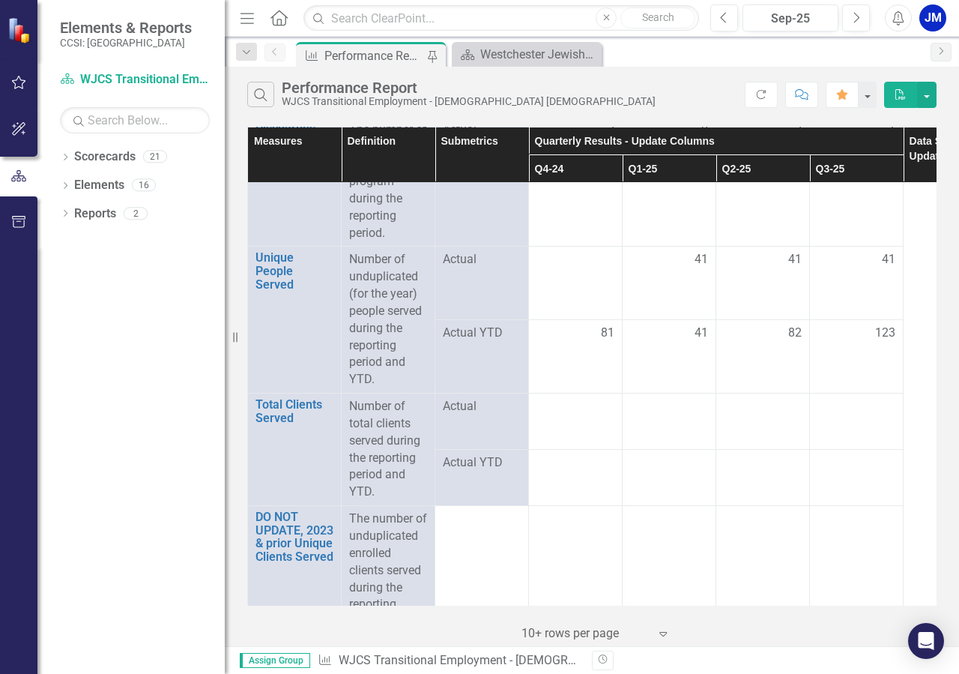
click at [897, 351] on td "123" at bounding box center [857, 356] width 94 height 73
click at [897, 349] on td "123" at bounding box center [857, 356] width 94 height 73
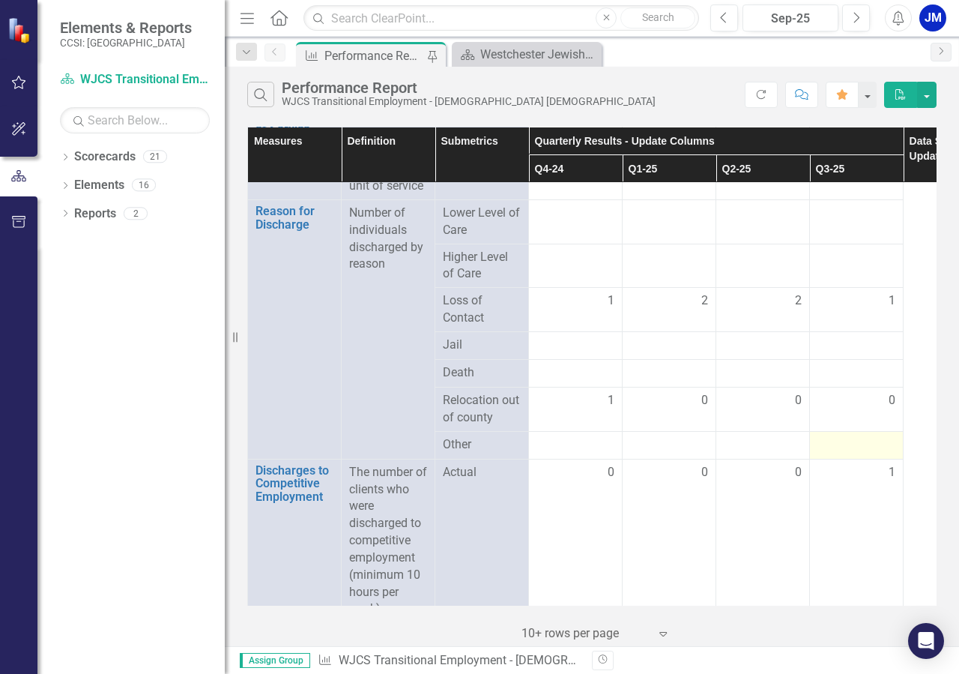
scroll to position [1961, 0]
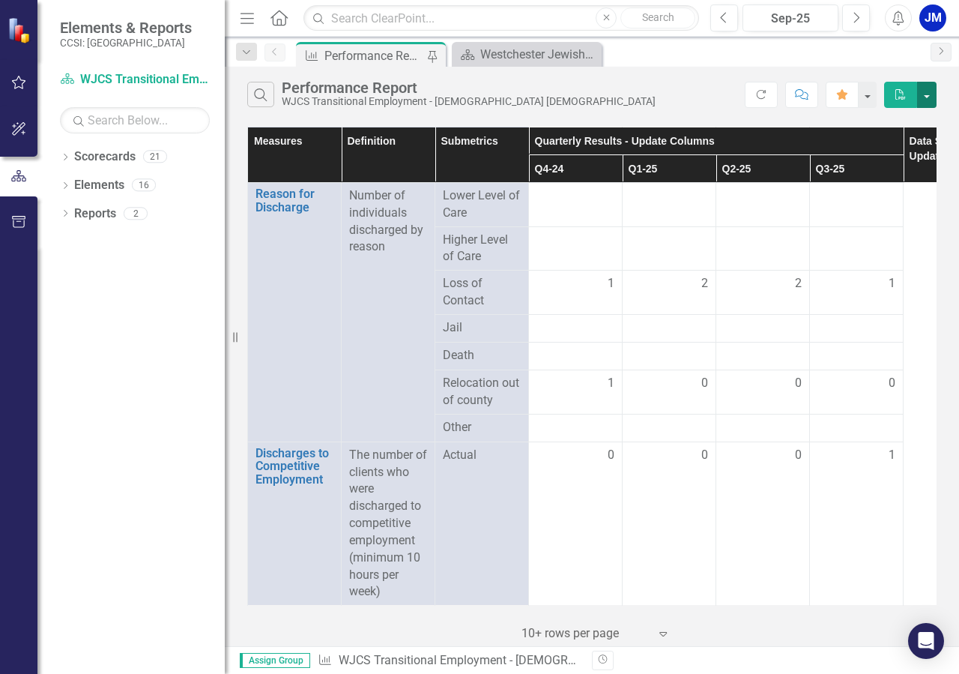
click at [925, 91] on button "button" at bounding box center [926, 95] width 19 height 26
click at [934, 94] on button "button" at bounding box center [926, 95] width 19 height 26
click at [868, 97] on button "button" at bounding box center [866, 95] width 19 height 26
click at [870, 98] on button "button" at bounding box center [866, 95] width 19 height 26
click at [892, 95] on button "PDF" at bounding box center [900, 95] width 33 height 26
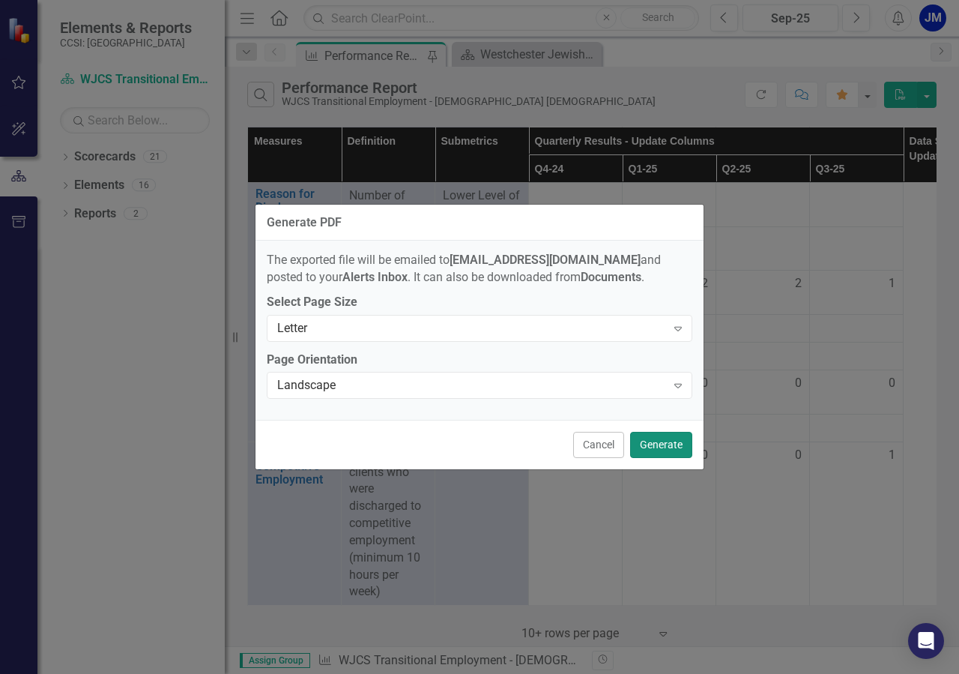
click at [666, 438] on button "Generate" at bounding box center [661, 445] width 62 height 26
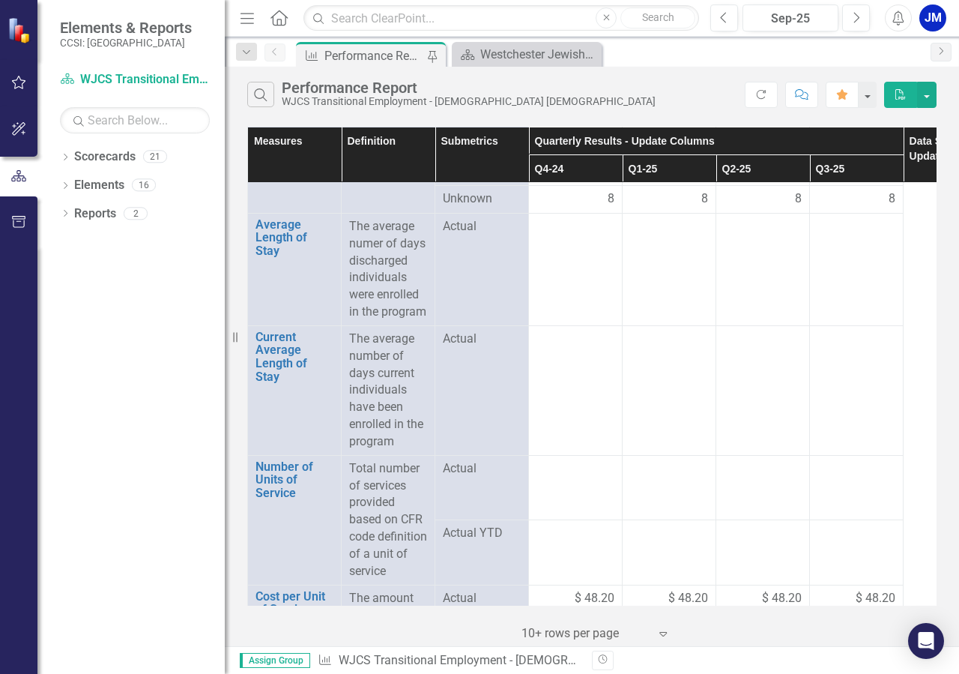
scroll to position [1363, 0]
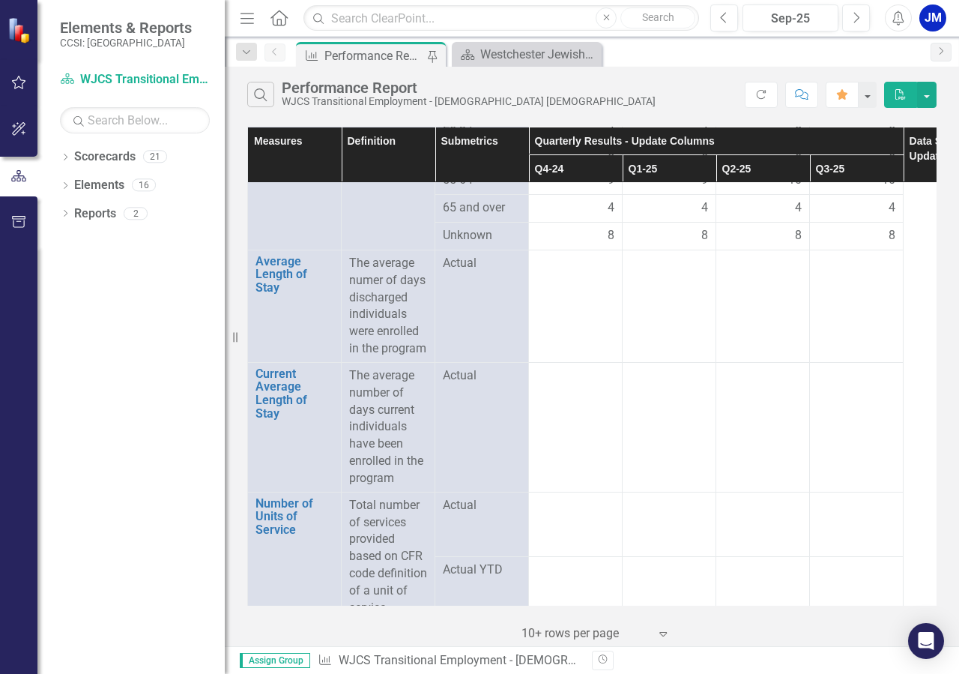
click at [931, 14] on div "JM" at bounding box center [933, 17] width 27 height 27
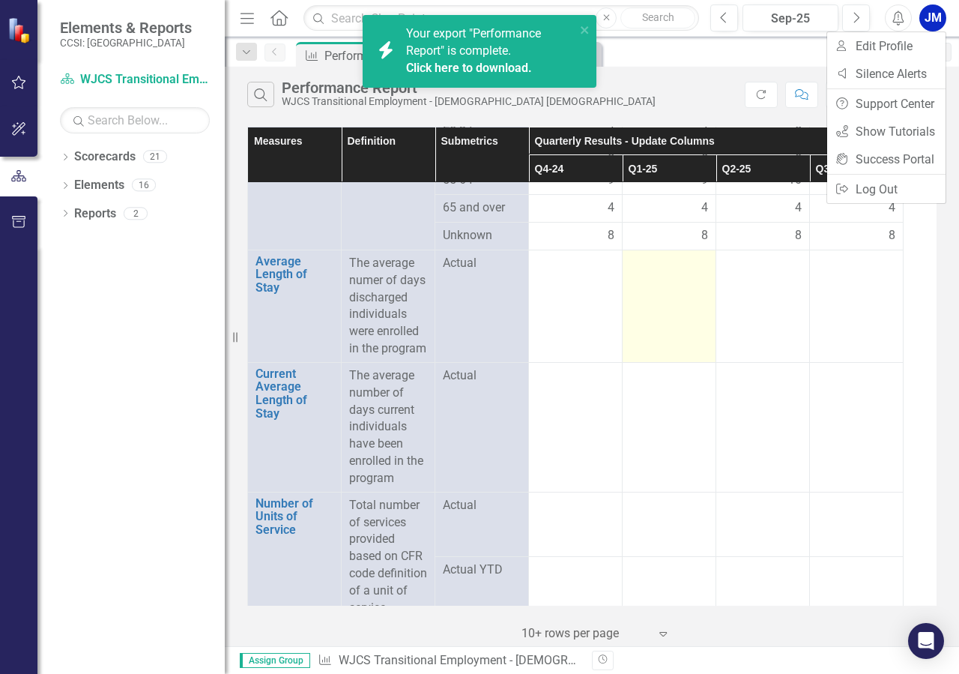
drag, startPoint x: 721, startPoint y: 481, endPoint x: 624, endPoint y: 356, distance: 158.6
click at [727, 479] on td at bounding box center [764, 427] width 94 height 130
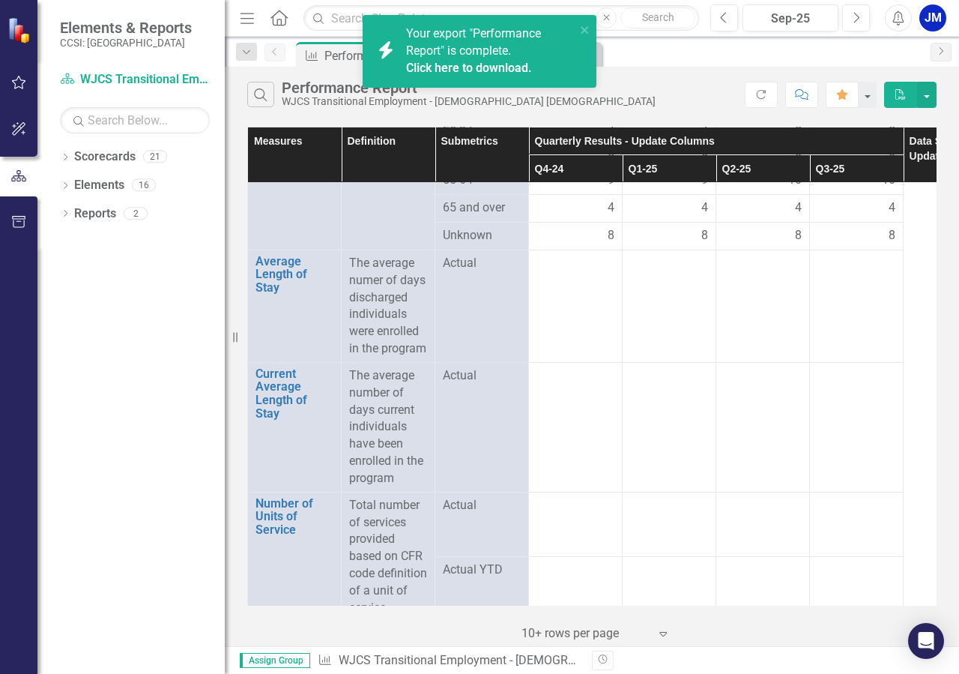
click at [430, 42] on div "Your export "Performance Report" is complete. Click here to download." at bounding box center [490, 51] width 169 height 52
click at [438, 43] on div "Your export "Performance Report" is complete. Click here to download." at bounding box center [490, 51] width 169 height 52
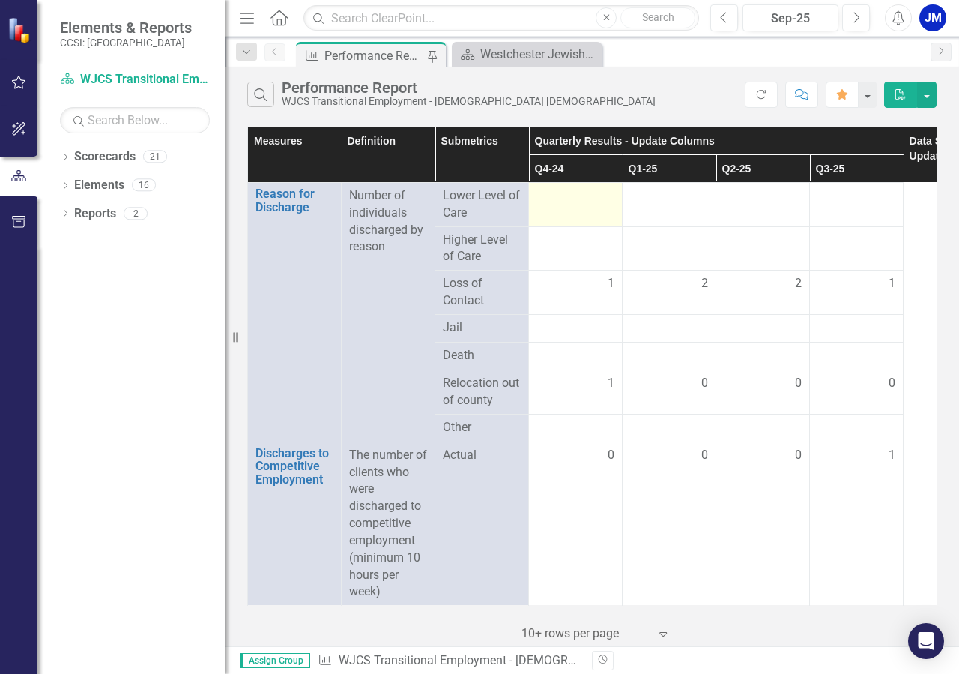
scroll to position [1961, 0]
click at [117, 217] on div "Reports 2" at bounding box center [149, 216] width 151 height 28
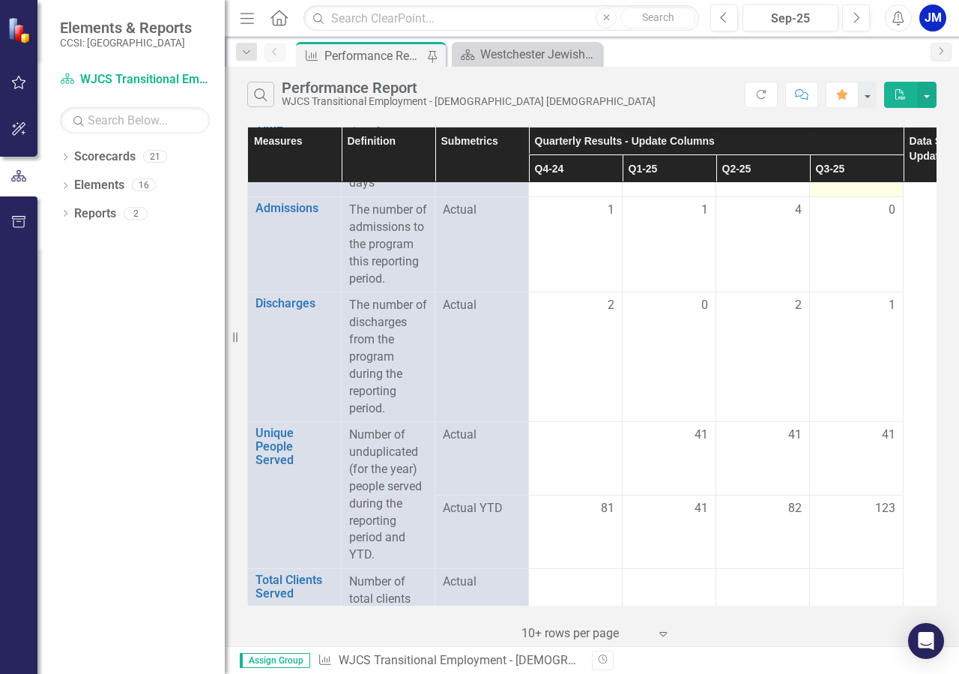
scroll to position [0, 0]
